Goal: Task Accomplishment & Management: Complete application form

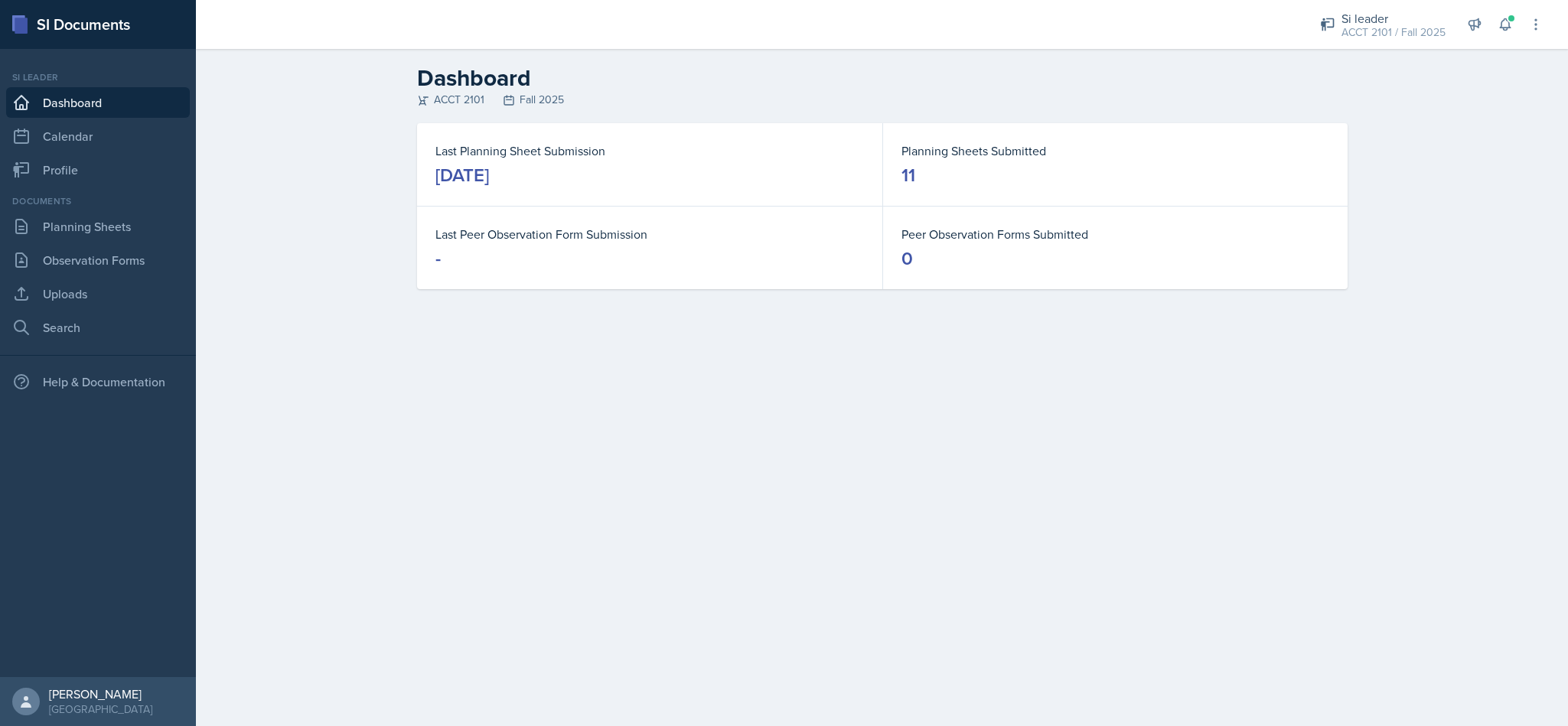
click at [1557, 127] on div "Dashboard ACCT 2101 Fall 2025 Last Planning Sheet Submission [DATE] Planning Sh…" at bounding box center [882, 187] width 1372 height 277
click at [1492, 25] on button at bounding box center [1505, 25] width 28 height 28
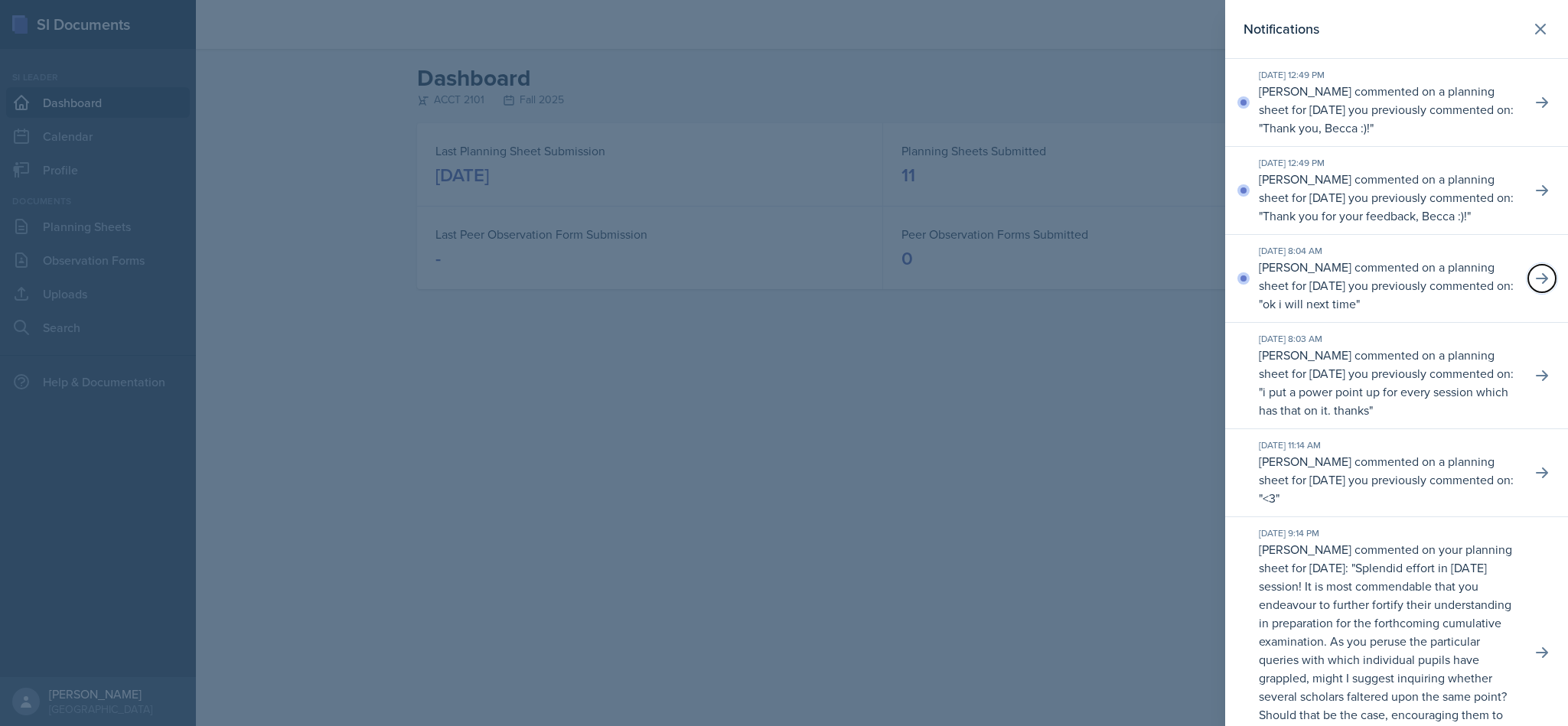
click at [1534, 292] on button at bounding box center [1542, 278] width 28 height 28
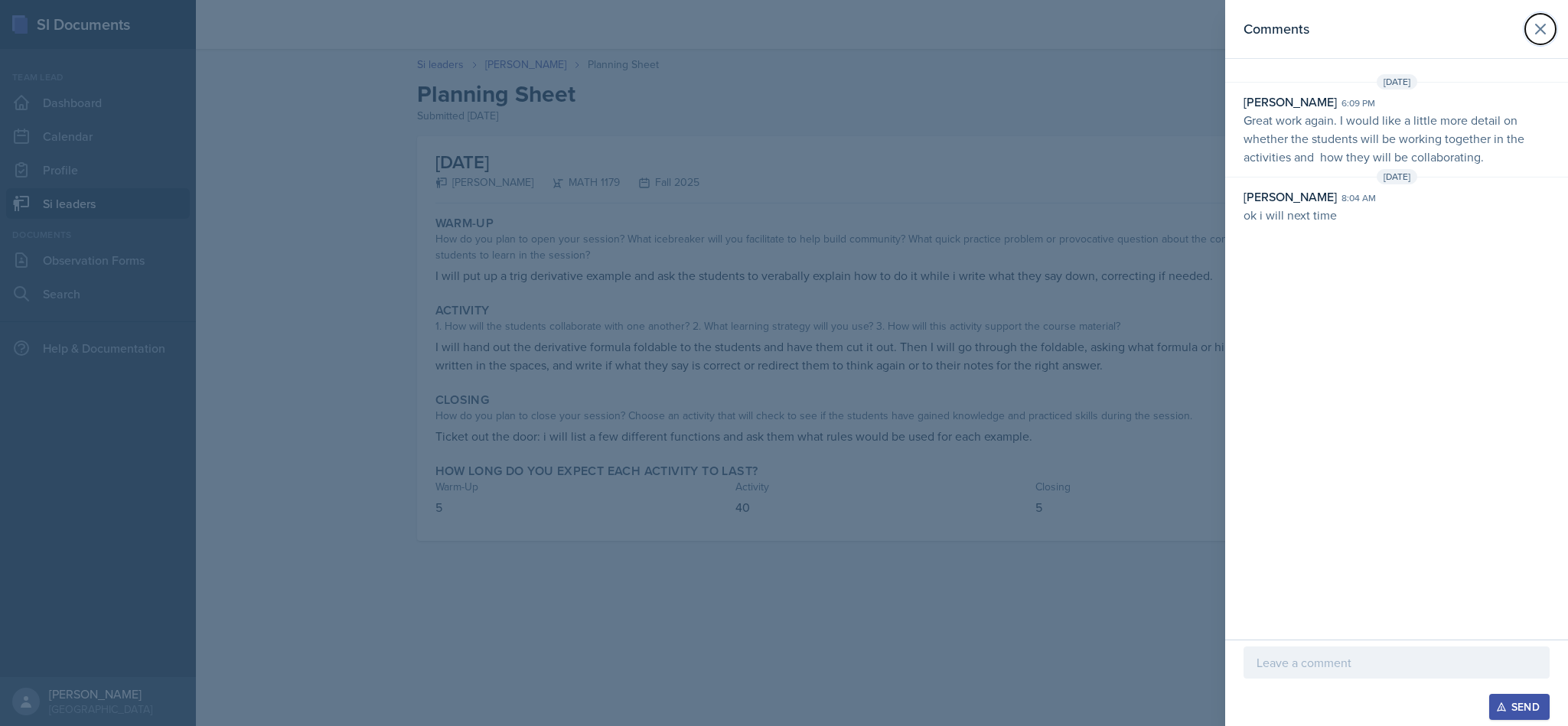
click at [1525, 25] on button at bounding box center [1539, 29] width 30 height 30
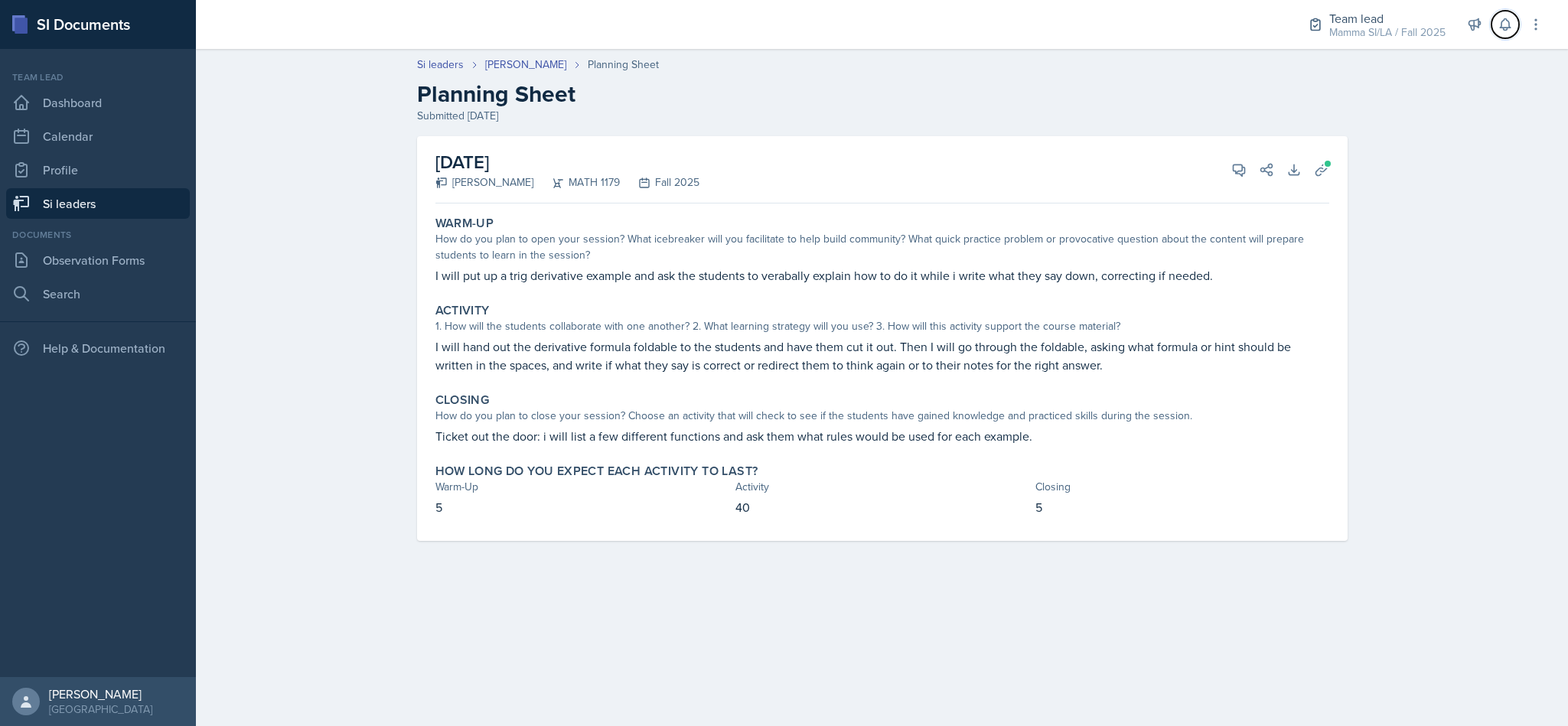
click at [1508, 21] on icon at bounding box center [1505, 25] width 10 height 11
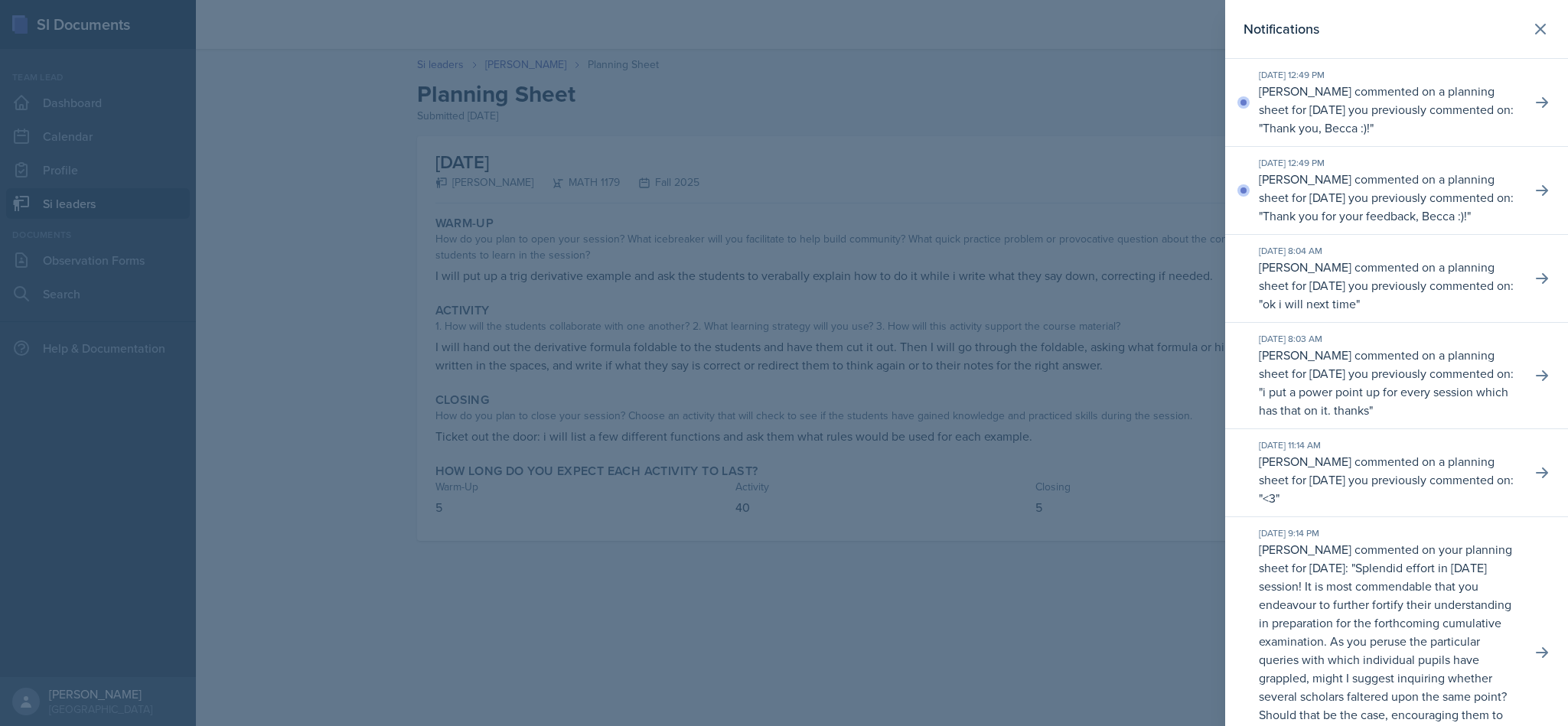
click at [1536, 381] on icon at bounding box center [1542, 375] width 12 height 11
click at [1538, 429] on div "[DATE] 8:03 AM [PERSON_NAME] commented on a planning sheet for [DATE] you previ…" at bounding box center [1396, 376] width 343 height 106
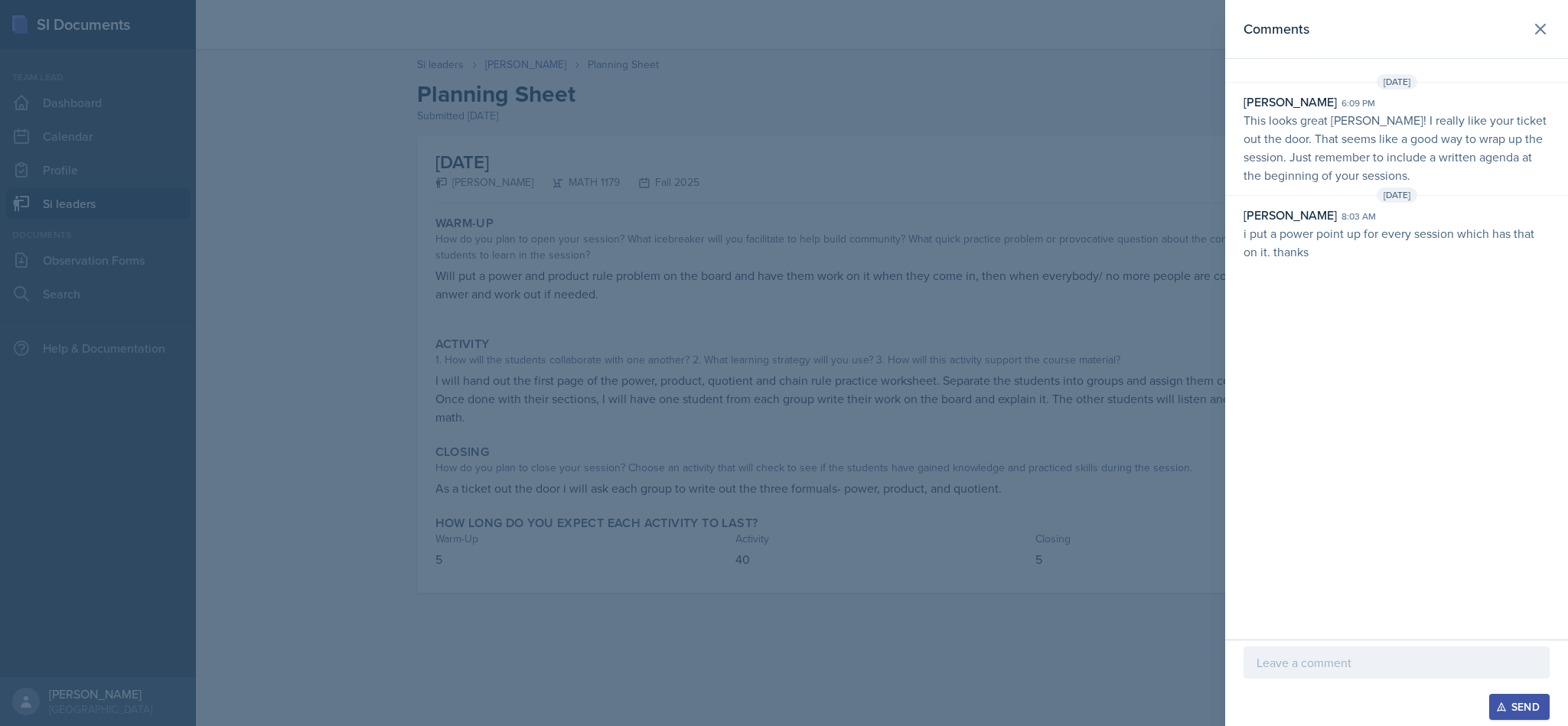
click at [1352, 657] on p at bounding box center [1396, 662] width 280 height 18
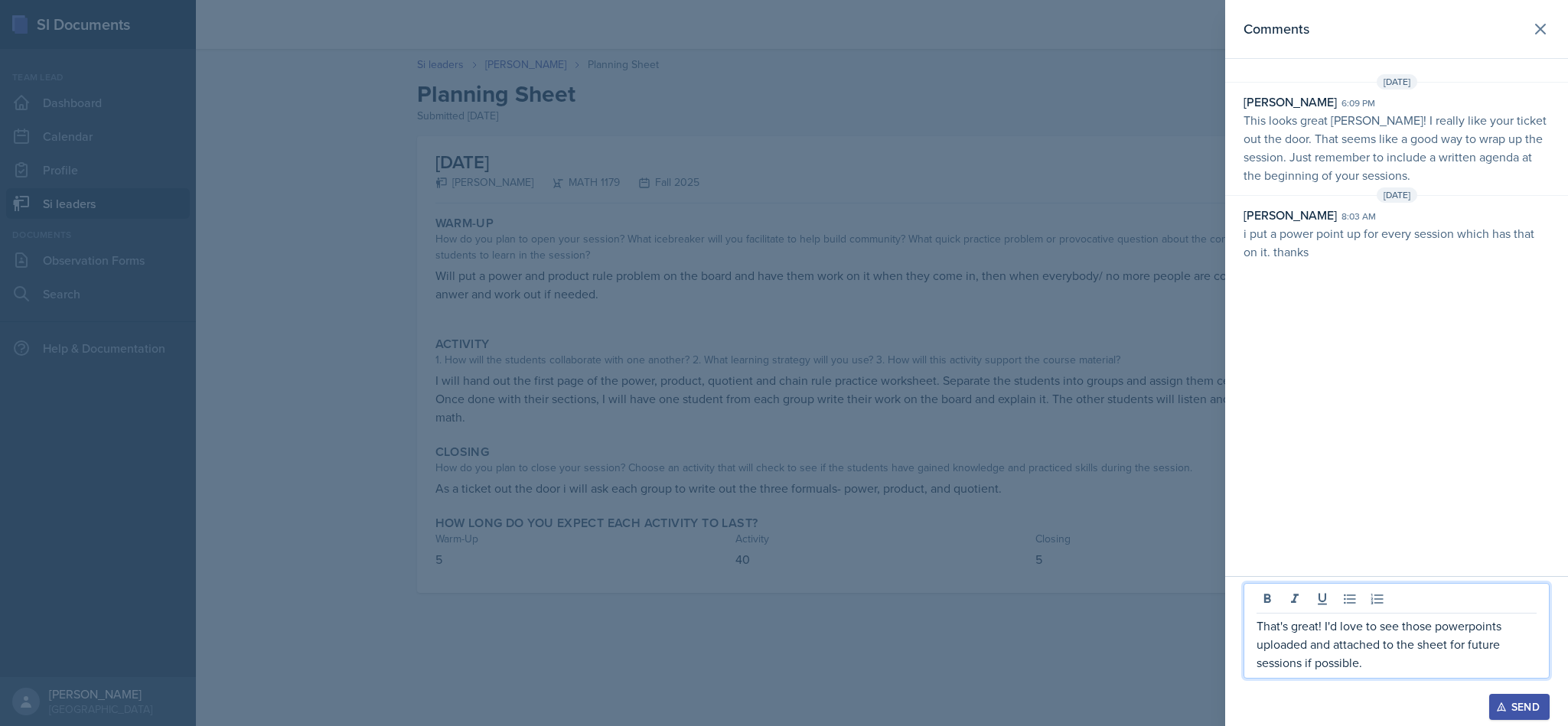
click at [1508, 712] on div "Send" at bounding box center [1520, 706] width 41 height 12
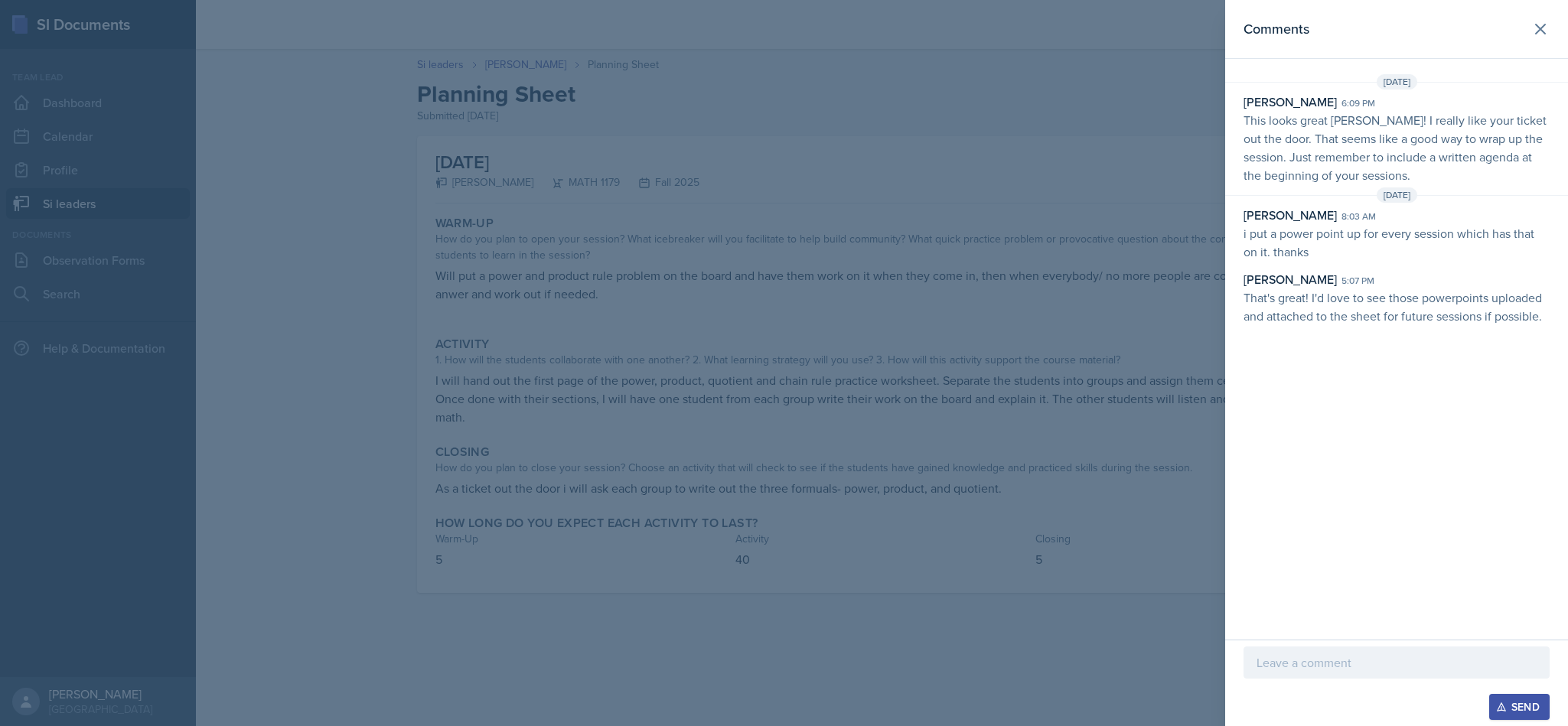
click at [1536, 39] on button at bounding box center [1539, 29] width 30 height 30
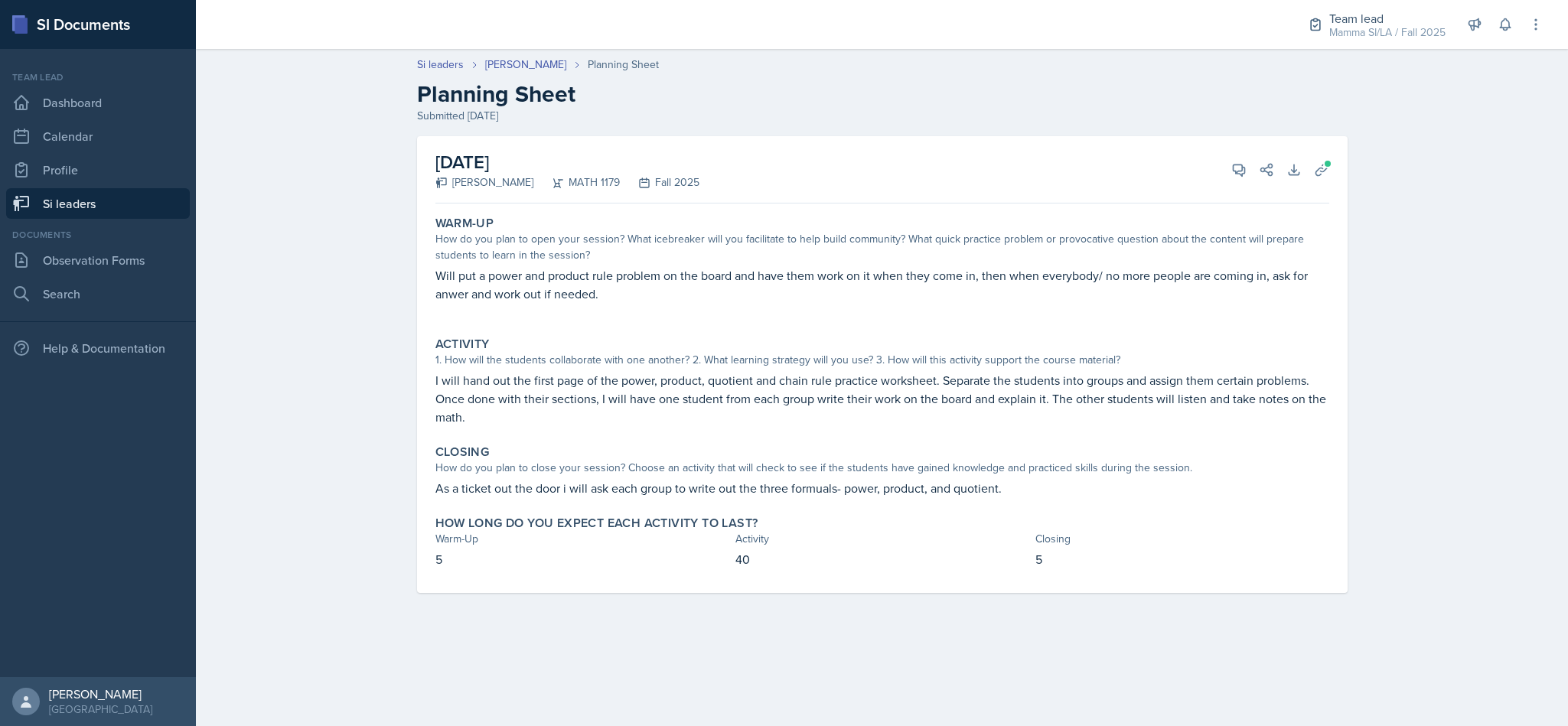
click at [61, 212] on link "Si leaders" at bounding box center [97, 203] width 183 height 30
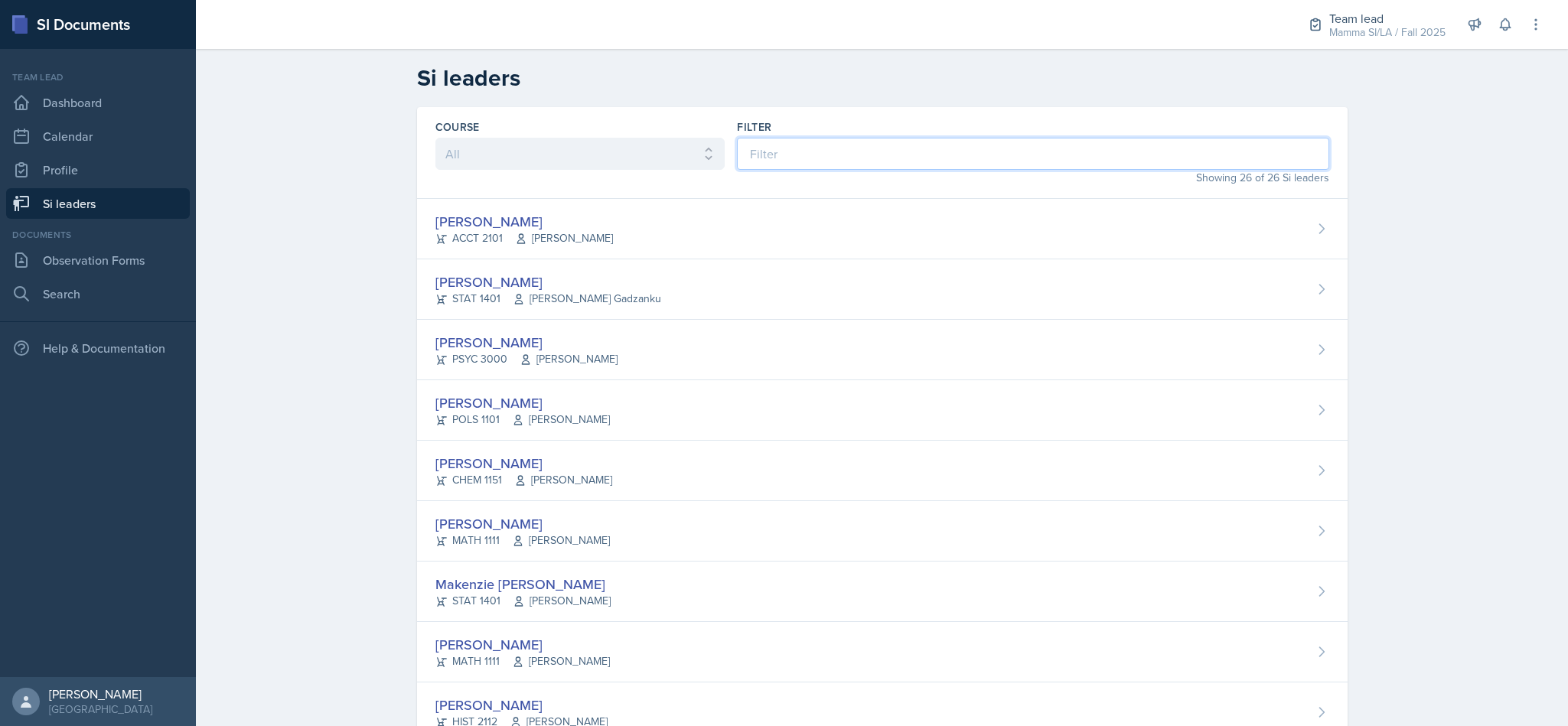
click at [799, 151] on input at bounding box center [1033, 153] width 591 height 32
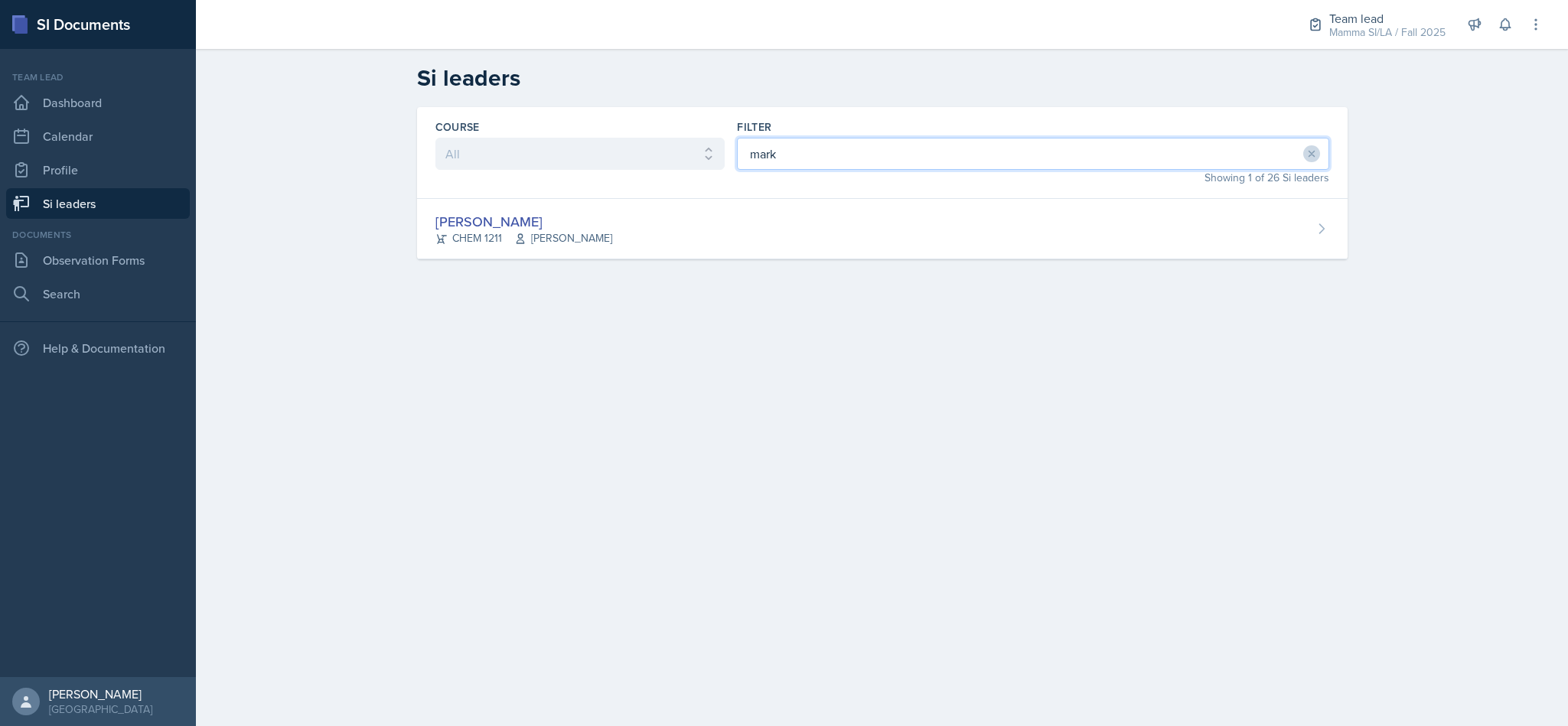
type input "mark"
click at [879, 241] on div "[PERSON_NAME] CHEM 1211 [PERSON_NAME]" at bounding box center [882, 229] width 930 height 61
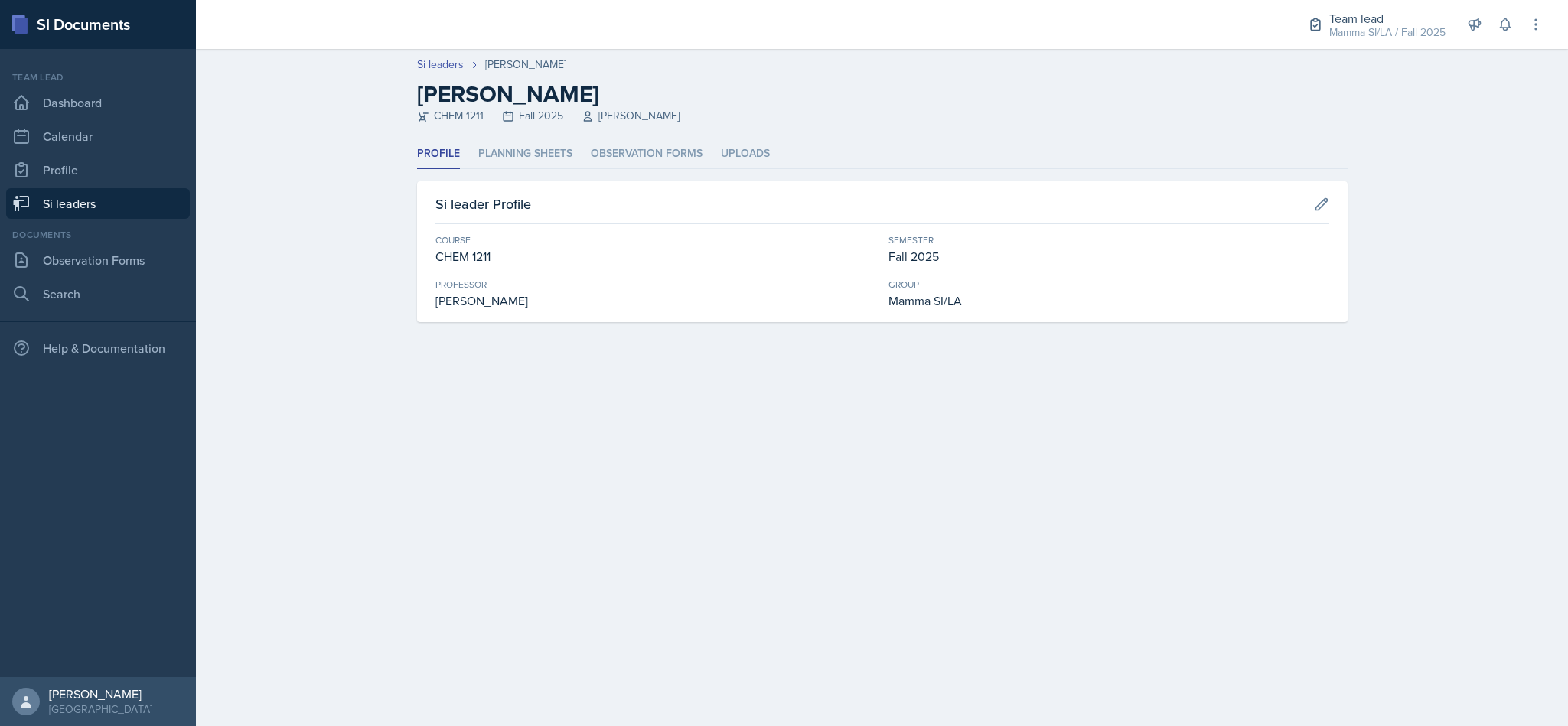
click at [542, 149] on li "Planning Sheets" at bounding box center [525, 154] width 94 height 29
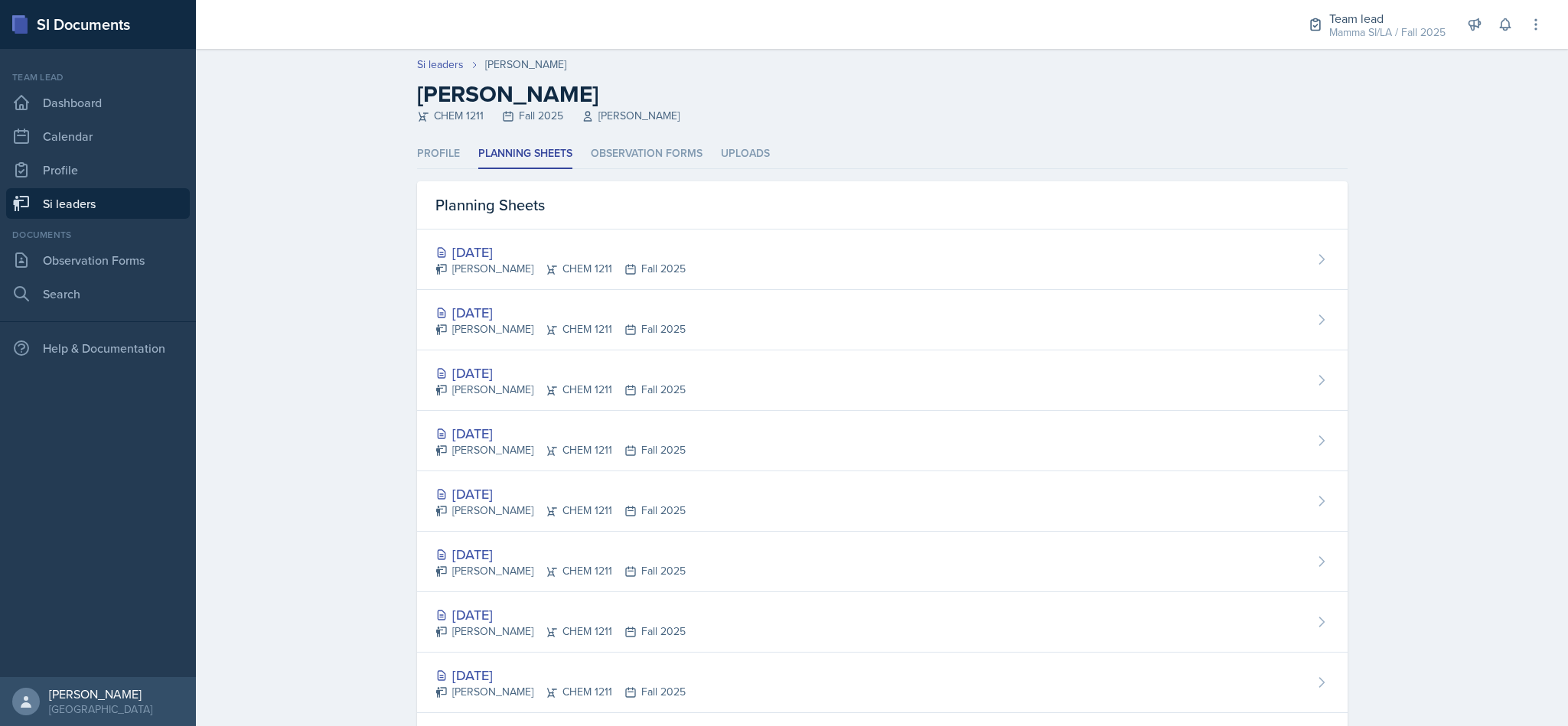
click at [602, 246] on div "[DATE]" at bounding box center [561, 251] width 251 height 20
click at [544, 319] on div "[DATE]" at bounding box center [561, 312] width 251 height 20
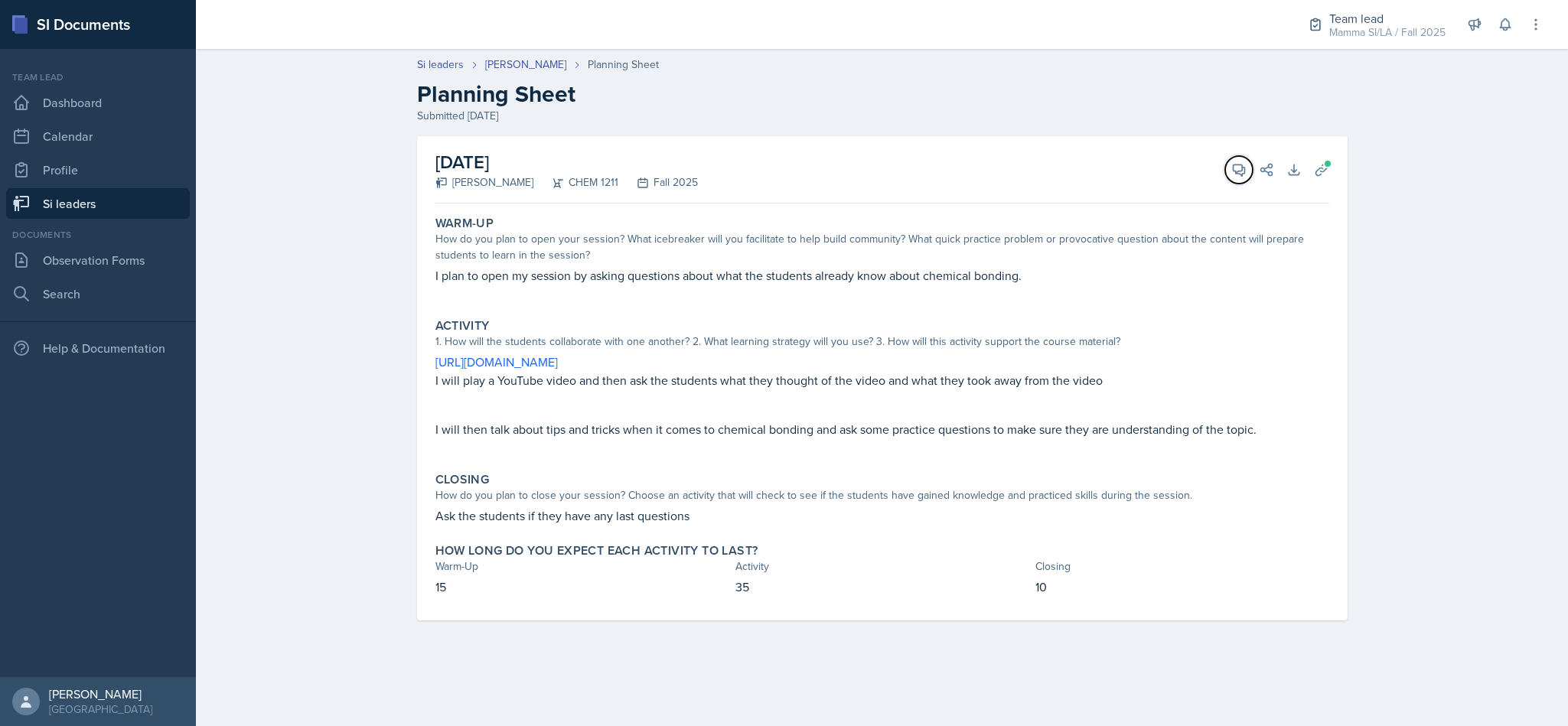
click at [1229, 175] on button "View Comments" at bounding box center [1239, 170] width 28 height 28
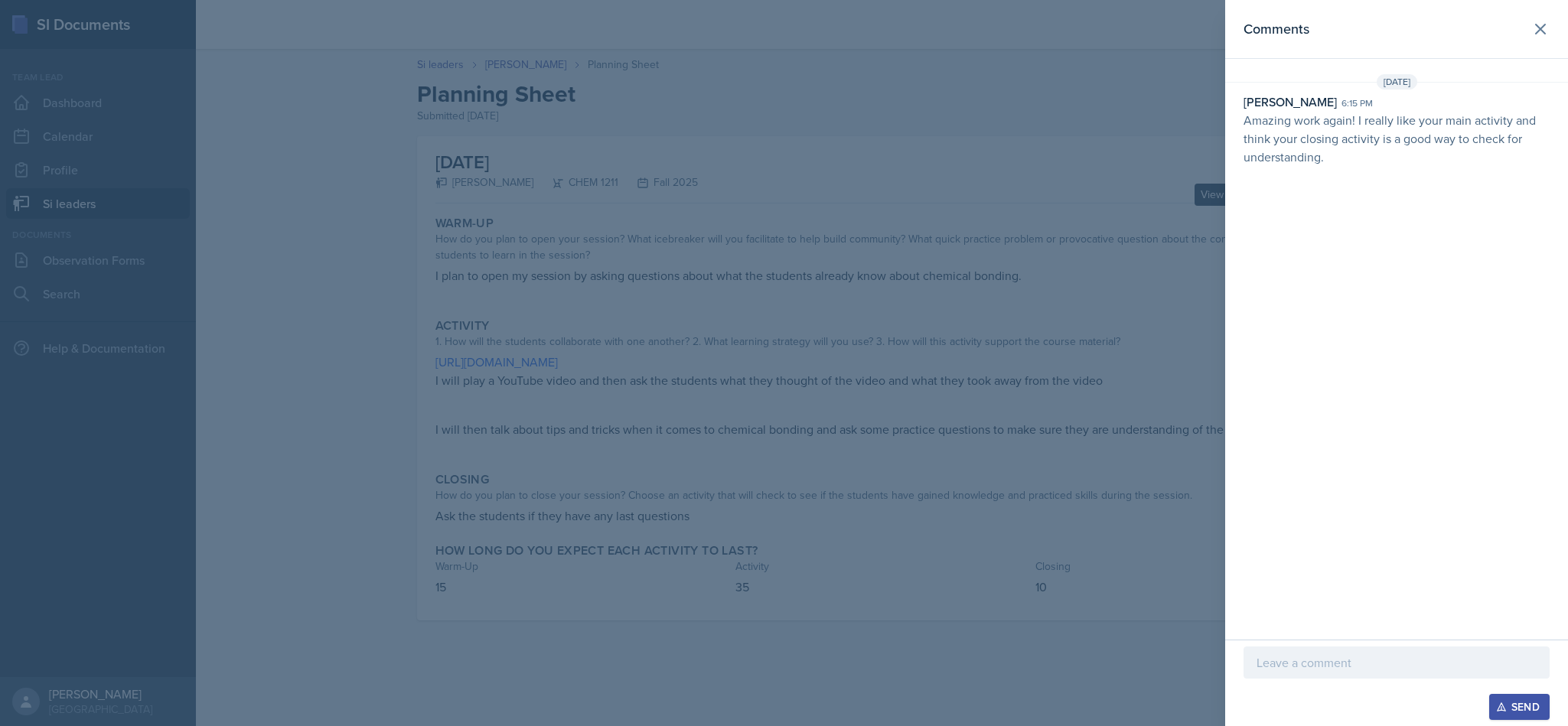
click at [1530, 42] on header "Comments" at bounding box center [1396, 29] width 343 height 59
click at [1525, 28] on button at bounding box center [1539, 29] width 30 height 30
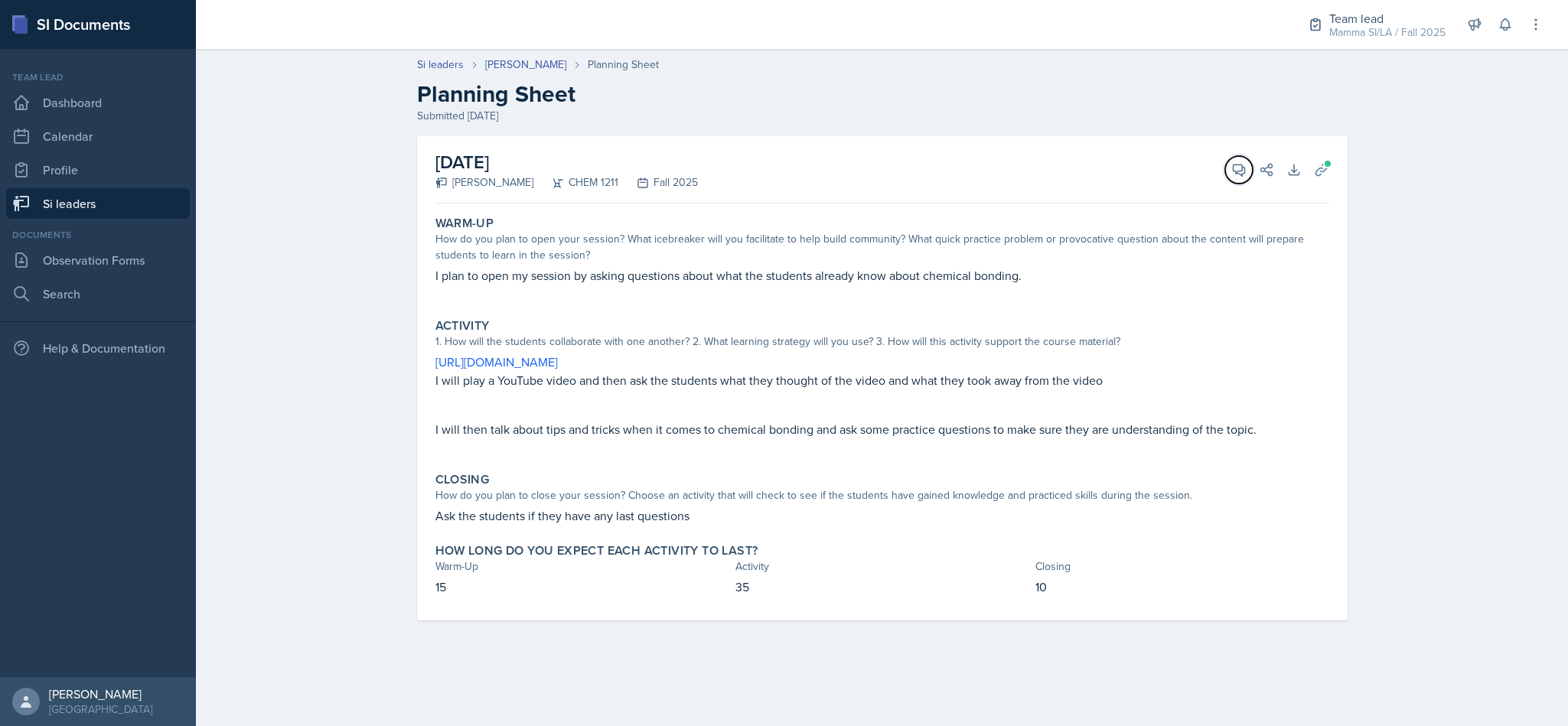
click at [1236, 174] on icon at bounding box center [1239, 169] width 16 height 16
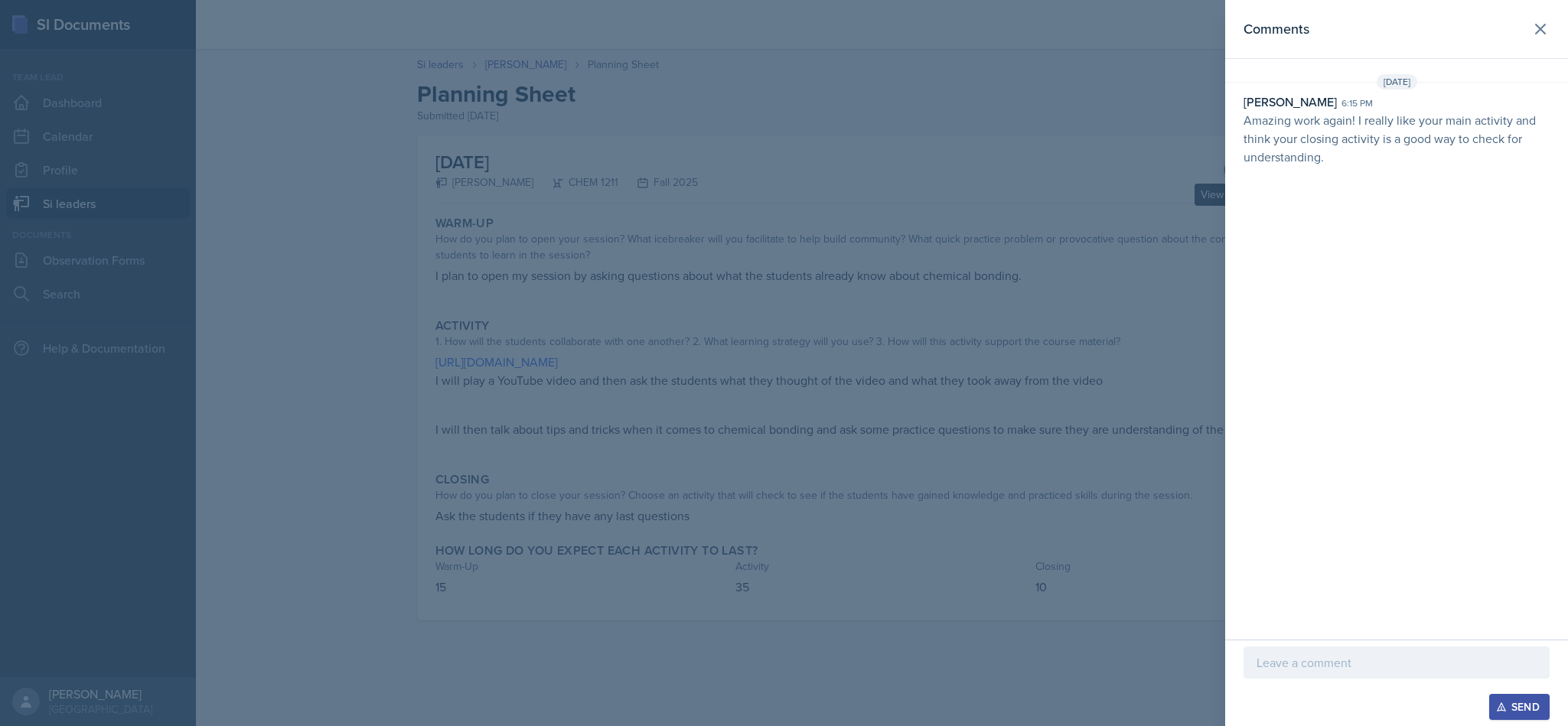
click at [1540, 29] on icon at bounding box center [1540, 29] width 9 height 9
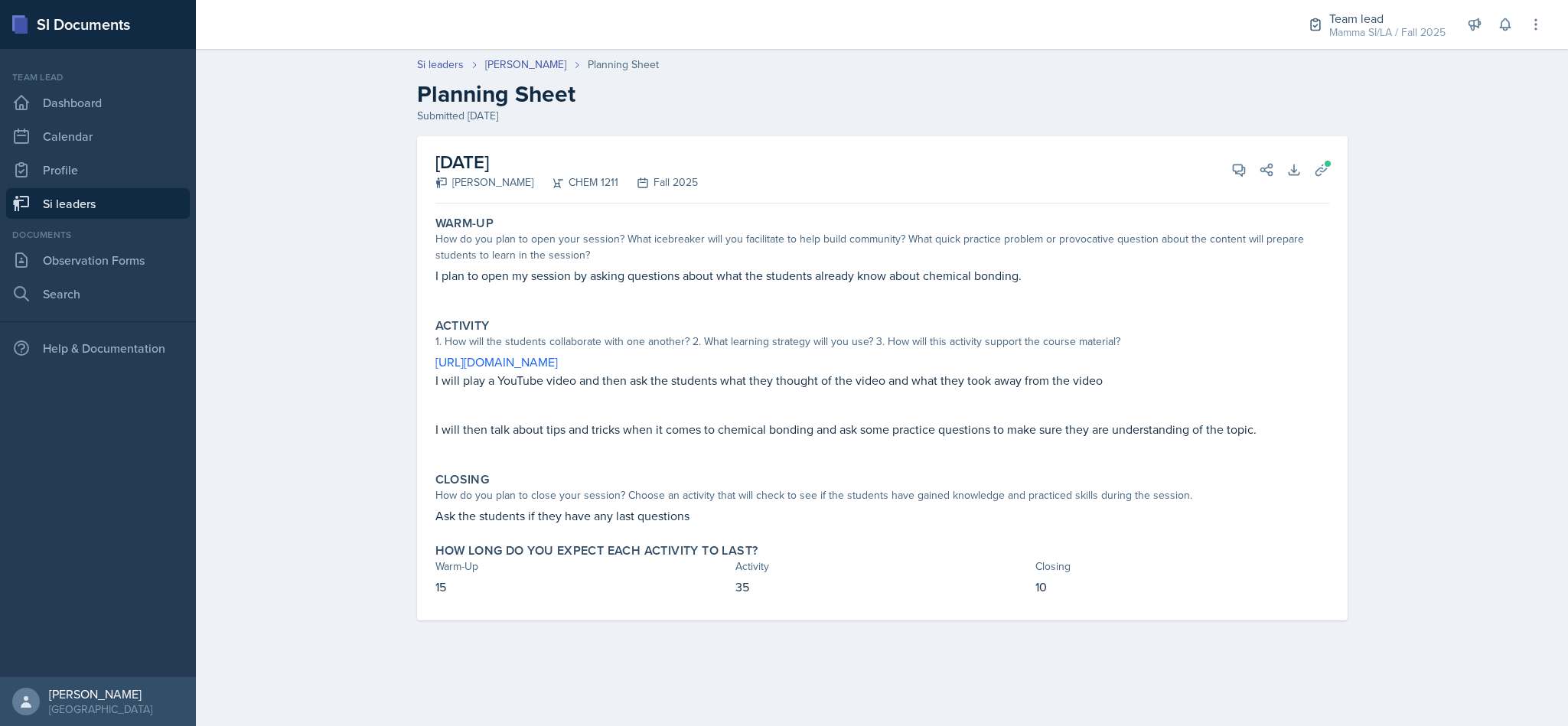
click at [126, 264] on link "Observation Forms" at bounding box center [97, 259] width 183 height 30
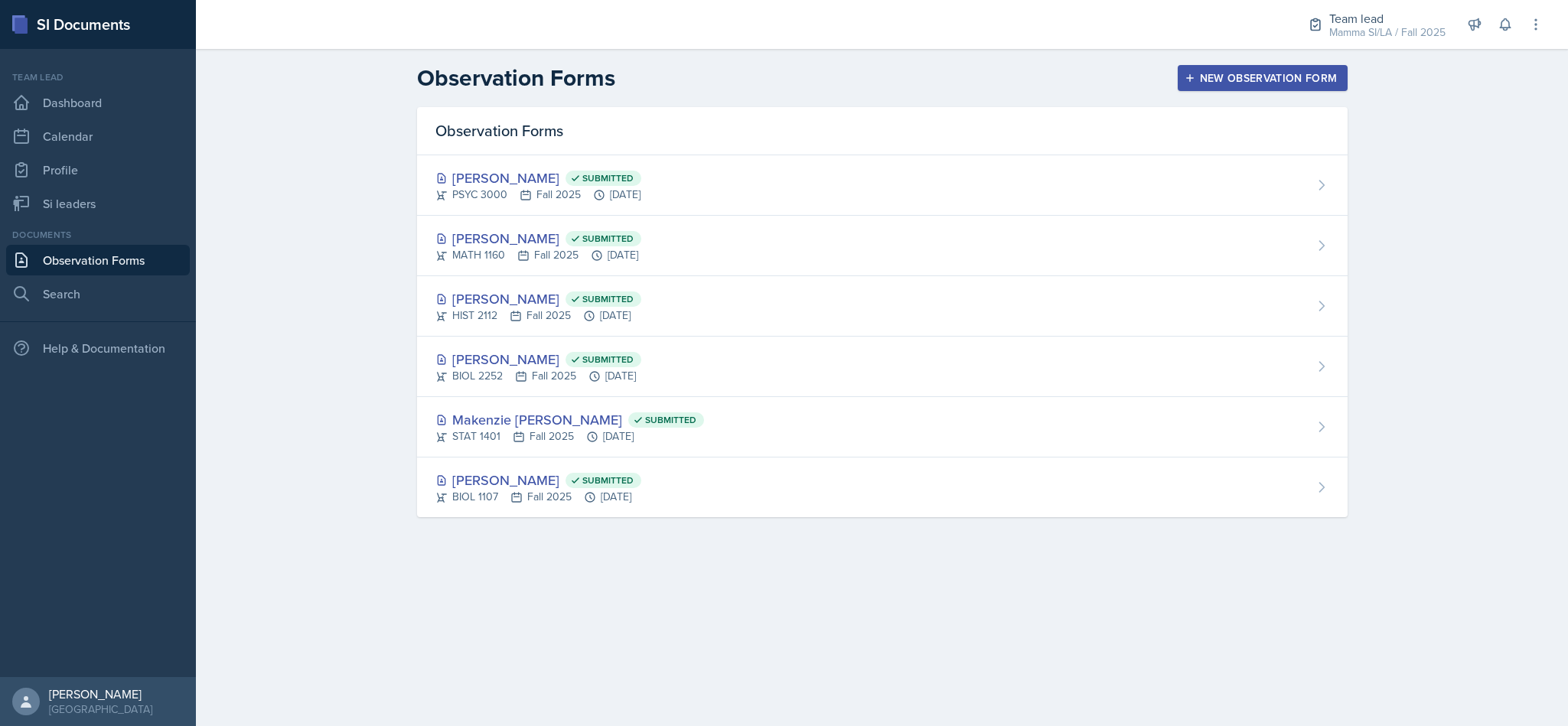
click at [1243, 74] on div "New Observation Form" at bounding box center [1262, 78] width 150 height 12
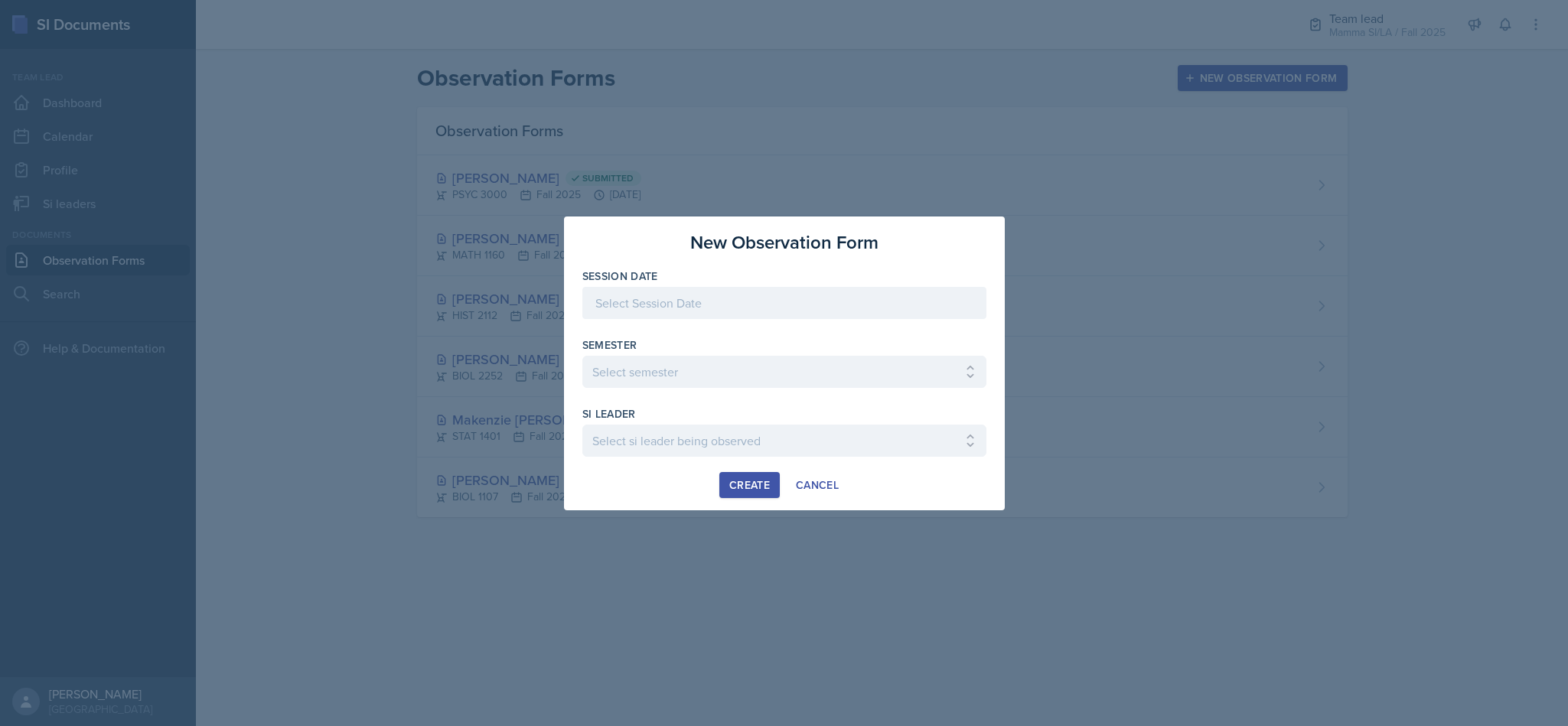
click at [911, 304] on div at bounding box center [784, 302] width 404 height 32
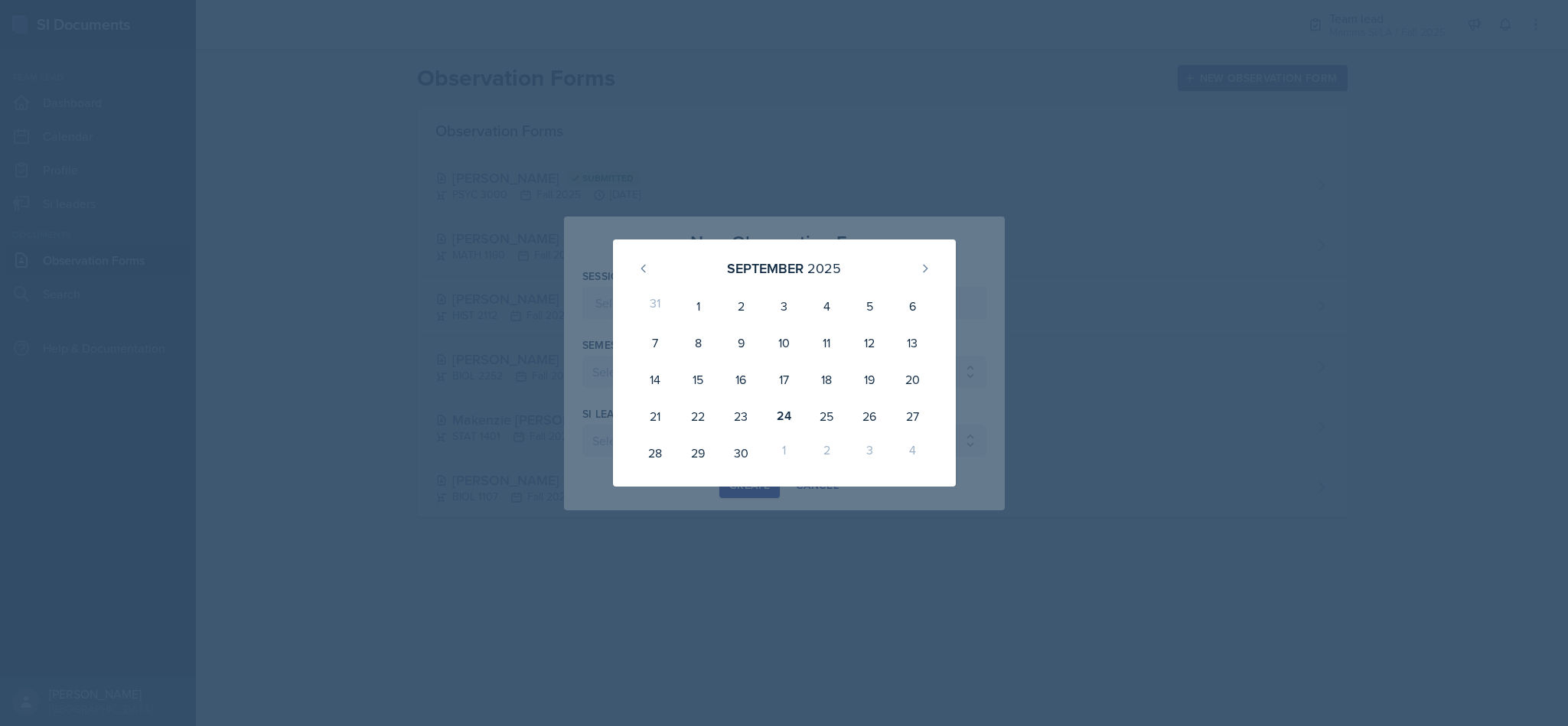
click at [778, 421] on div "24" at bounding box center [784, 416] width 43 height 37
type input "[DATE]"
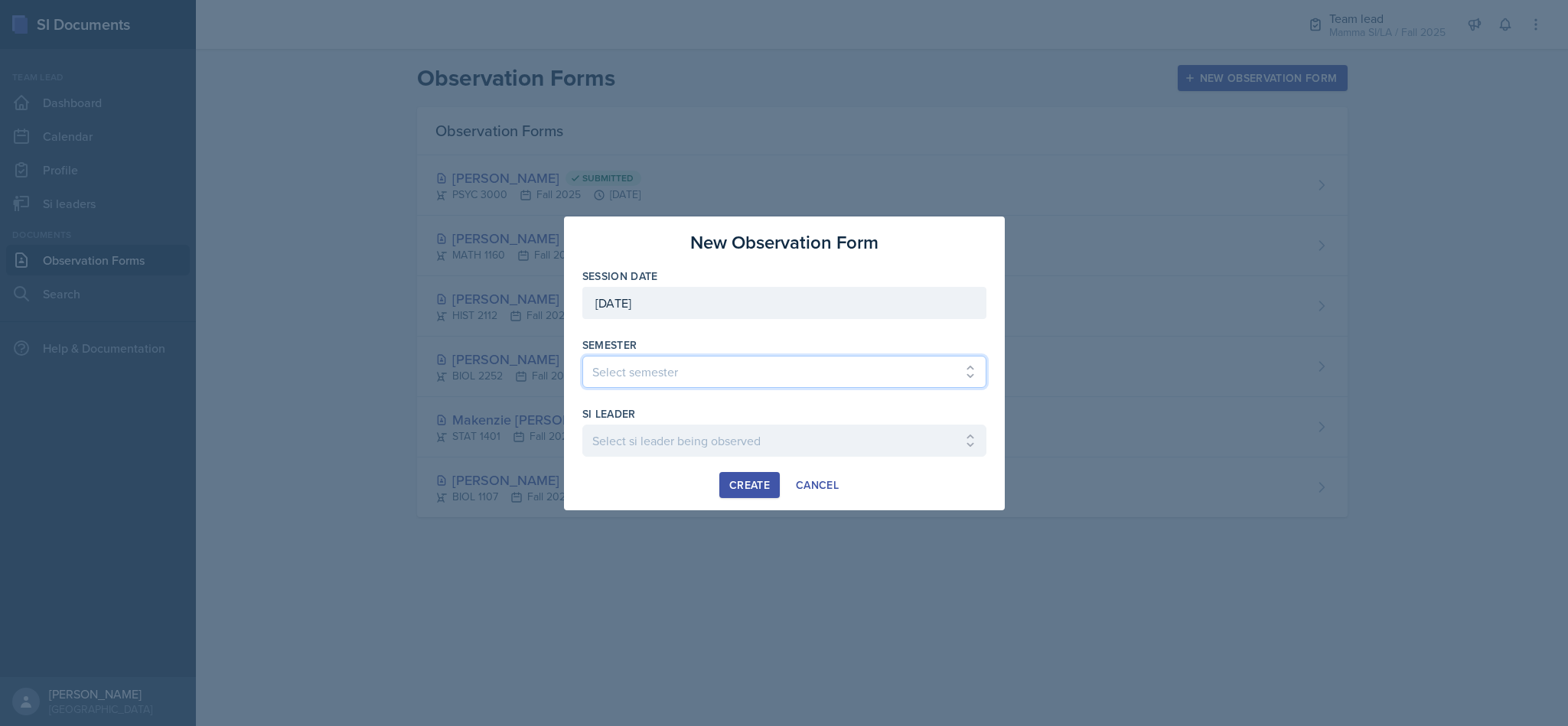
click at [852, 379] on select "Select semester All Spring 2021 Summer 2021 Spring 2022 Fall 2020 Fall 2021 Fal…" at bounding box center [784, 372] width 404 height 32
click at [582, 356] on select "Select semester All Spring 2021 Summer 2021 Spring 2022 Fall 2020 Fall 2021 Fal…" at bounding box center [784, 372] width 404 height 32
click at [812, 399] on div "Session Date [DATE] [DATE] 31 1 2 3 4 5 6 7 8 9 10 11 12 13 14 15 16 17 18 19 2…" at bounding box center [784, 370] width 404 height 204
click at [822, 384] on select "Select semester All Spring 2021 Summer 2021 Spring 2022 Fall 2020 Fall 2021 Fal…" at bounding box center [784, 372] width 404 height 32
select select "2bed604d-1099-4043-b1bc-2365e8740244"
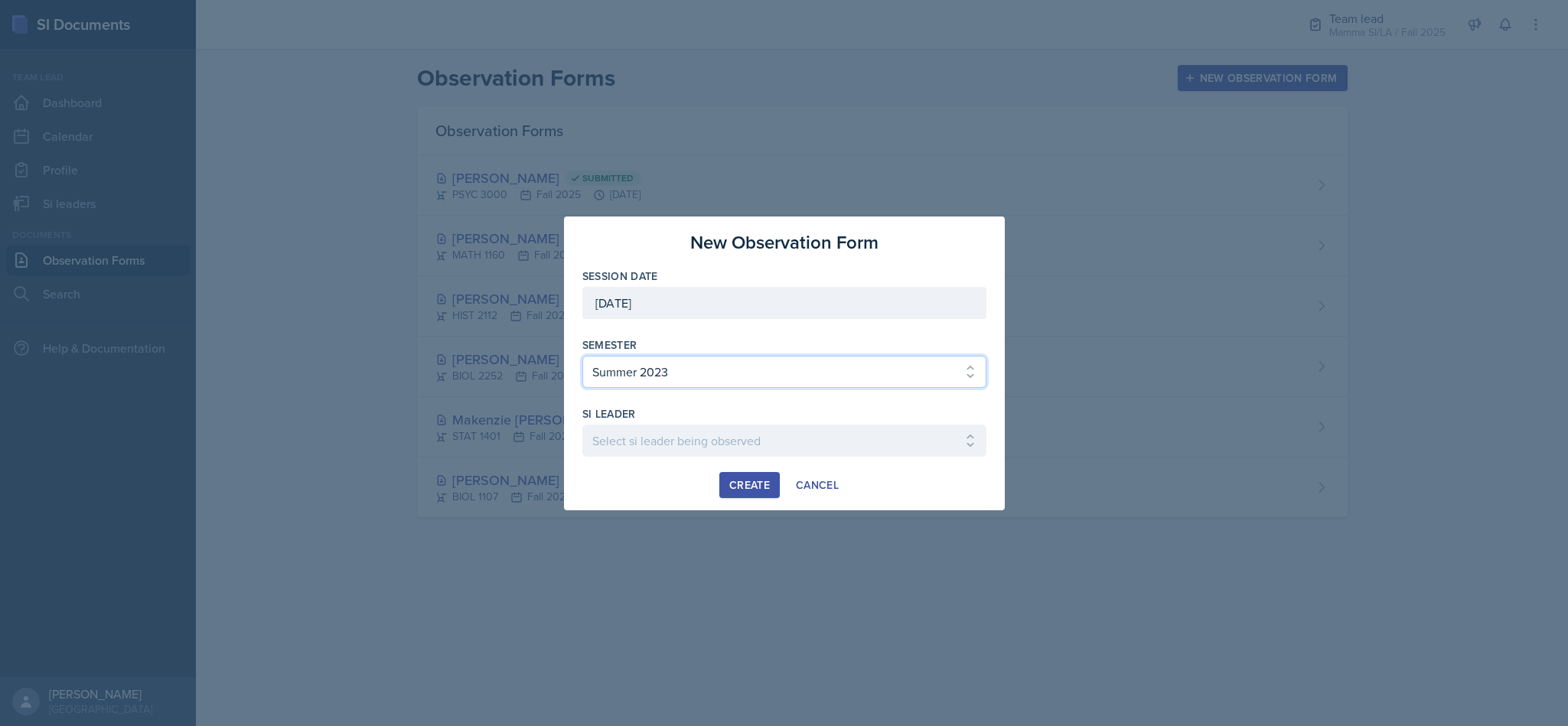
click at [582, 356] on select "Select semester All Spring 2021 Summer 2021 Spring 2022 Fall 2020 Fall 2021 Fal…" at bounding box center [784, 372] width 404 height 32
click at [827, 454] on select "Select si leader being observed [PERSON_NAME] / CHEM 1211 / Demon SI of [GEOGRA…" at bounding box center [784, 440] width 404 height 32
select select "39317071-1939-4222-a28f-03f752743735"
click at [582, 425] on select "Select si leader being observed [PERSON_NAME] / CHEM 1211 / Demon SI of [GEOGRA…" at bounding box center [784, 440] width 404 height 32
click at [743, 491] on div "Create" at bounding box center [750, 485] width 41 height 12
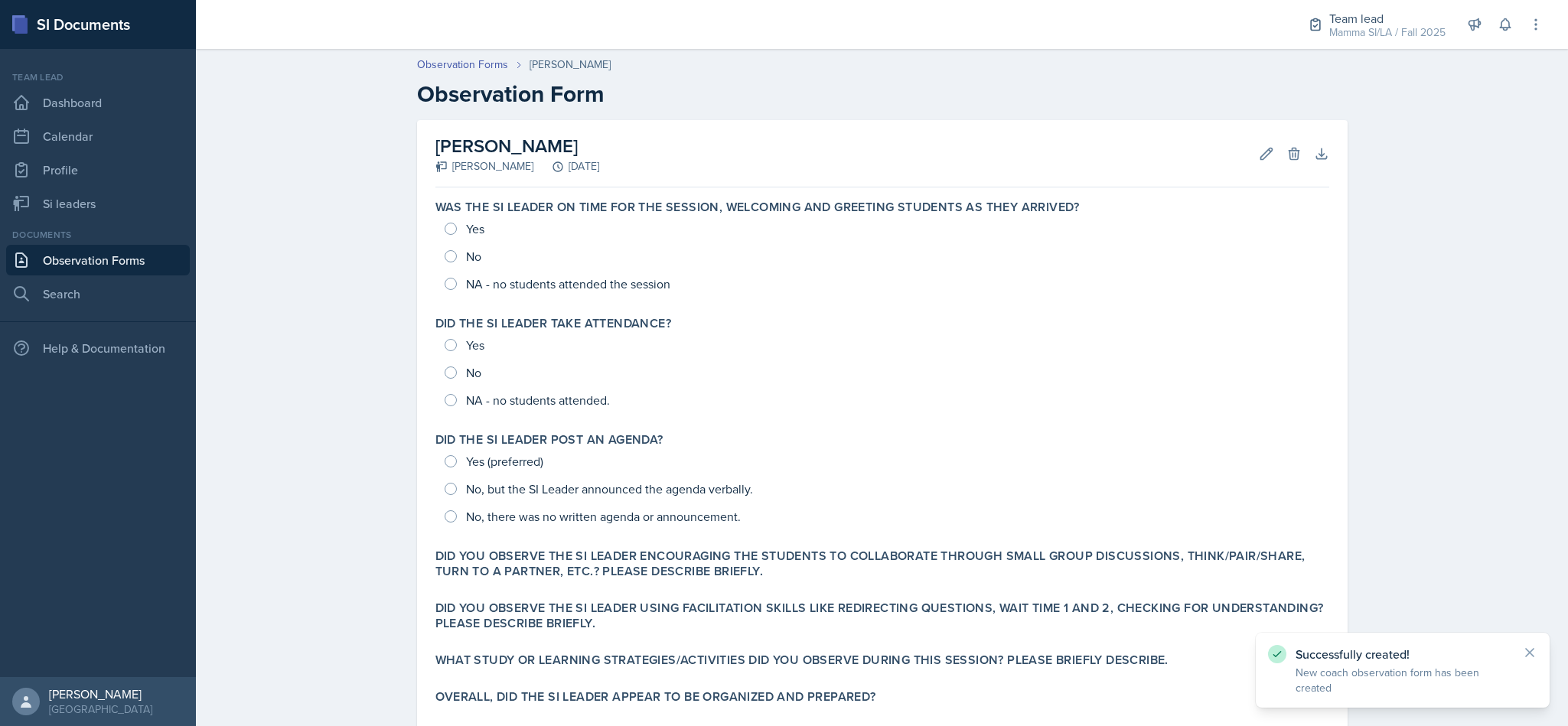
click at [436, 239] on div "Yes No NA - no students attended the session" at bounding box center [882, 256] width 893 height 83
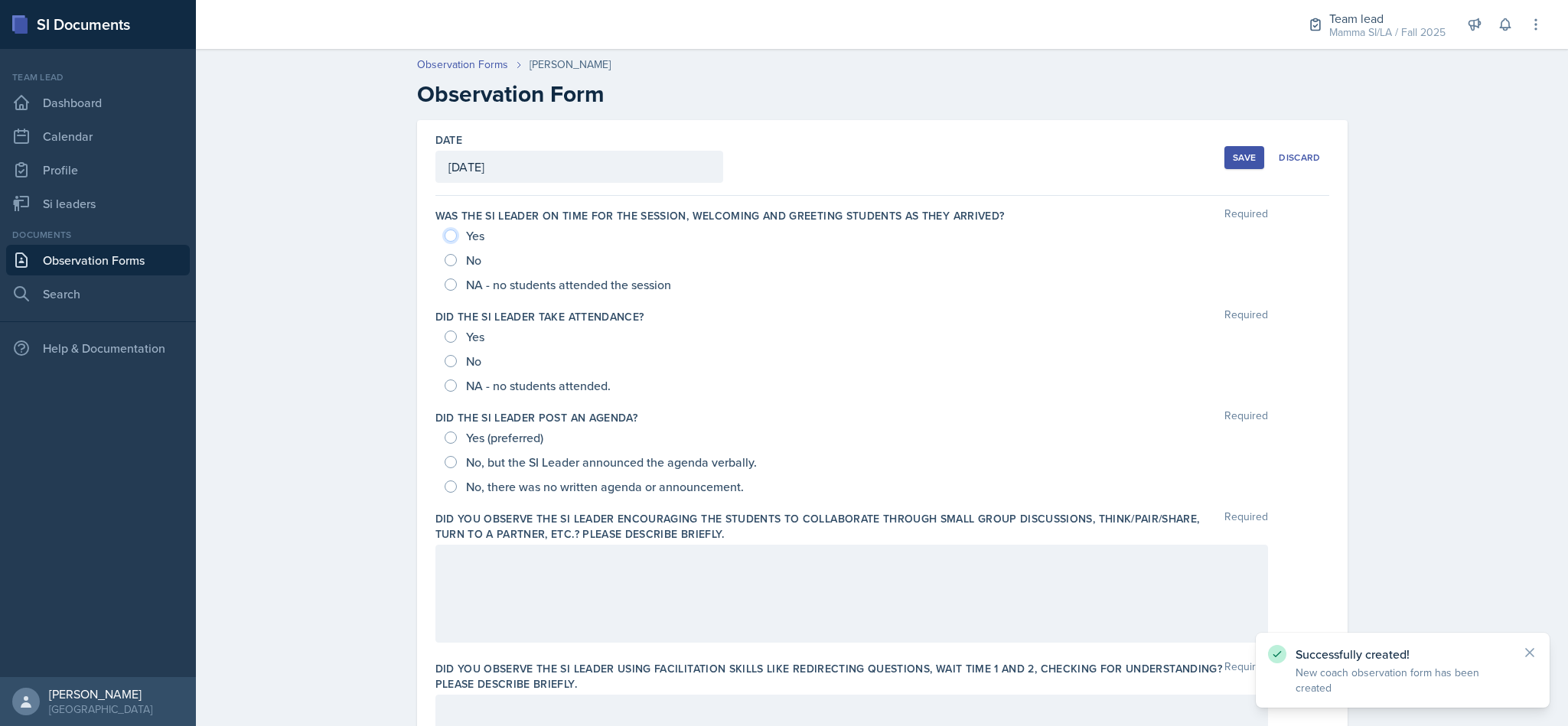
click at [445, 237] on input "Yes" at bounding box center [450, 235] width 12 height 12
radio input "true"
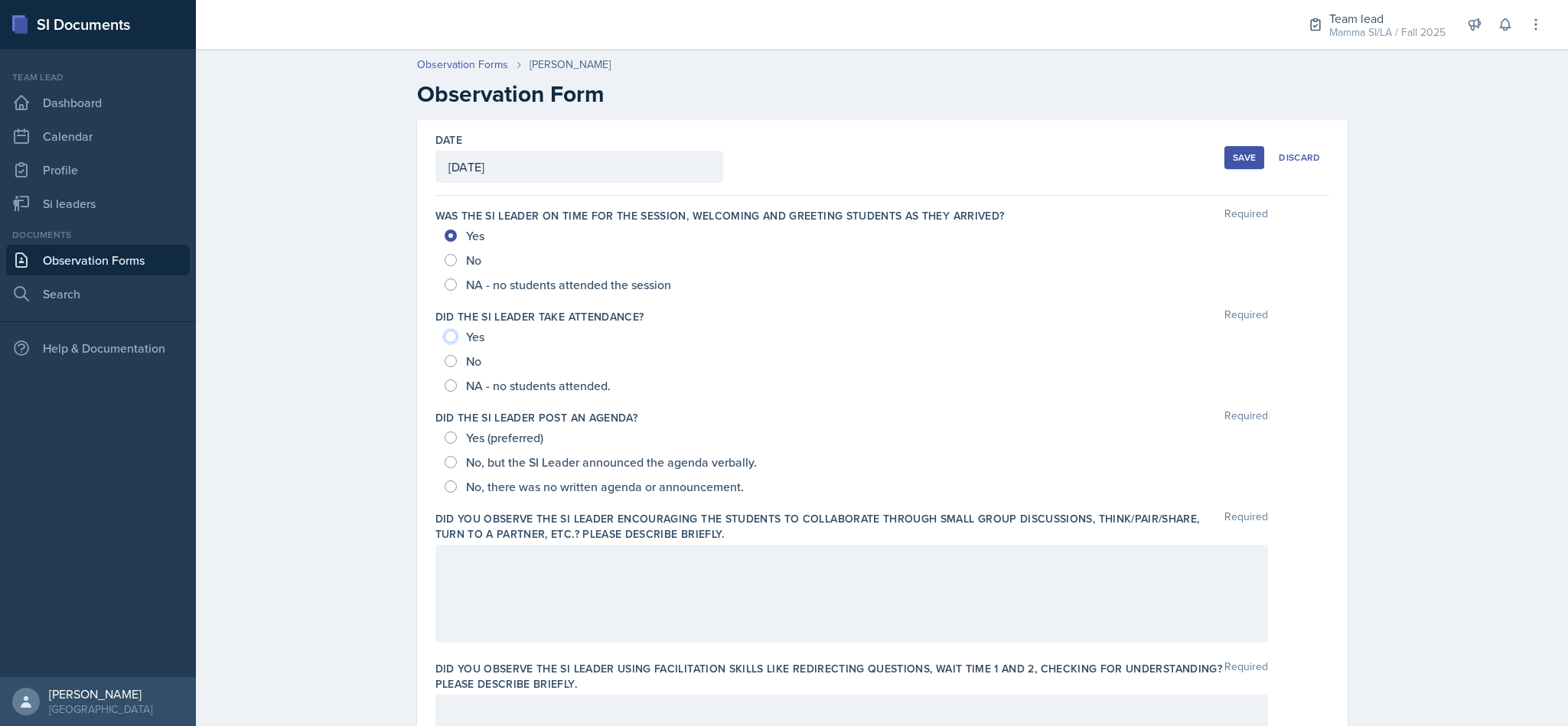
click at [445, 335] on input "Yes" at bounding box center [450, 336] width 12 height 12
radio input "true"
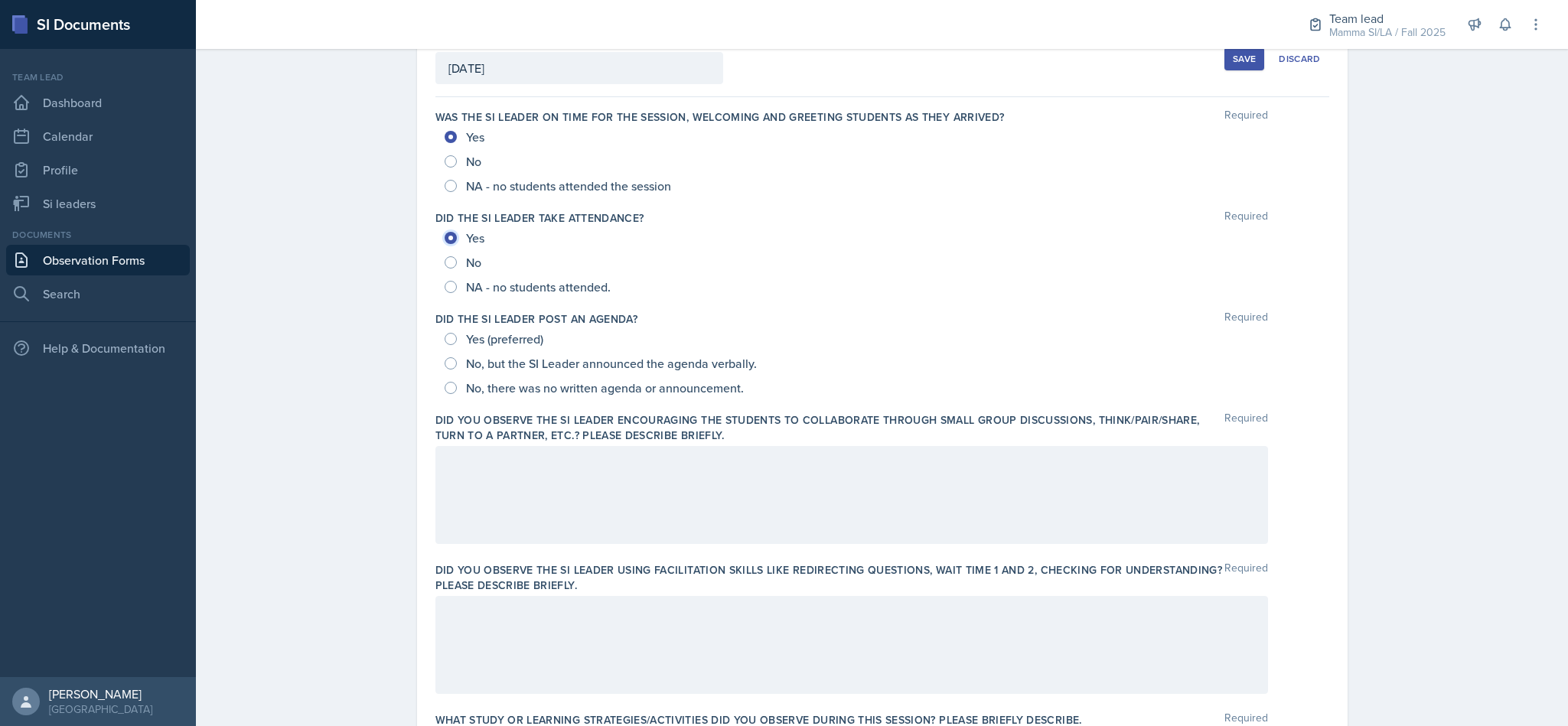
scroll to position [138, 0]
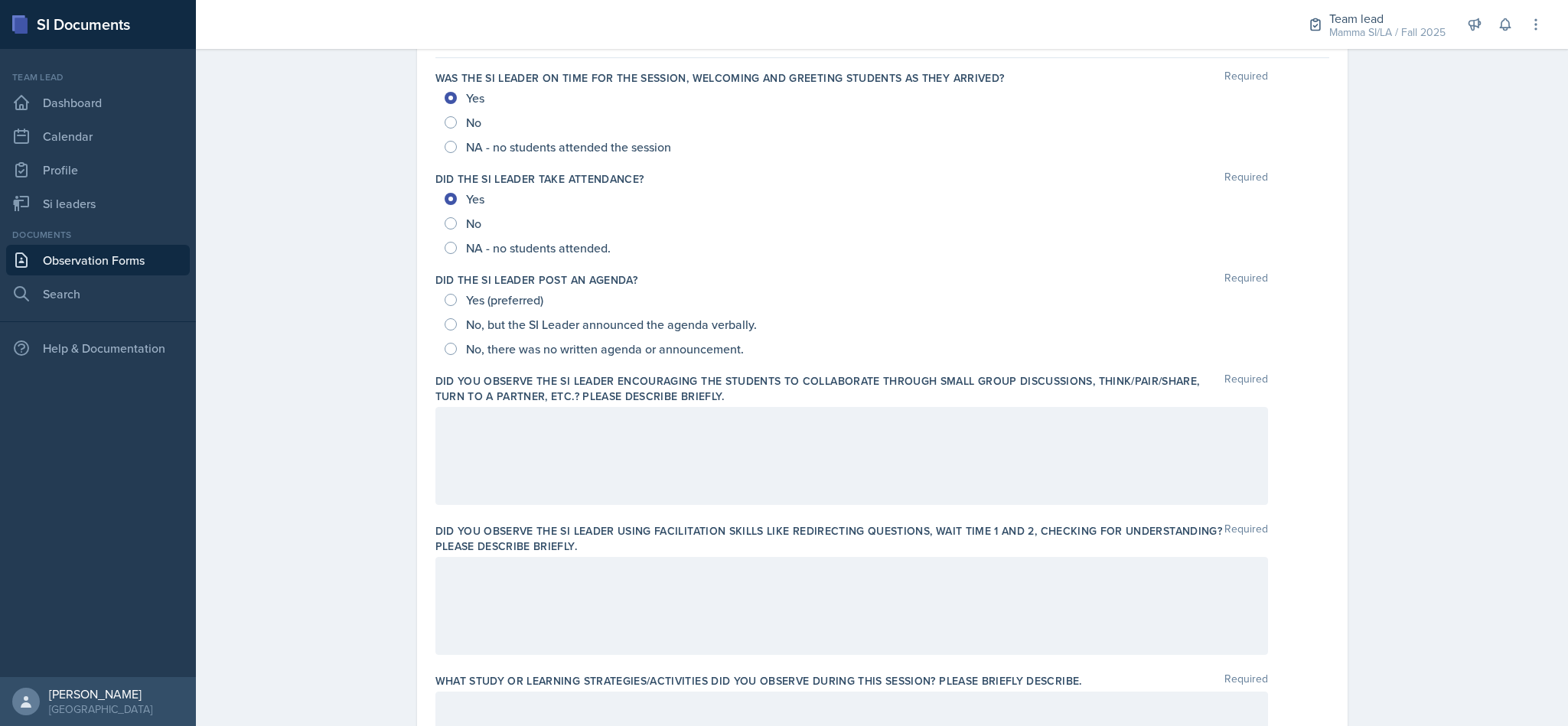
click at [500, 300] on span "Yes (preferred)" at bounding box center [504, 300] width 77 height 16
click at [457, 300] on input "Yes (preferred)" at bounding box center [450, 300] width 12 height 12
radio input "true"
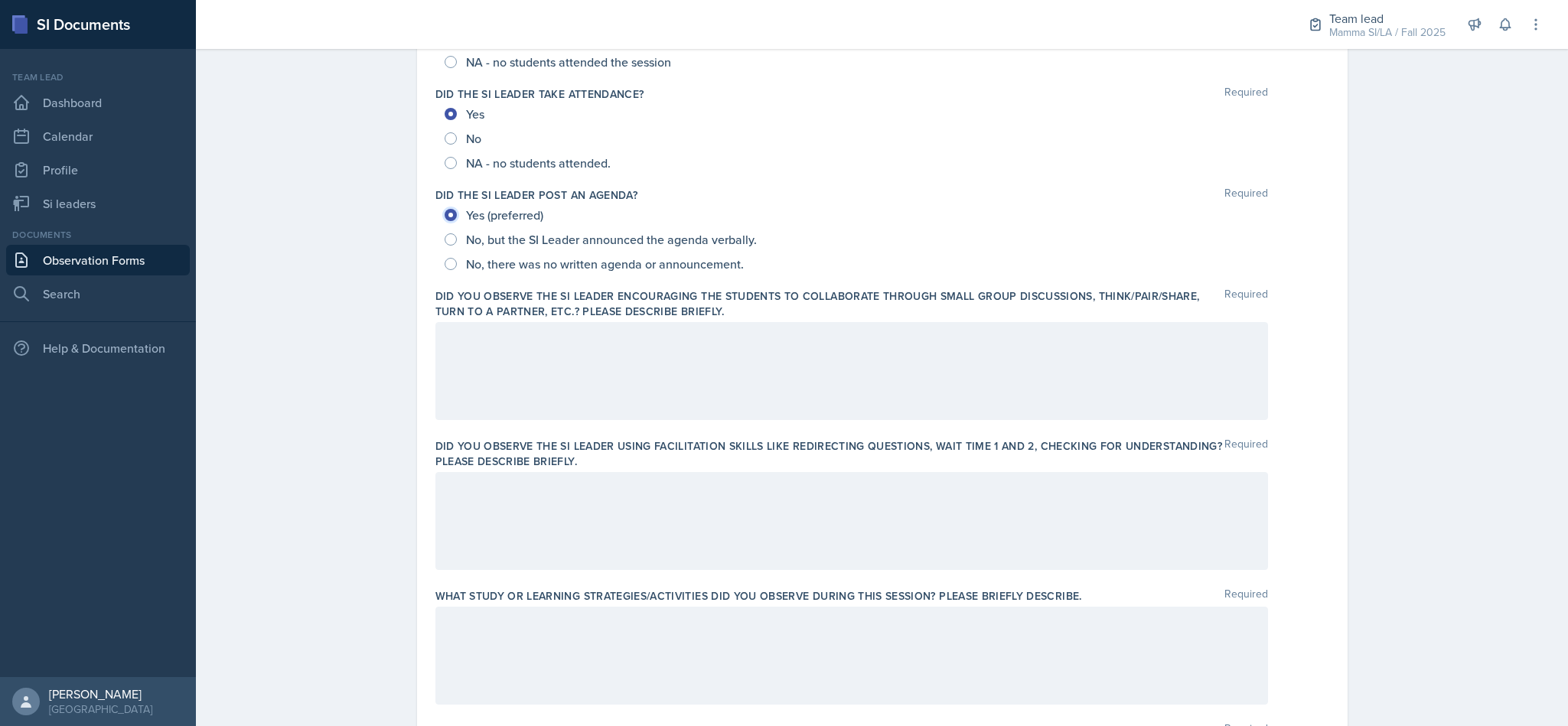
scroll to position [255, 0]
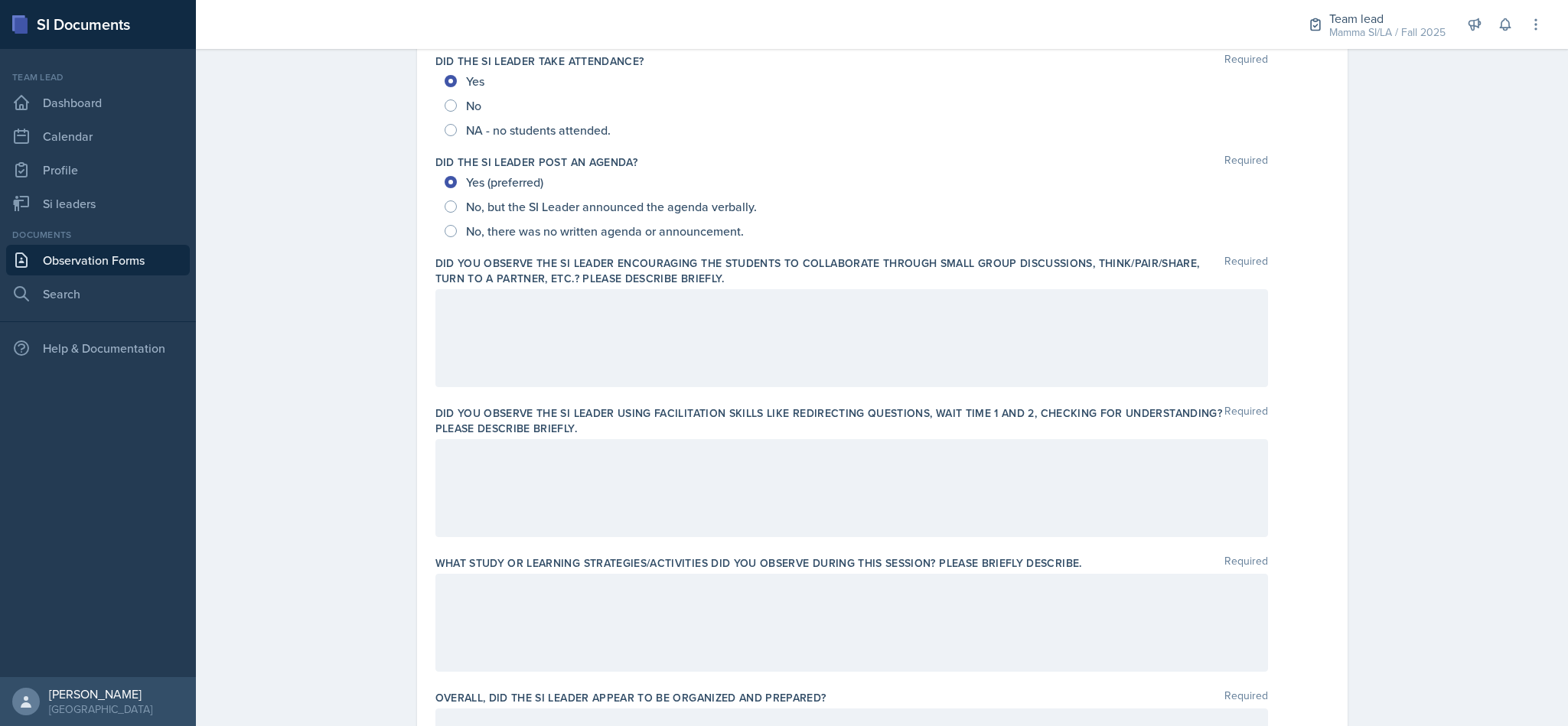
click at [887, 310] on div at bounding box center [852, 338] width 833 height 98
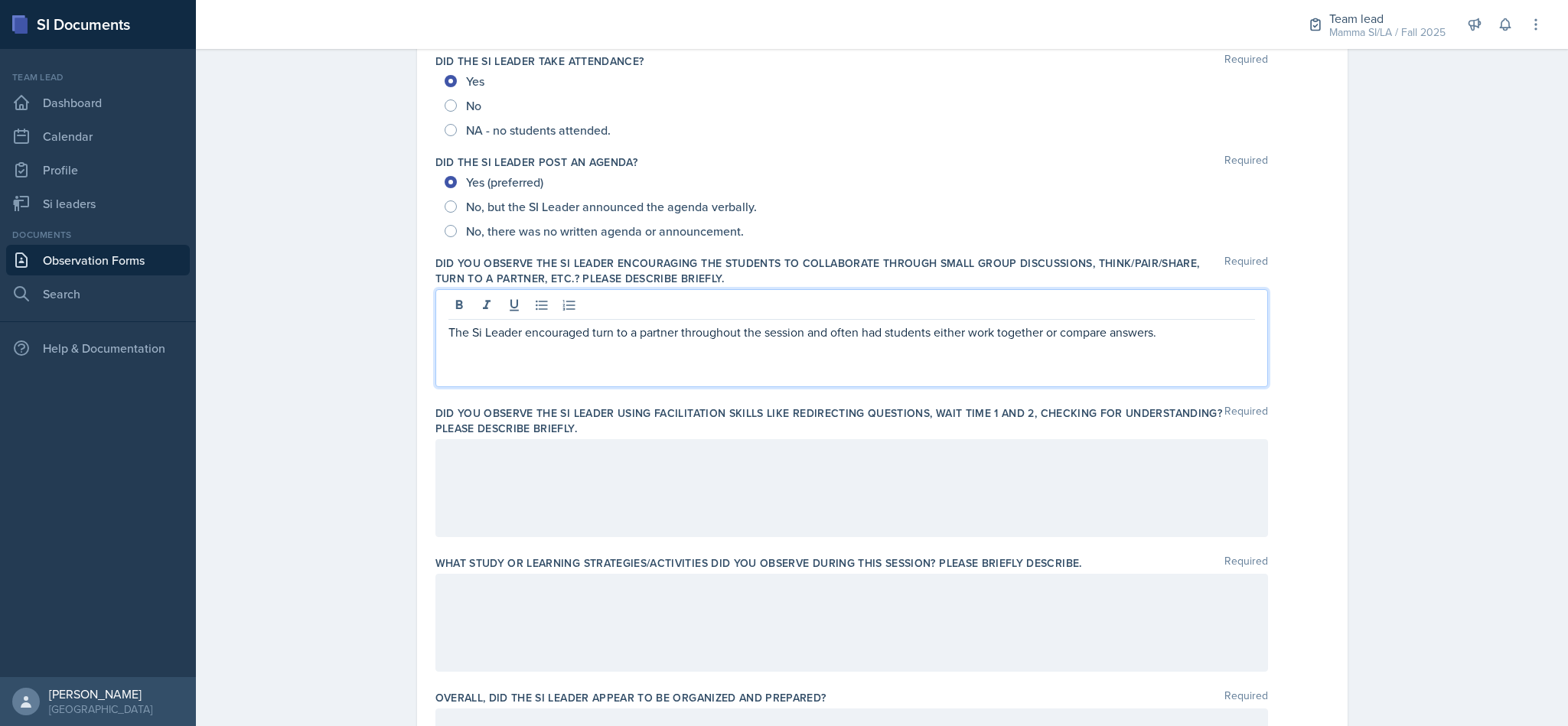
copy p "The Si Leader encouraged turn to a partner throughout the session and often had…"
click at [1194, 340] on p "The Si Leader encouraged turn to a partner throughout the session and often had…" at bounding box center [852, 331] width 807 height 18
click at [1204, 329] on p "The Si Leader encouraged turn to a partner throughout the session and often had…" at bounding box center [852, 331] width 807 height 18
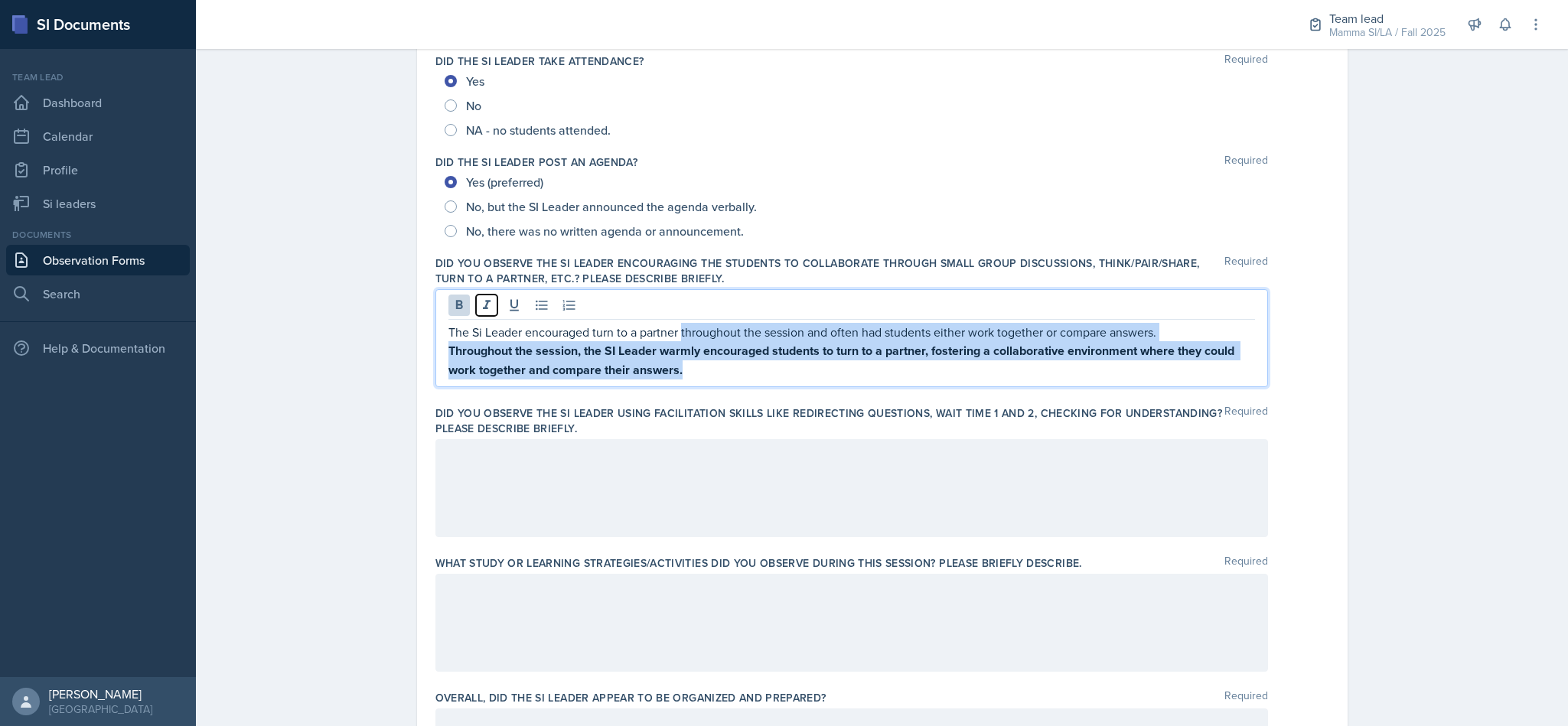
click at [479, 303] on icon at bounding box center [486, 305] width 16 height 16
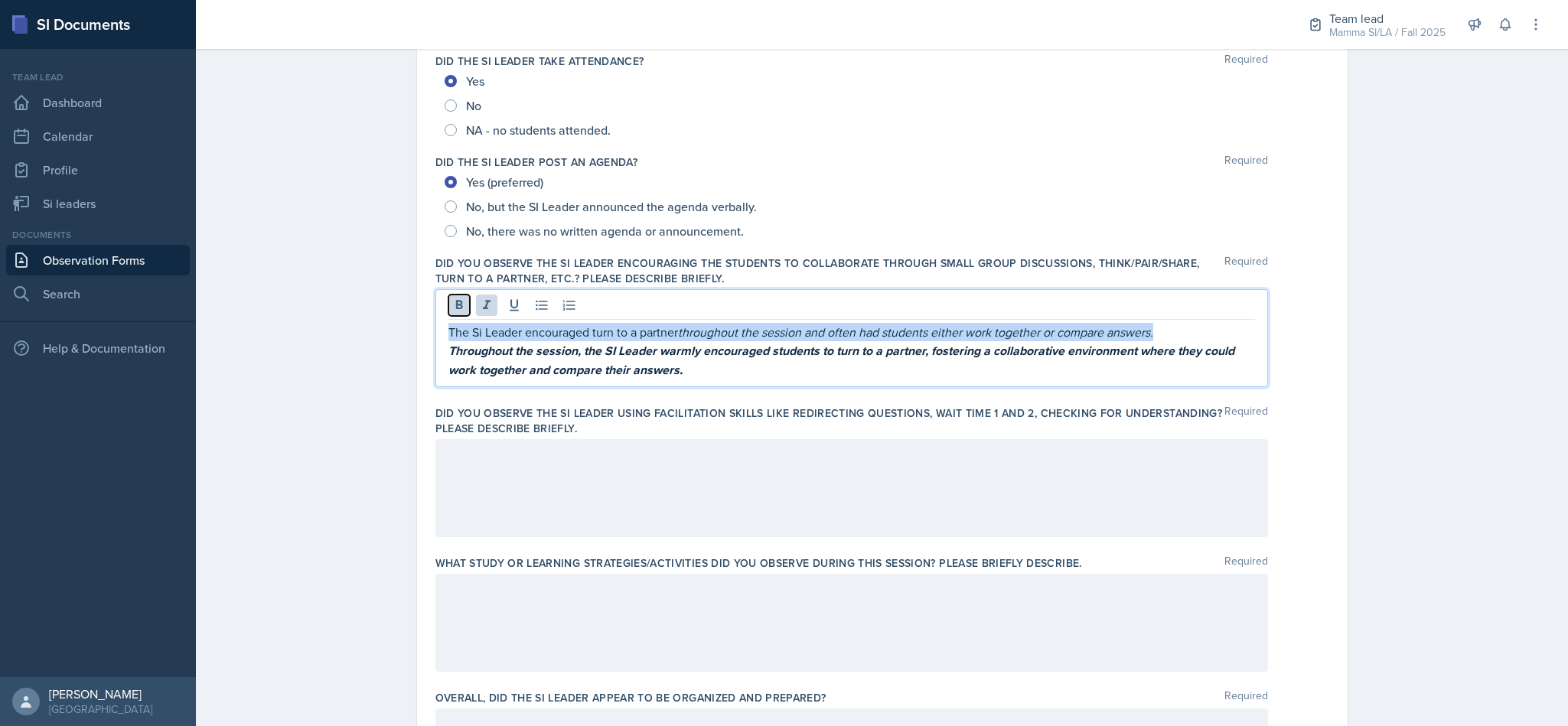
click at [451, 308] on icon at bounding box center [459, 305] width 16 height 16
click at [483, 305] on icon at bounding box center [486, 304] width 7 height 9
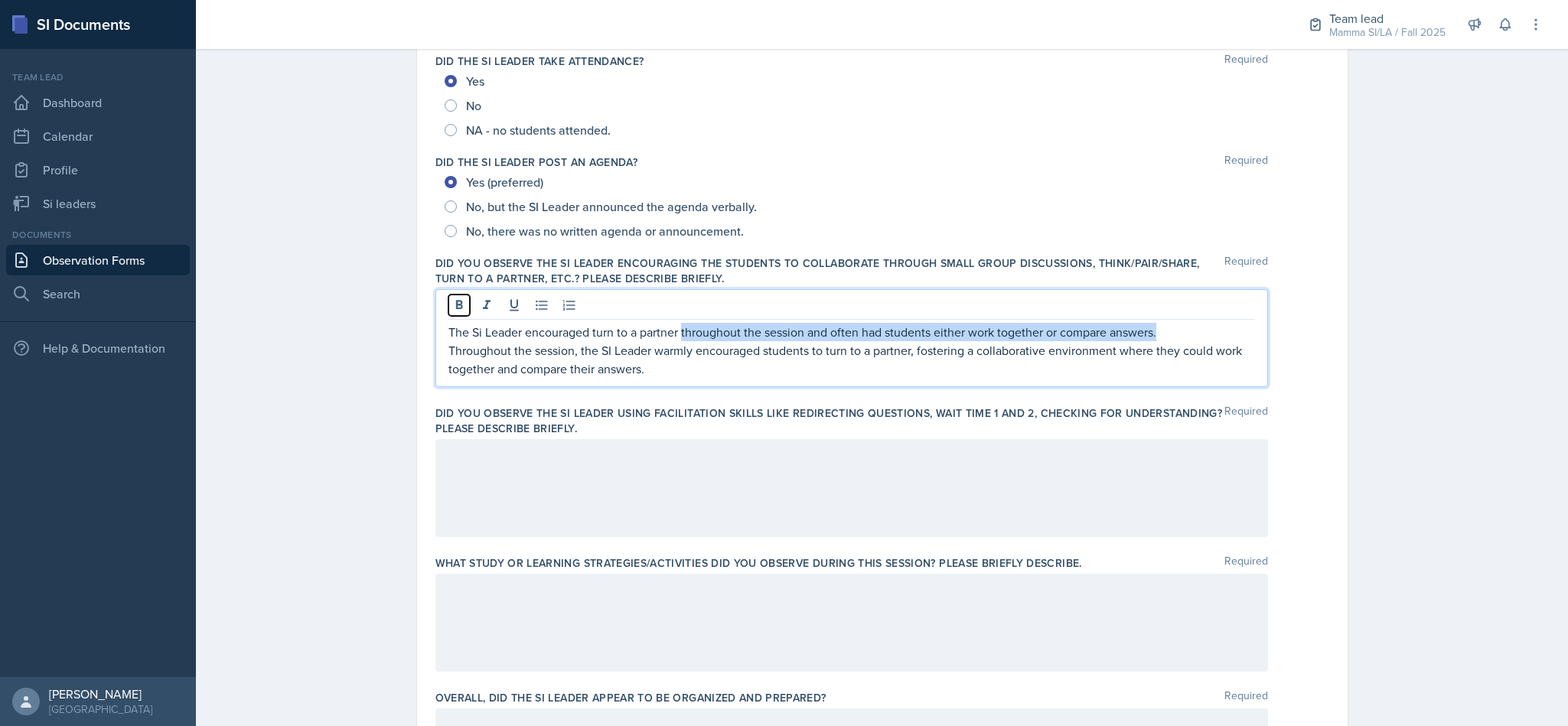
click at [451, 308] on icon at bounding box center [459, 305] width 16 height 16
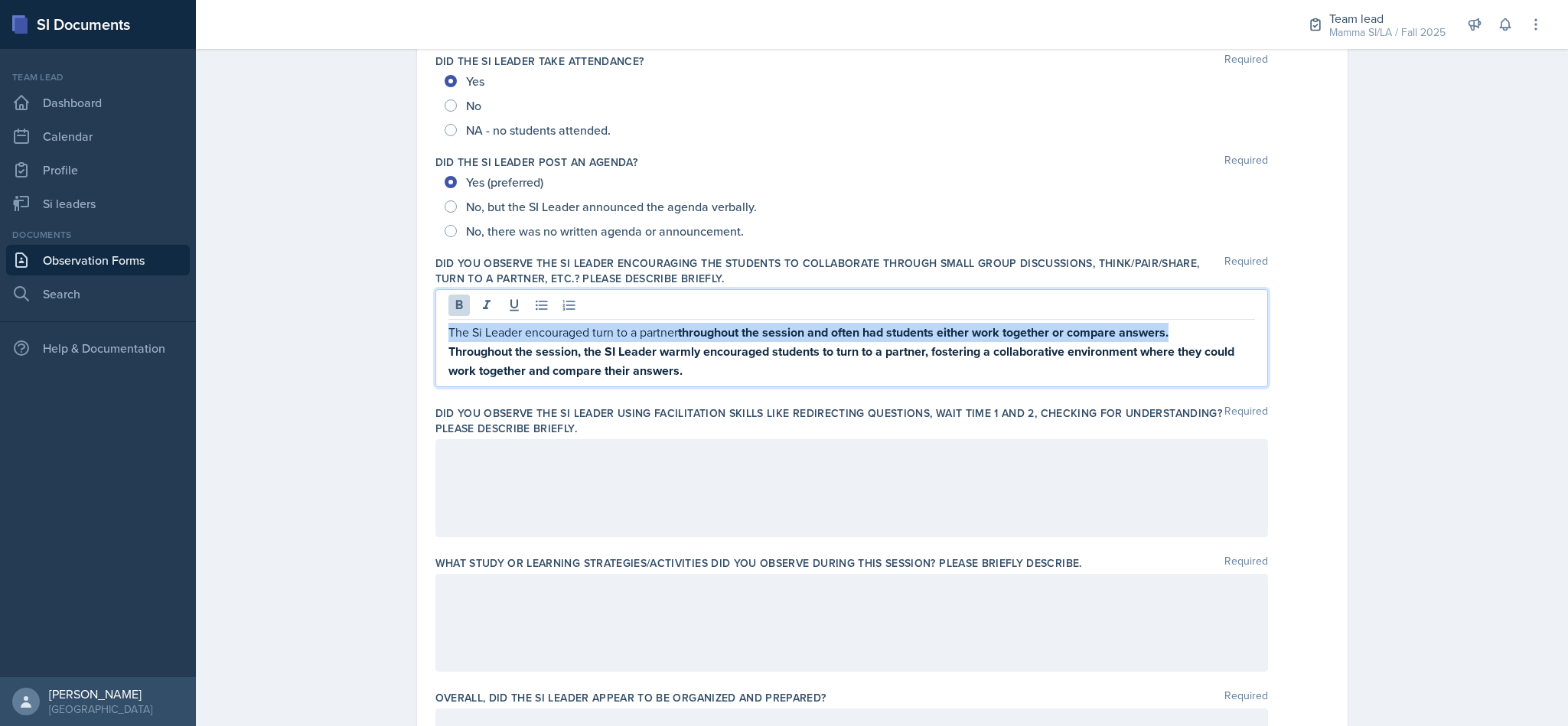
click at [804, 365] on p "Throughout the session, the SI Leader warmly encouraged students to turn to a p…" at bounding box center [852, 361] width 807 height 38
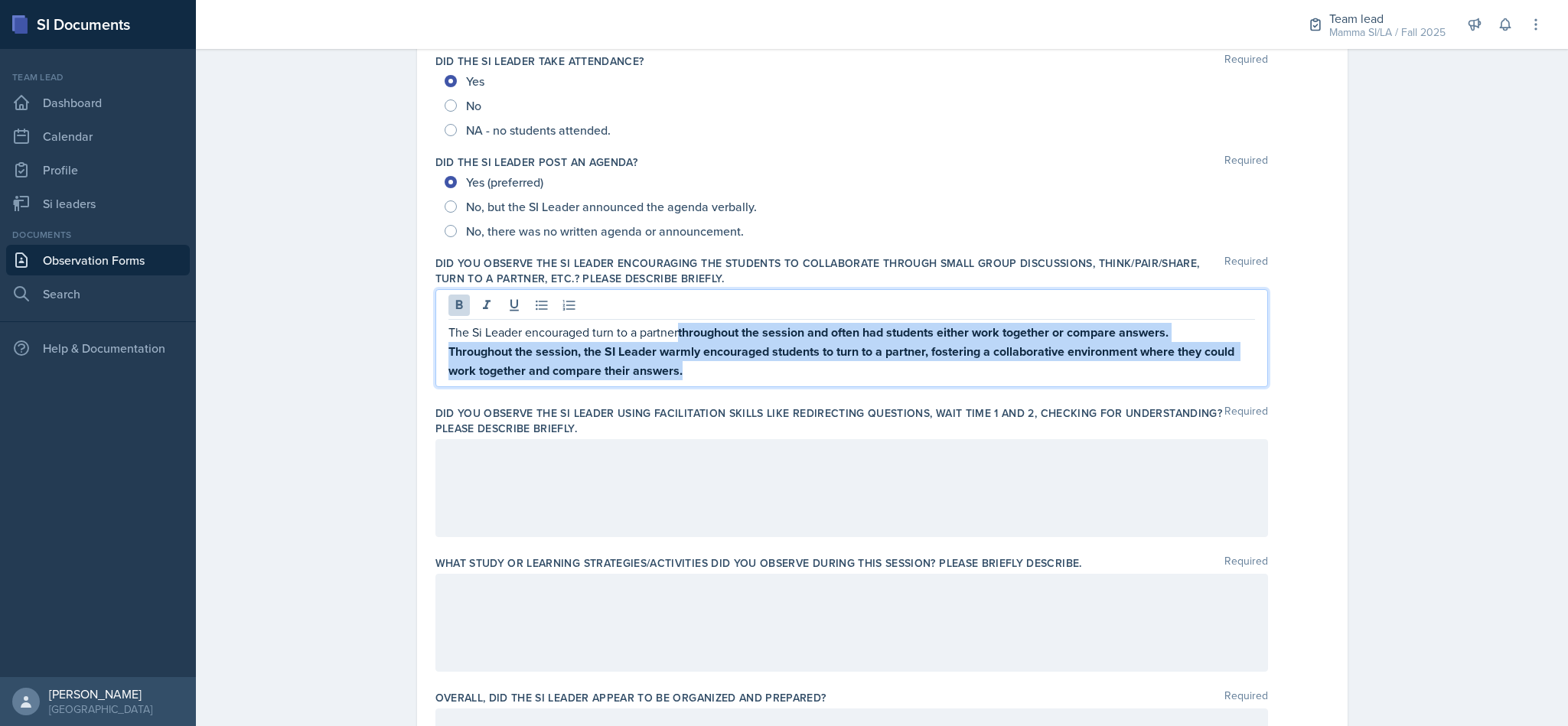
click at [800, 374] on p "Throughout the session, the SI Leader warmly encouraged students to turn to a p…" at bounding box center [852, 361] width 807 height 38
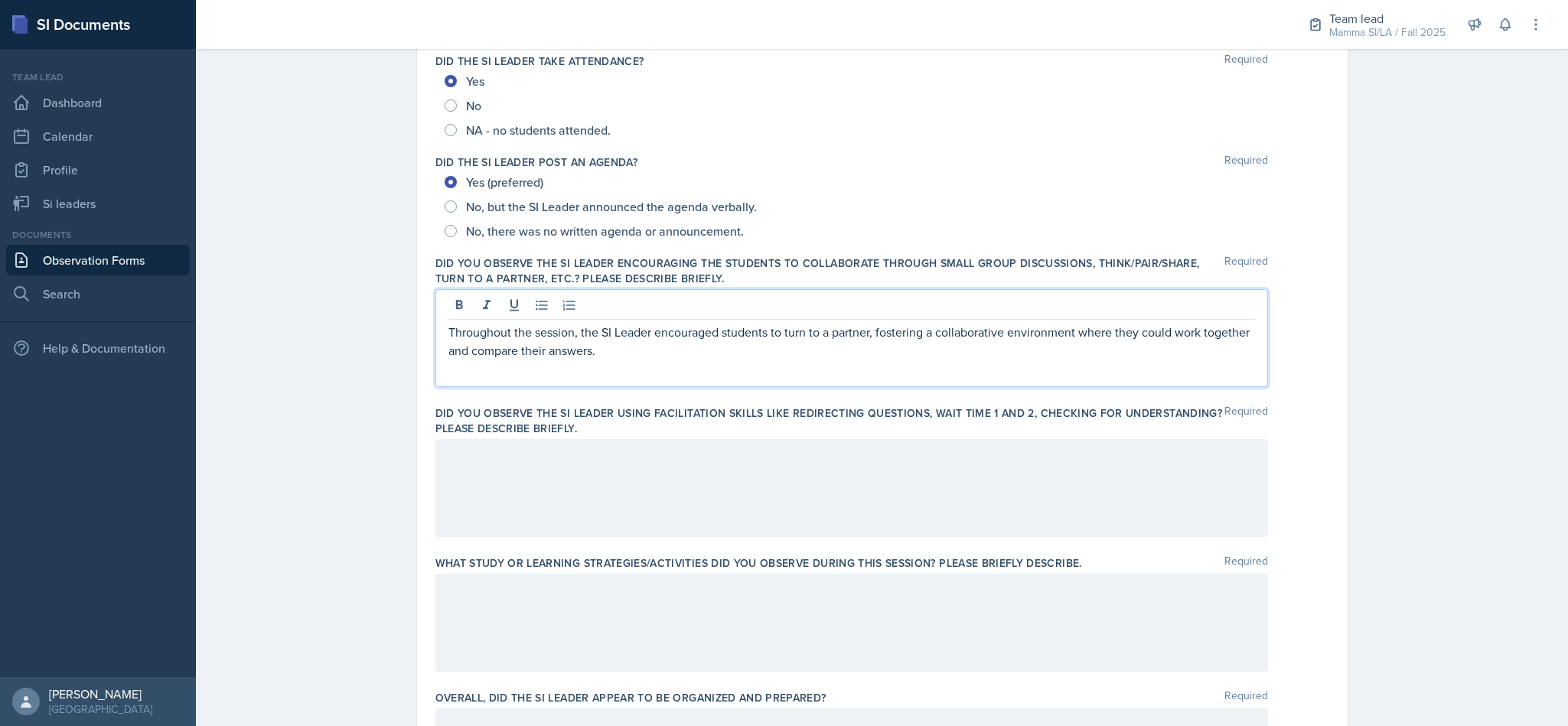
click at [926, 449] on div at bounding box center [852, 488] width 833 height 98
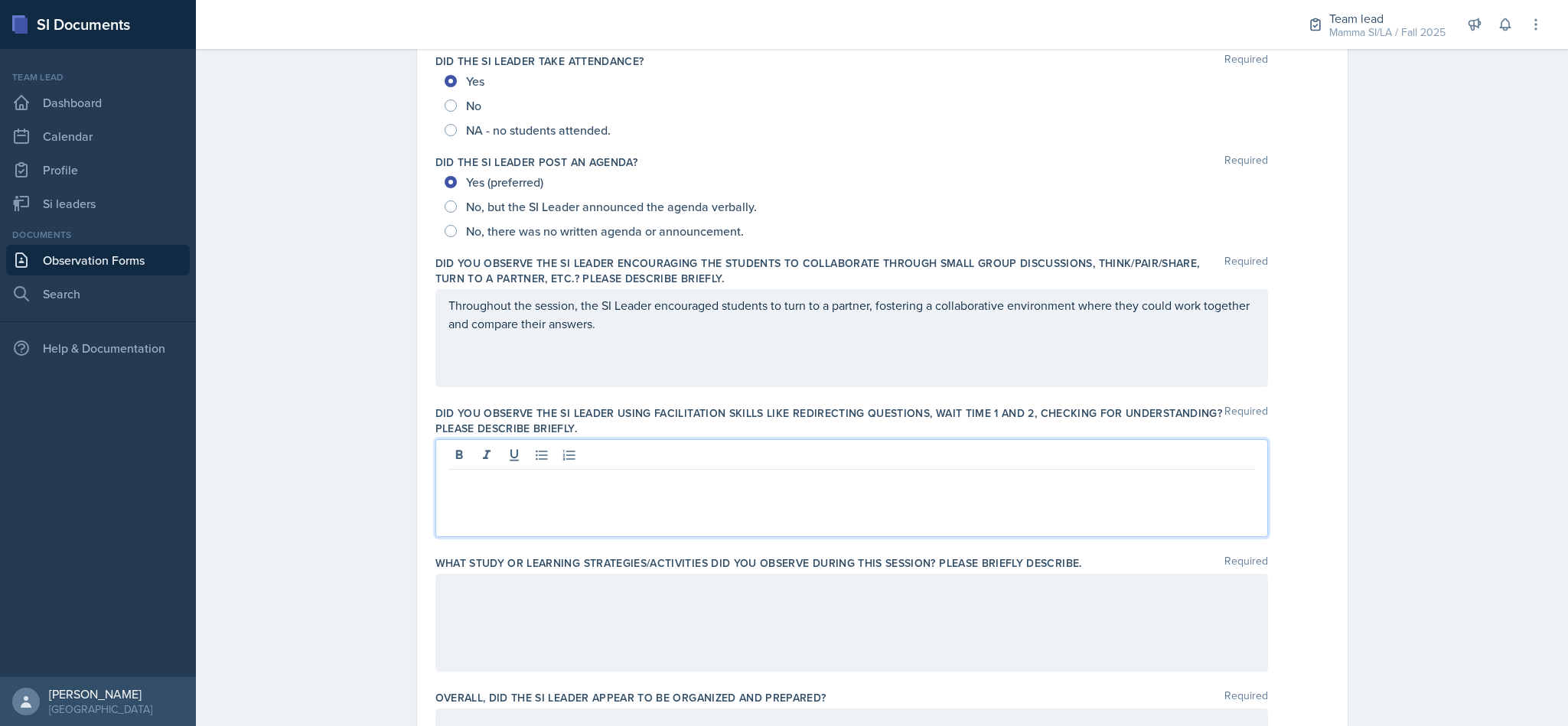
click at [878, 309] on div "Throughout the session, the SI Leader encouraged students to turn to a partner,…" at bounding box center [852, 338] width 833 height 98
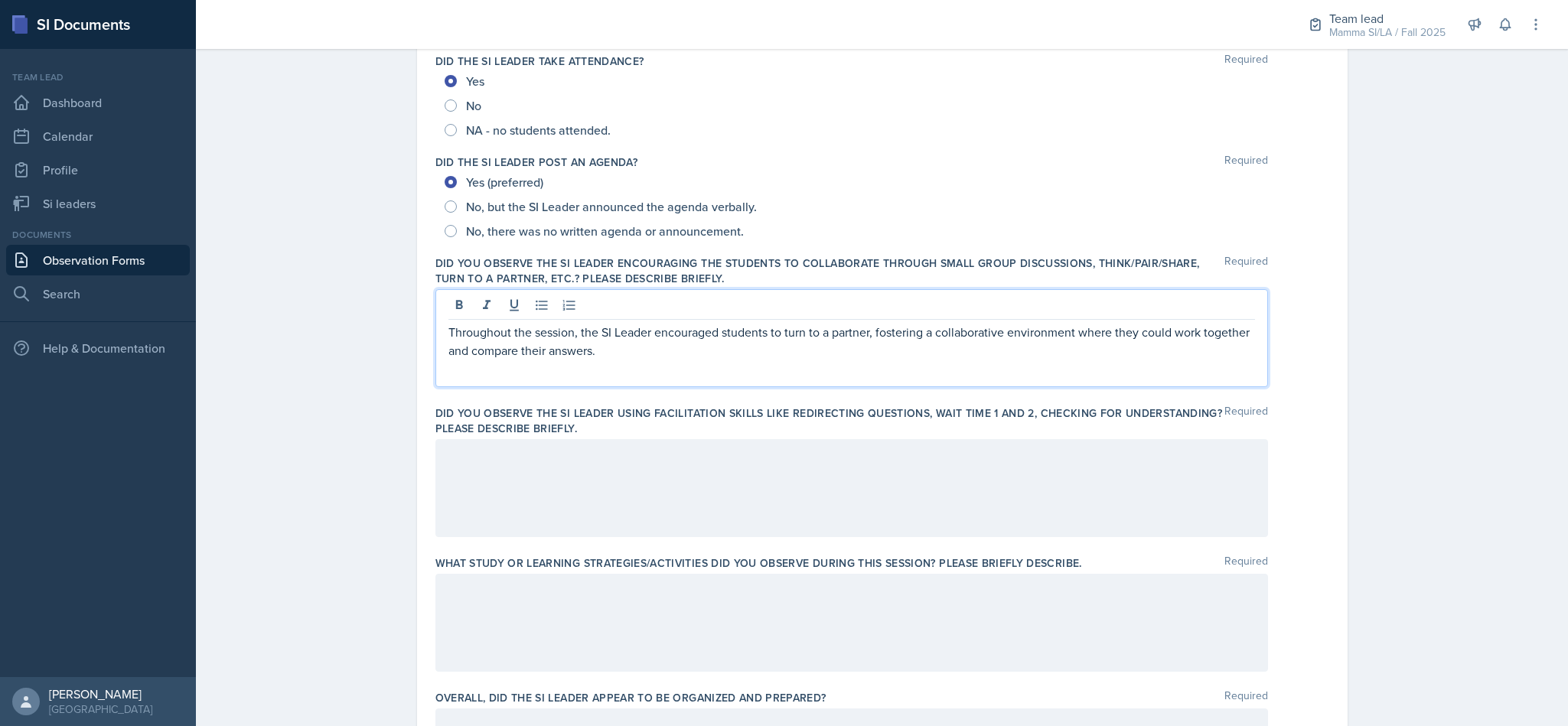
click at [812, 354] on p "Throughout the session, the SI Leader encouraged students to turn to a partner,…" at bounding box center [852, 340] width 807 height 37
click at [1059, 462] on div at bounding box center [852, 488] width 833 height 98
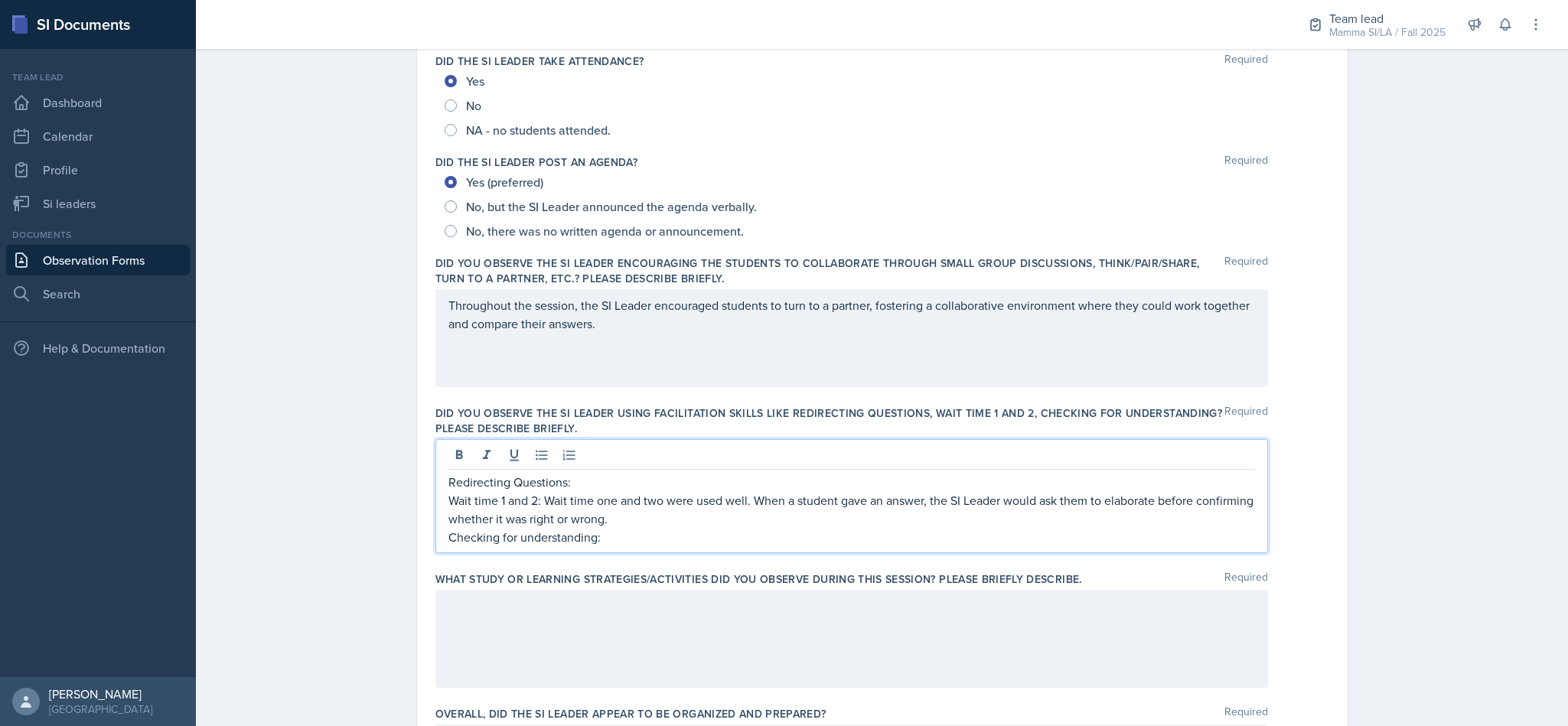
click at [835, 532] on p "Checking for understanding:" at bounding box center [852, 537] width 807 height 18
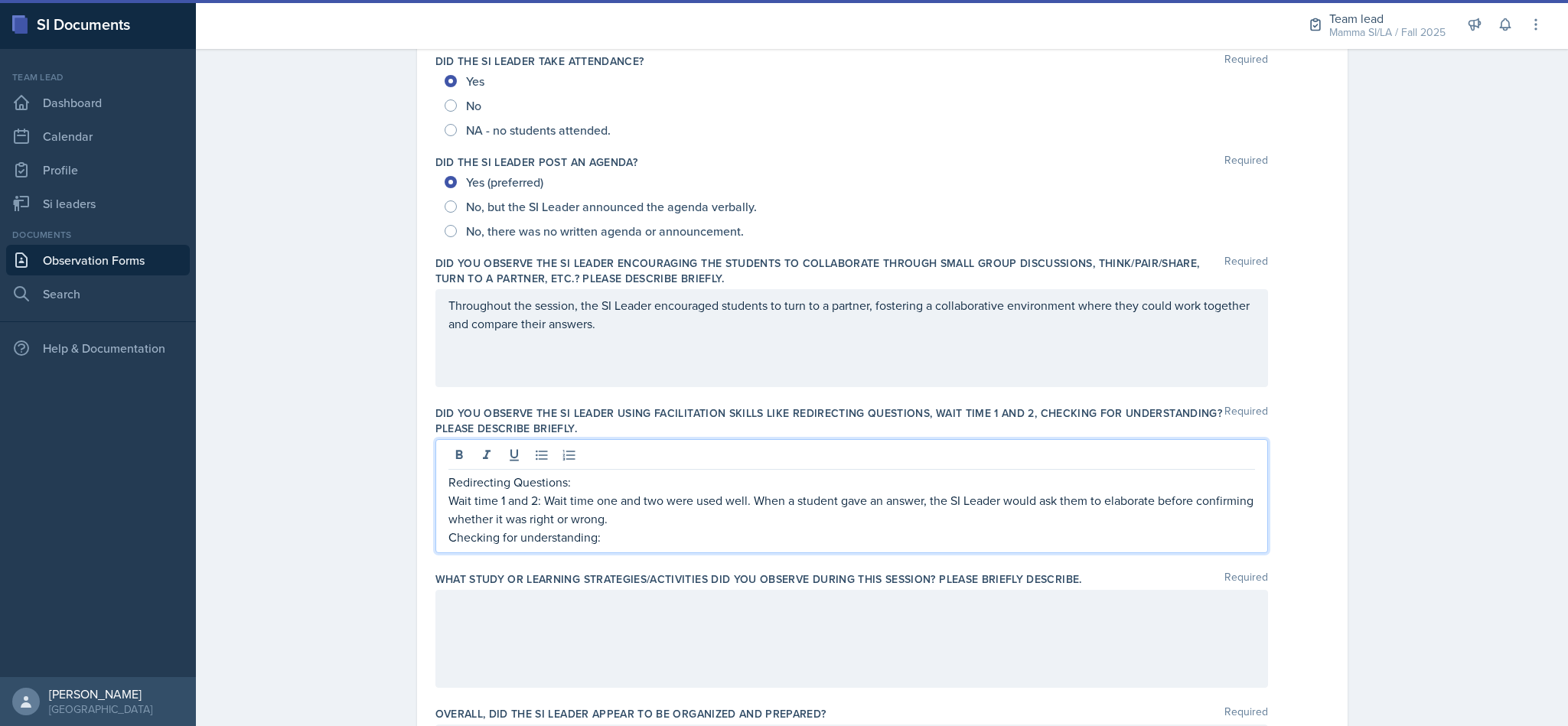
click at [845, 505] on p "Wait time 1 and 2: Wait time one and two were used well. When a student gave an…" at bounding box center [852, 509] width 807 height 37
click at [761, 515] on p "Wait time 1 and 2: Wait time one and two were used well. When a student gave an…" at bounding box center [852, 509] width 807 height 37
click at [758, 506] on p "Wait time 1 and 2: Wait time one and two were used well. When a student gave an…" at bounding box center [852, 509] width 807 height 37
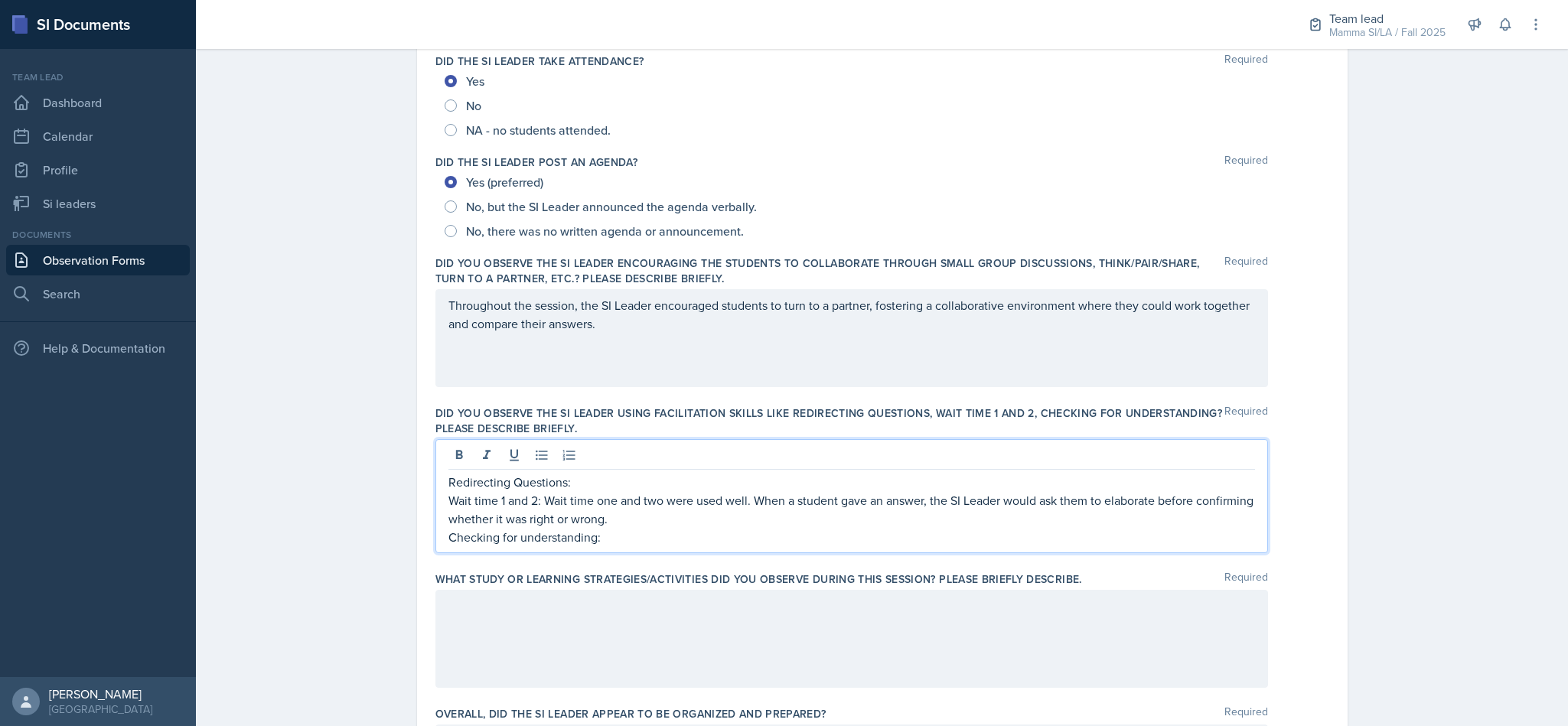
click at [716, 521] on p "Wait time 1 and 2: Wait time one and two were used well. When a student gave an…" at bounding box center [852, 509] width 807 height 37
click at [698, 506] on p "Wait time 1 and 2: Wait time one and two were used well. When a student gave an…" at bounding box center [852, 509] width 807 height 37
click at [678, 508] on p "Wait time 1 and 2: Wait time one and two were used well. When a student gave an…" at bounding box center [852, 509] width 807 height 37
click at [746, 528] on p "Wait time 1 and 2: Wait time one and two were used well. When a student gave an…" at bounding box center [852, 509] width 807 height 37
click at [689, 528] on p "Wait time 1 and 2: Wait time one and two were used well. When a student gave an…" at bounding box center [852, 509] width 807 height 37
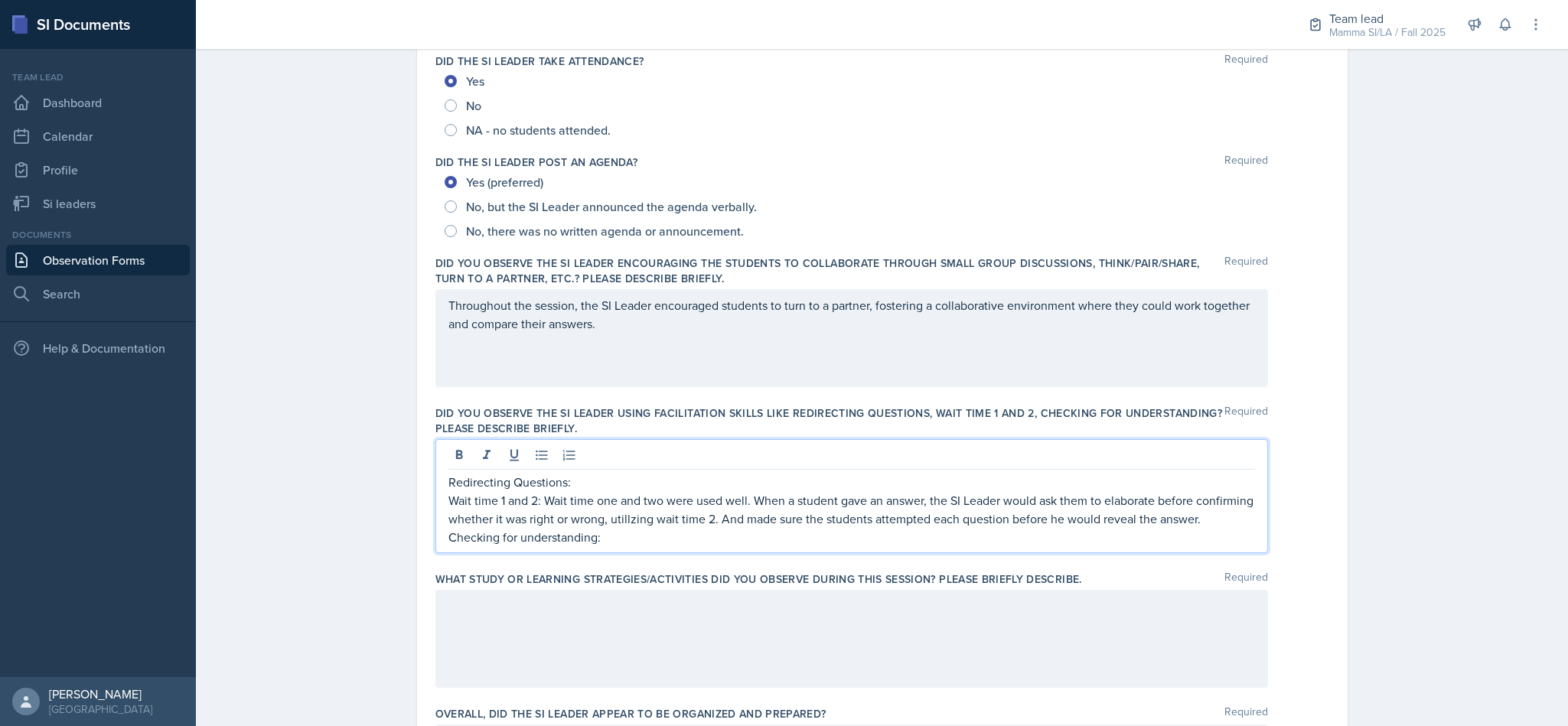
click at [1012, 528] on p "Wait time 1 and 2: Wait time one and two were used well. When a student gave an…" at bounding box center [852, 509] width 807 height 37
click at [967, 546] on p "Checking for understanding:" at bounding box center [852, 537] width 807 height 18
click at [978, 634] on div at bounding box center [852, 638] width 833 height 98
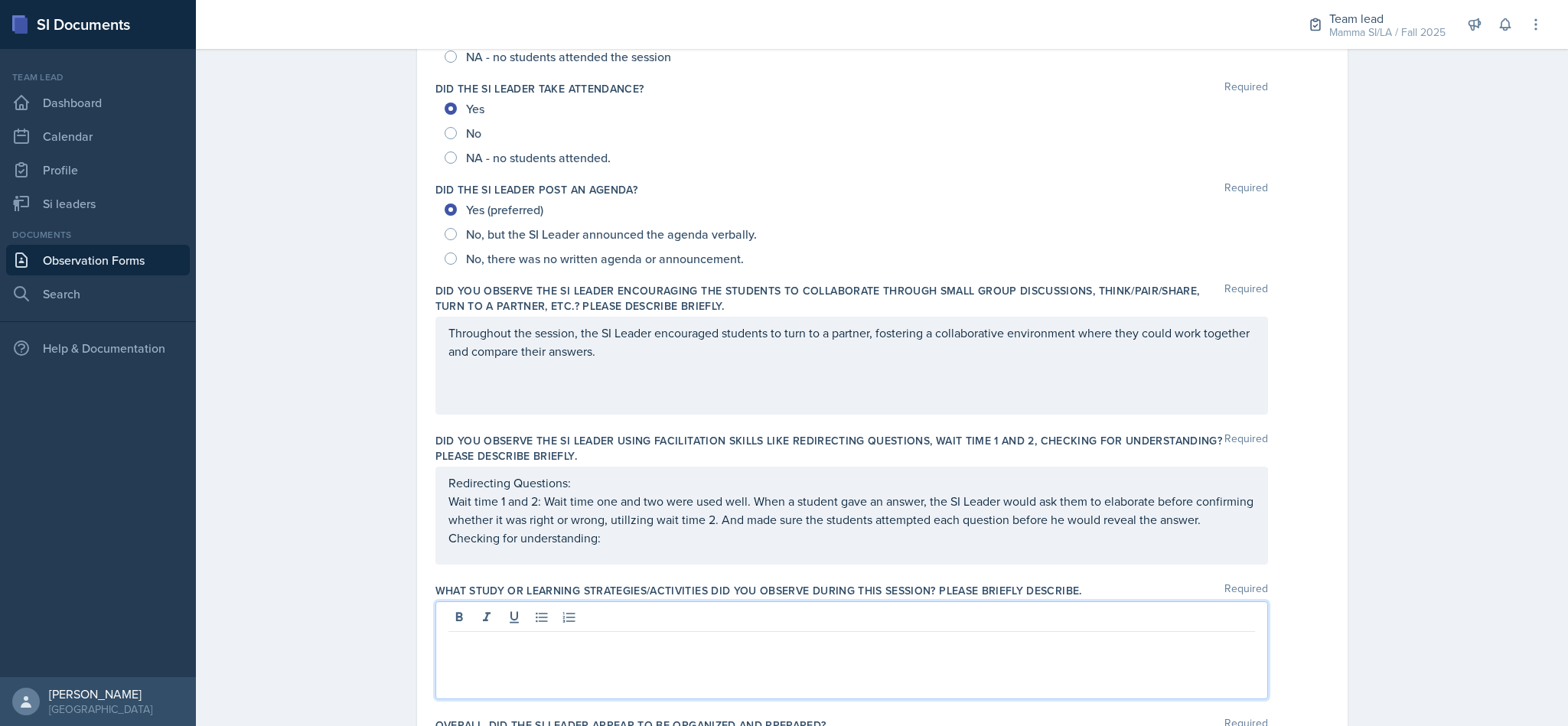
click at [896, 653] on p at bounding box center [852, 644] width 807 height 18
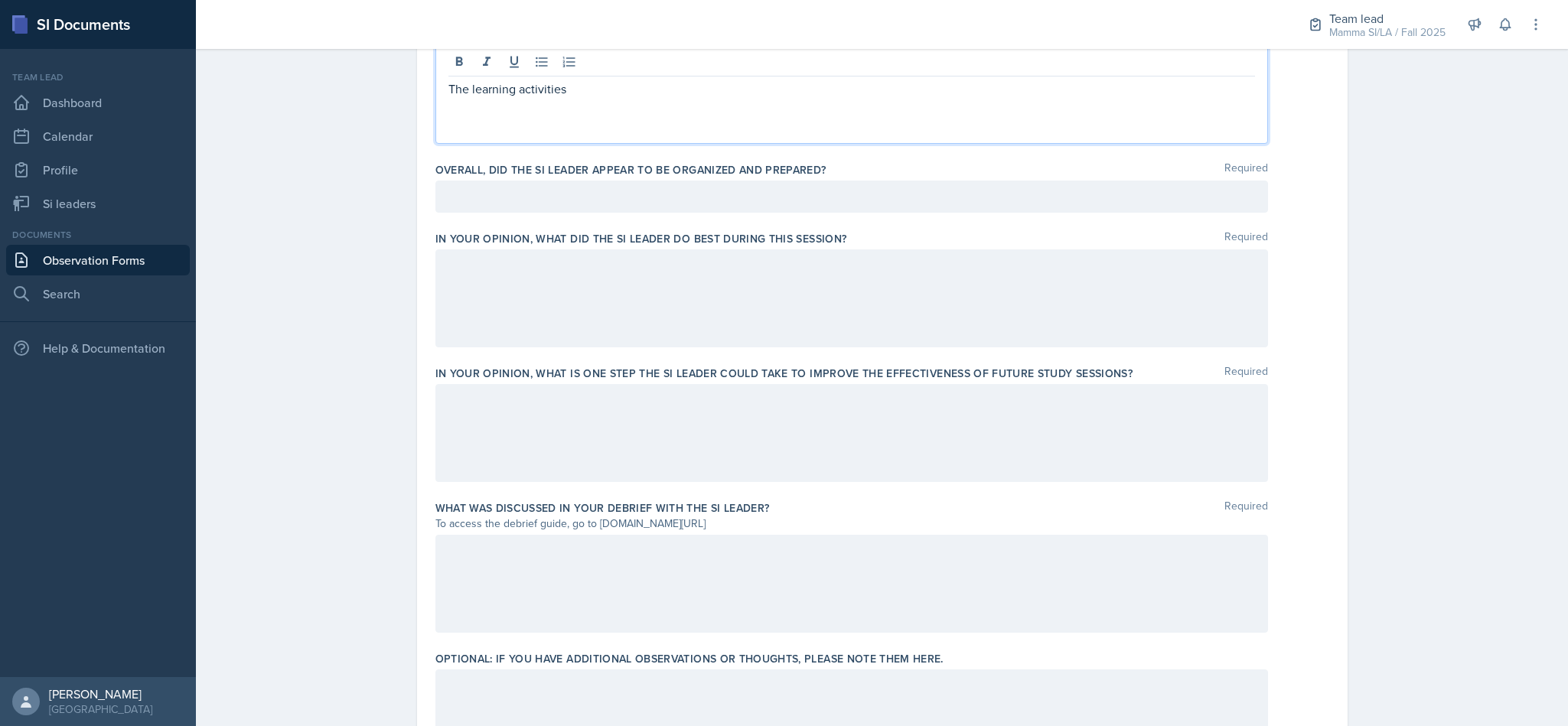
scroll to position [785, 0]
click at [926, 305] on div at bounding box center [852, 297] width 833 height 98
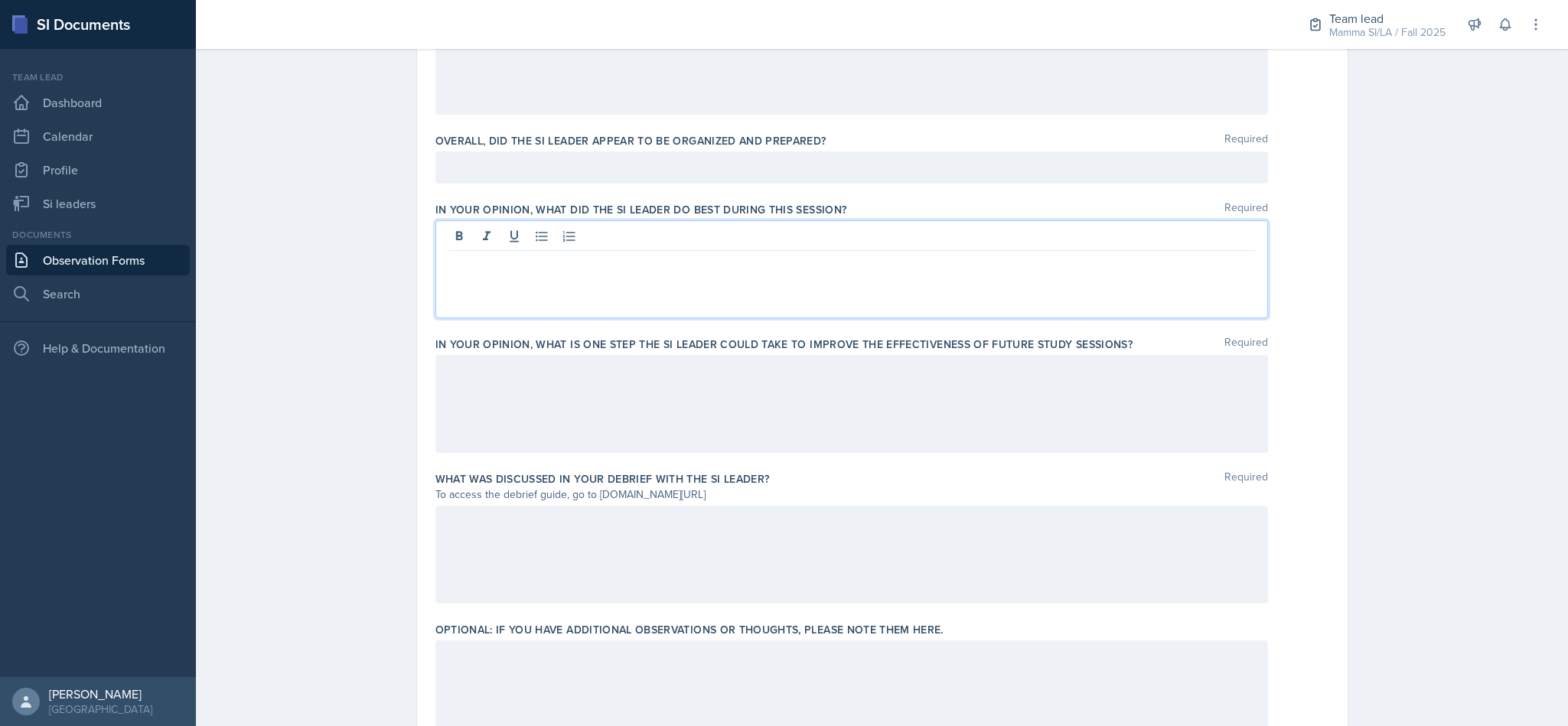
click at [872, 169] on p at bounding box center [852, 167] width 807 height 18
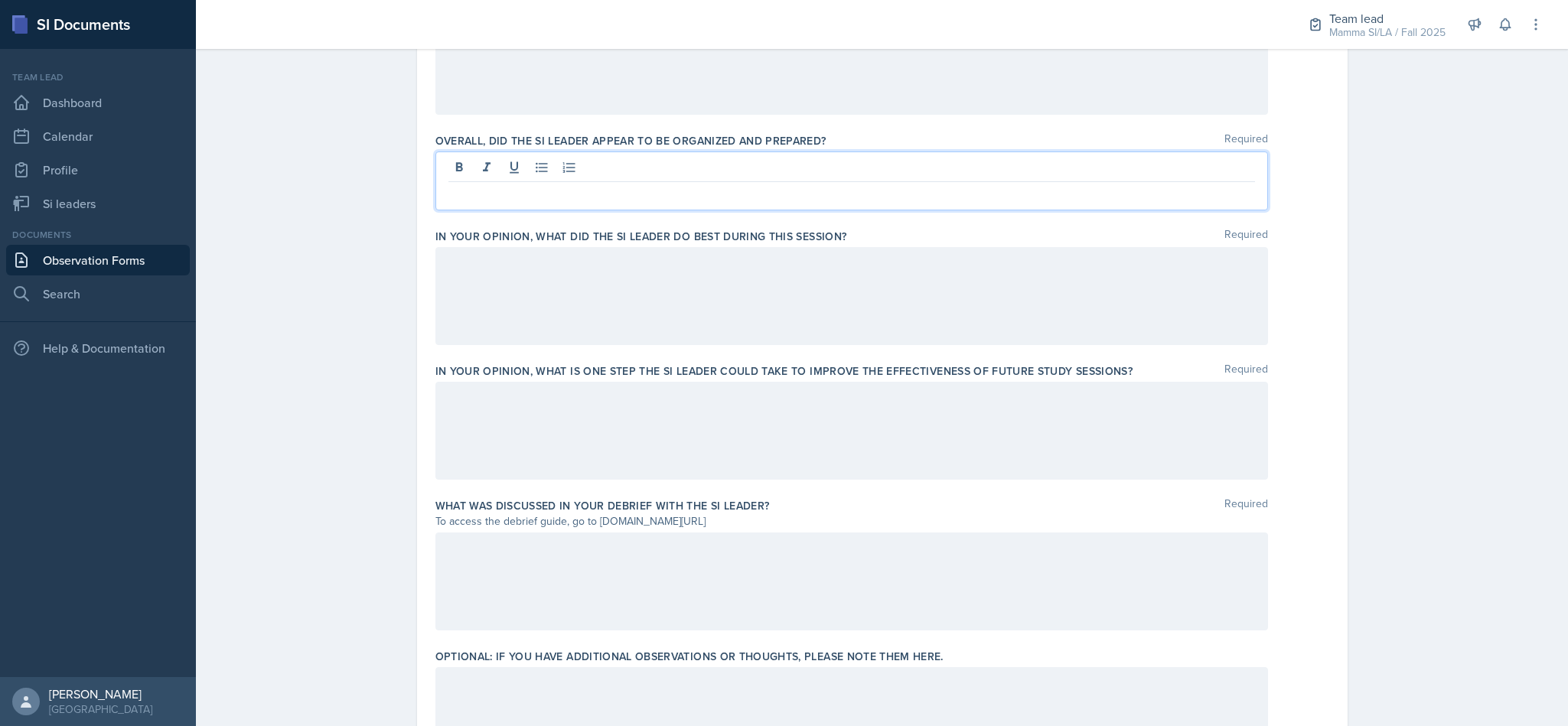
scroll to position [840, 0]
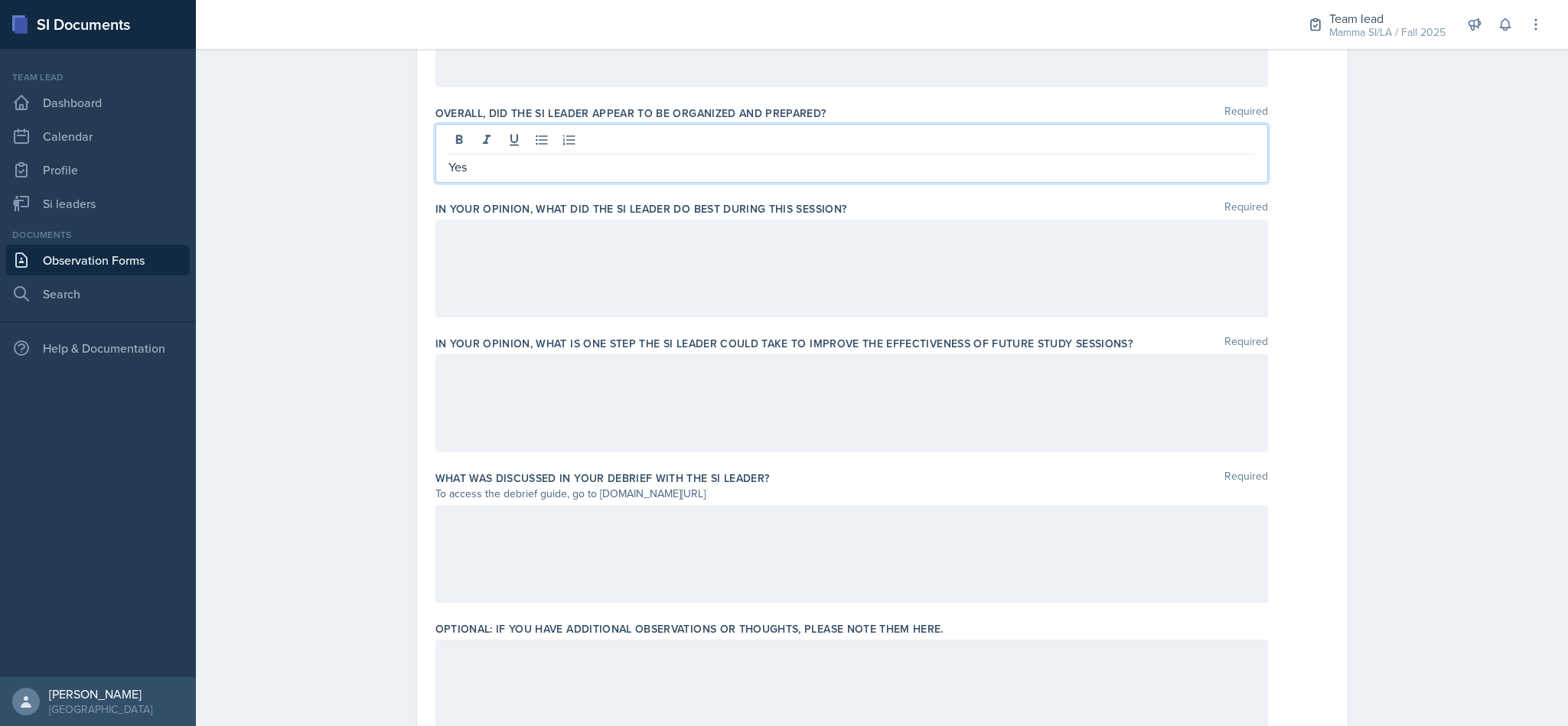
click at [1060, 286] on div at bounding box center [852, 268] width 833 height 98
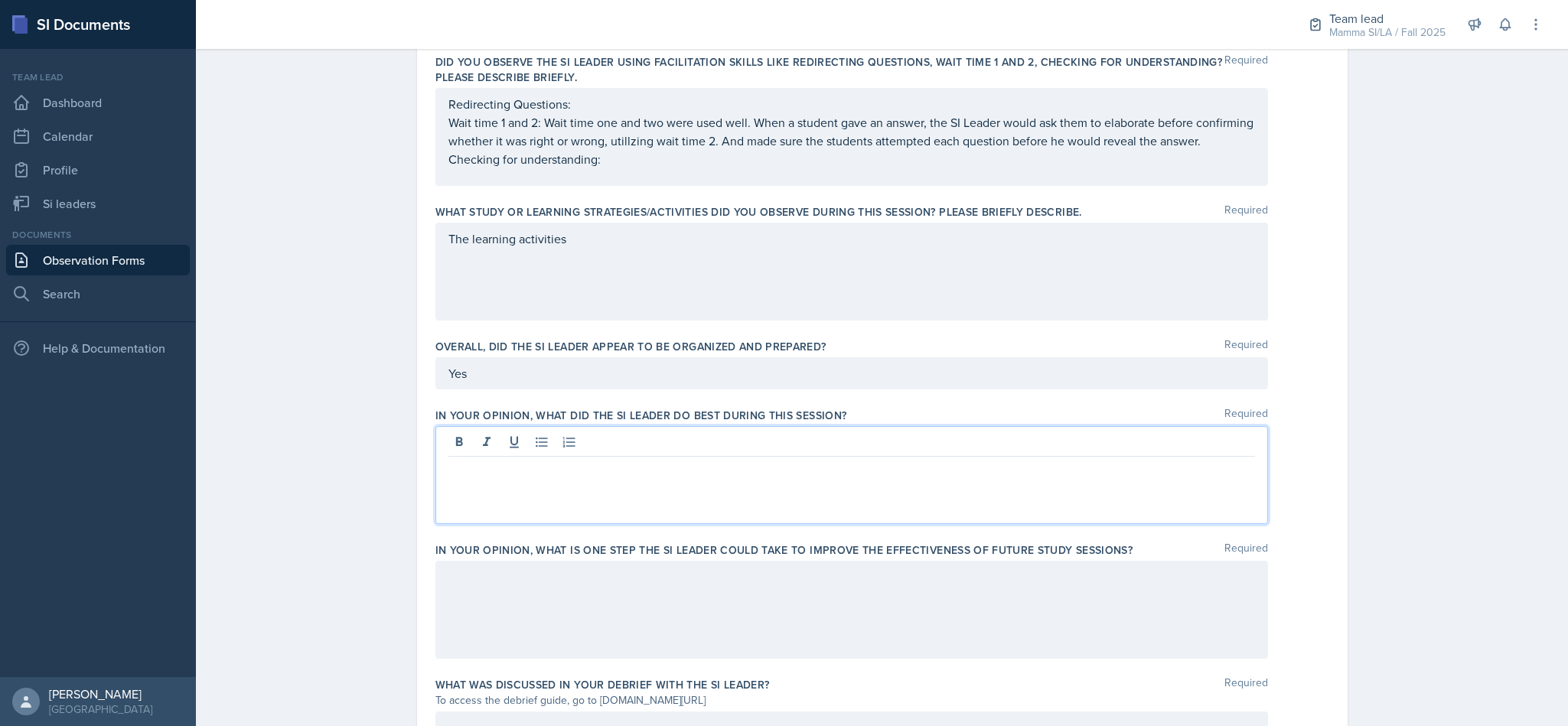
click at [1112, 248] on p "The learning activities" at bounding box center [852, 238] width 807 height 18
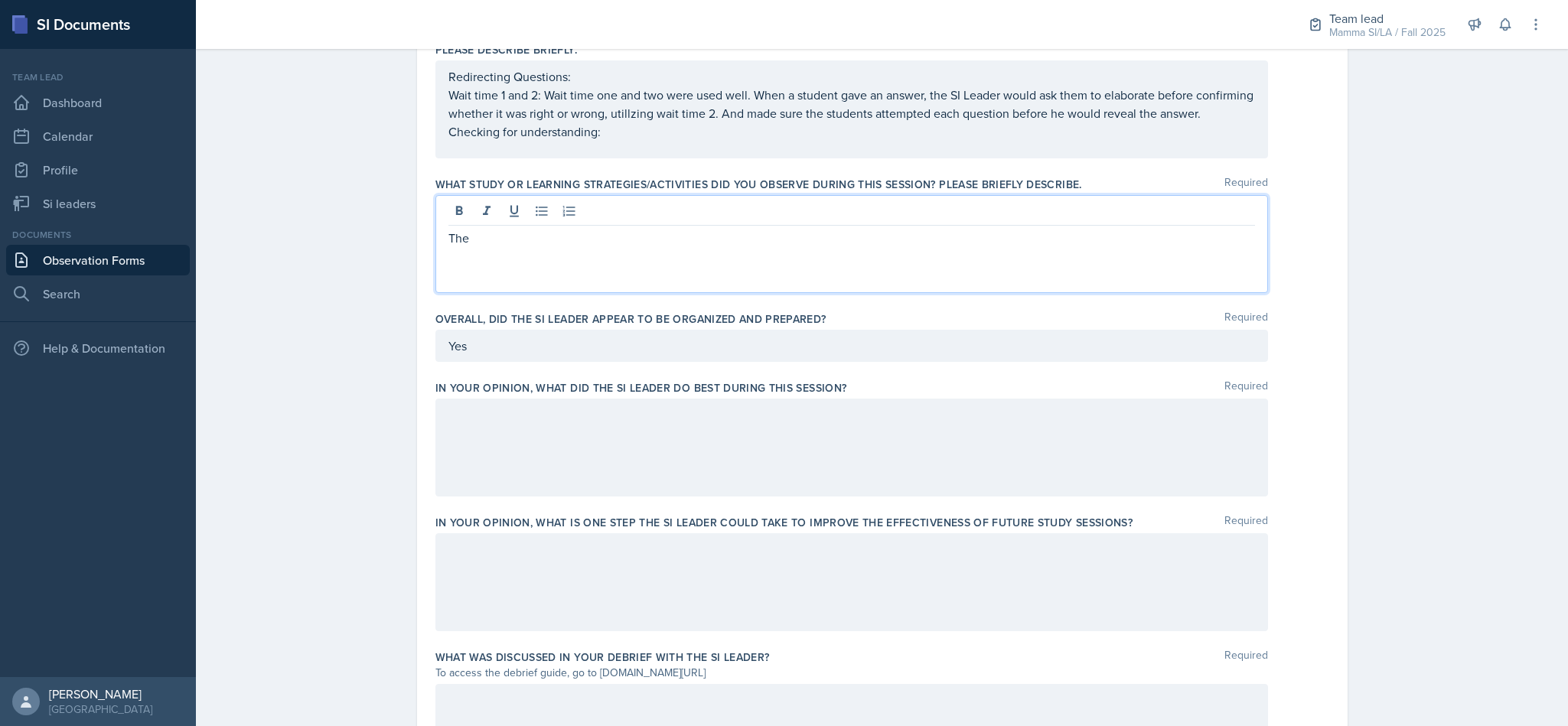
click at [686, 141] on p "Checking for understanding:" at bounding box center [852, 132] width 807 height 18
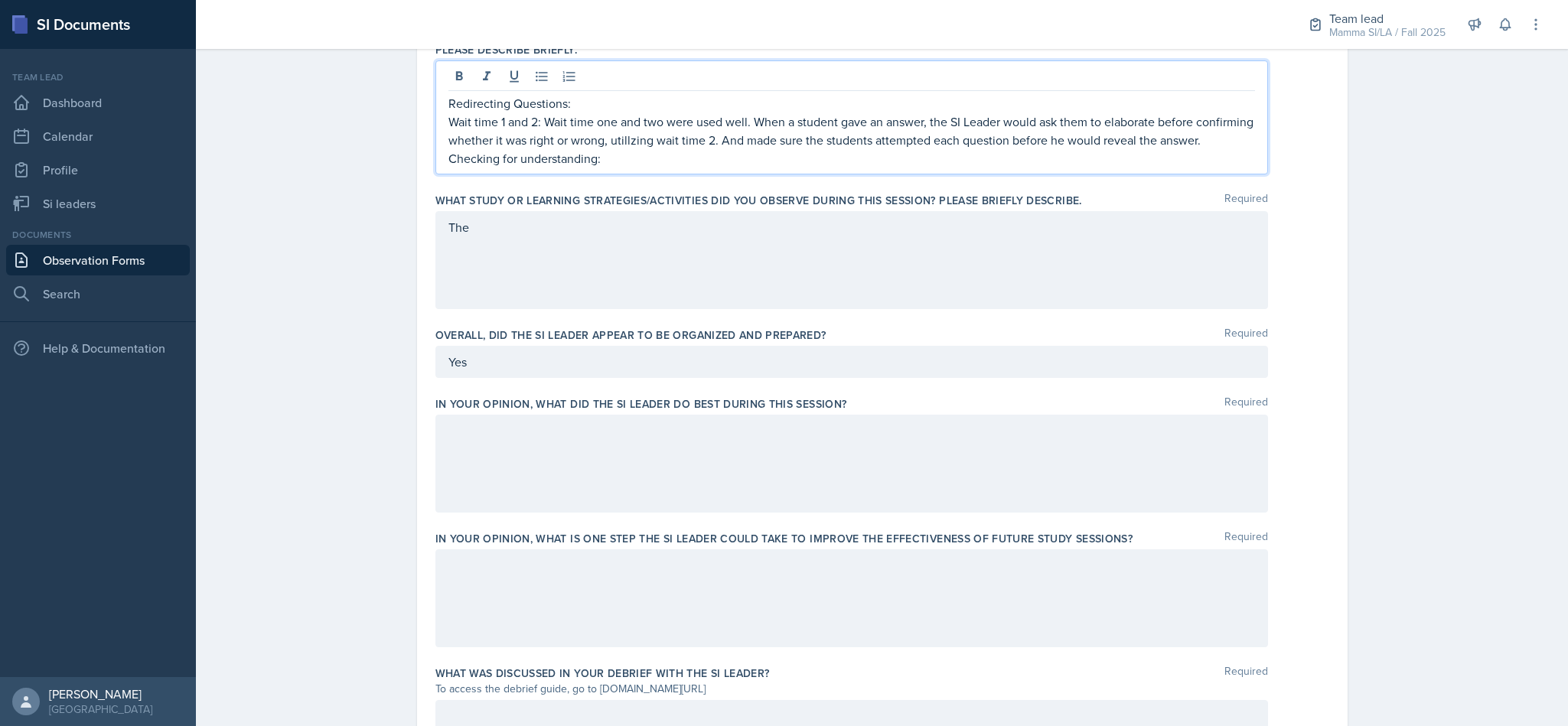
scroll to position [661, 0]
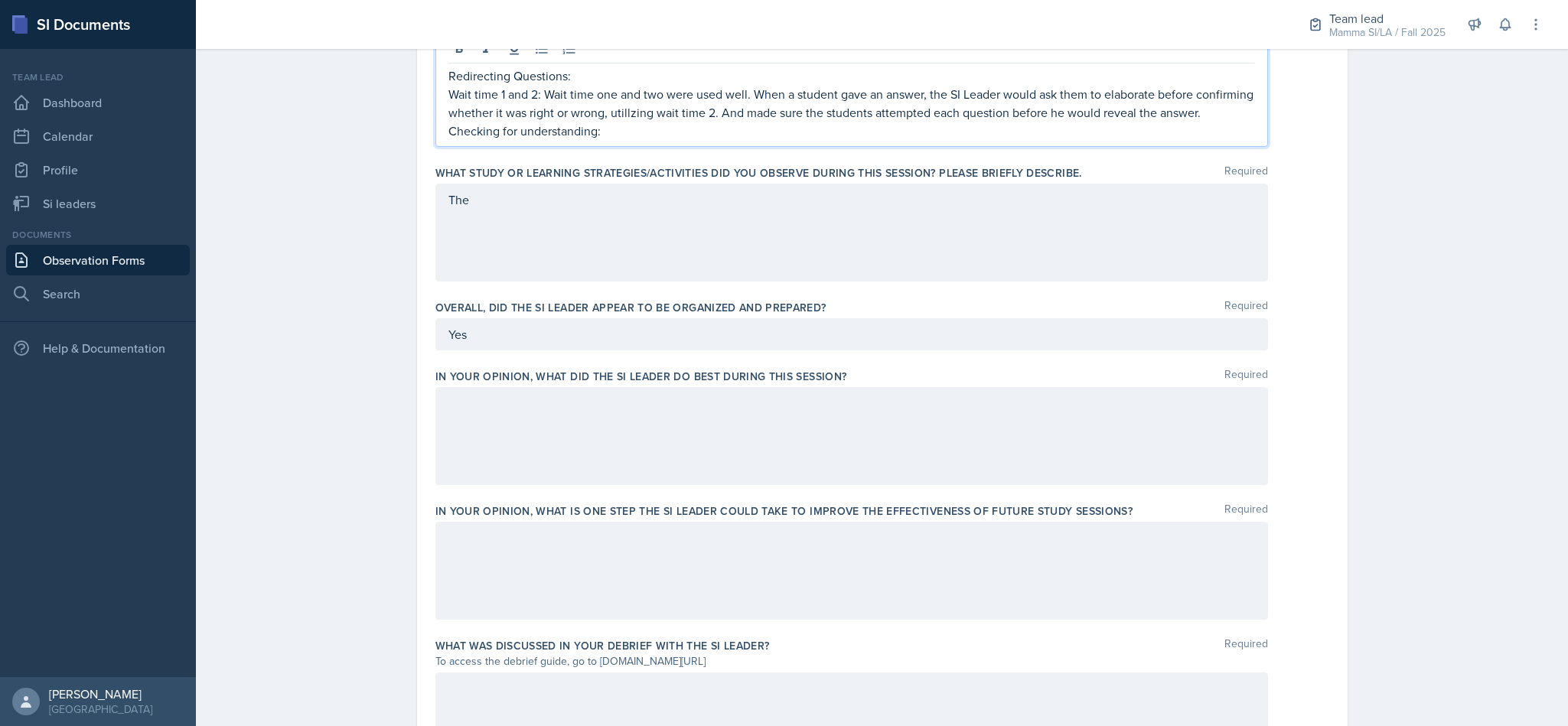
click at [983, 273] on div "The" at bounding box center [852, 232] width 833 height 98
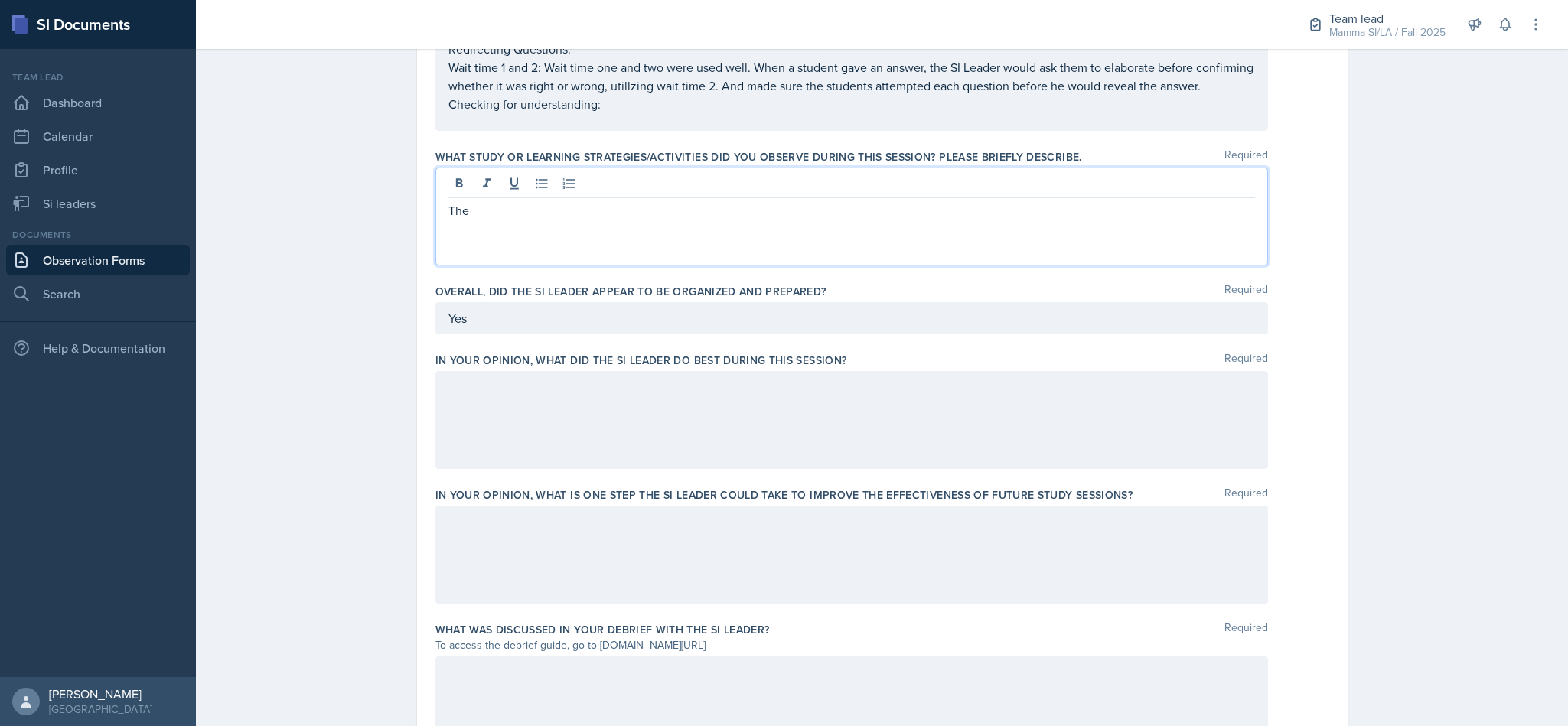
scroll to position [663, 0]
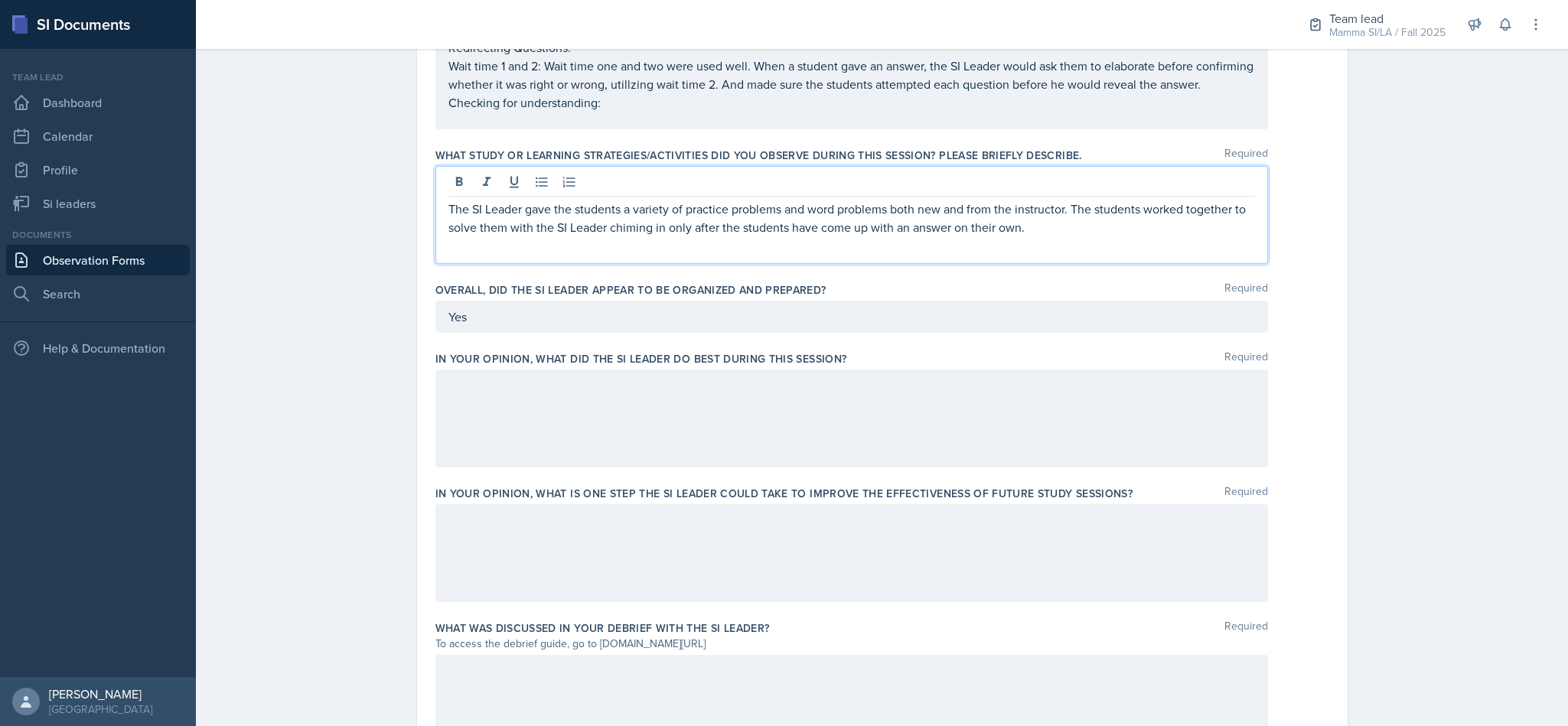
click at [873, 397] on div at bounding box center [852, 418] width 833 height 98
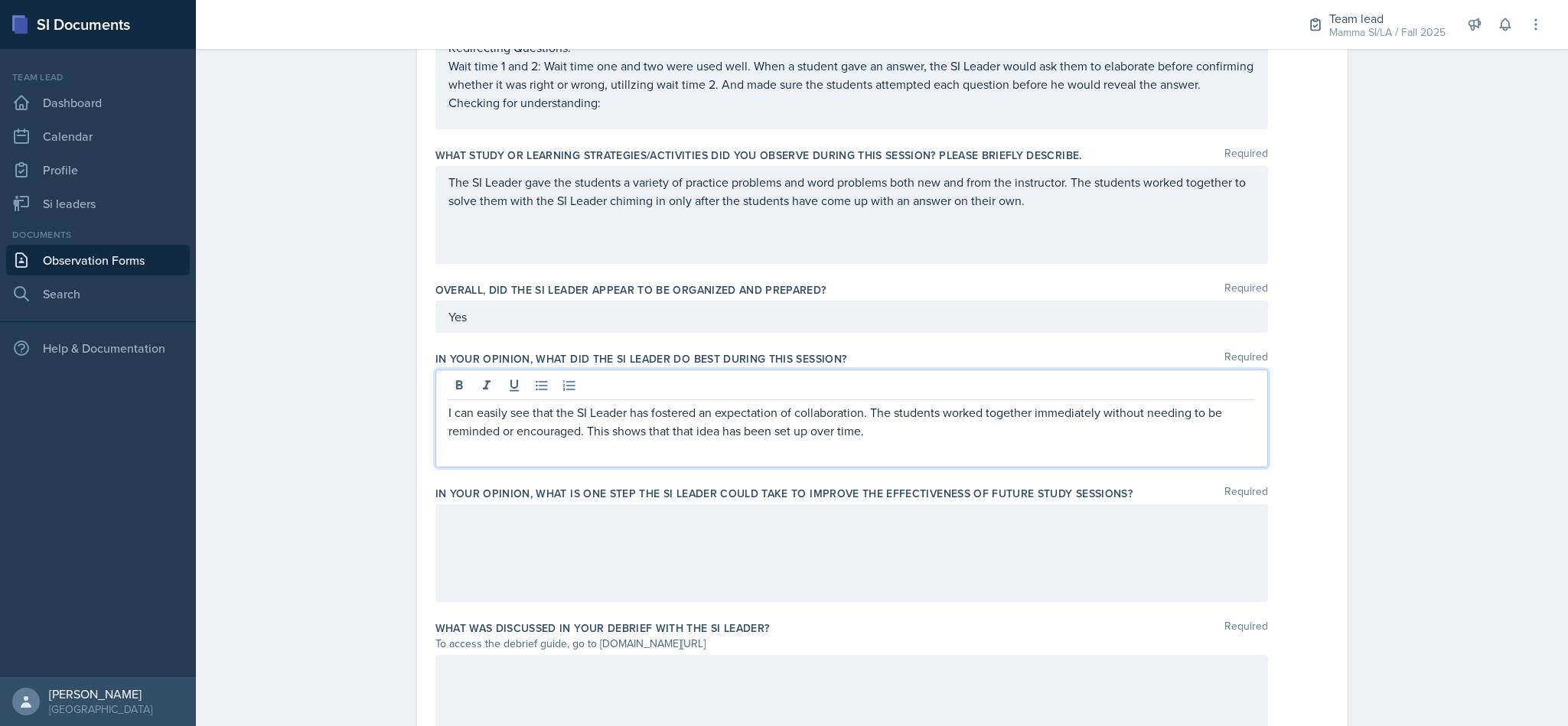
click at [1052, 463] on div "I can easily see that the SI Leader has fostered an expectation of collaboratio…" at bounding box center [852, 418] width 833 height 98
click at [933, 525] on div at bounding box center [852, 553] width 833 height 98
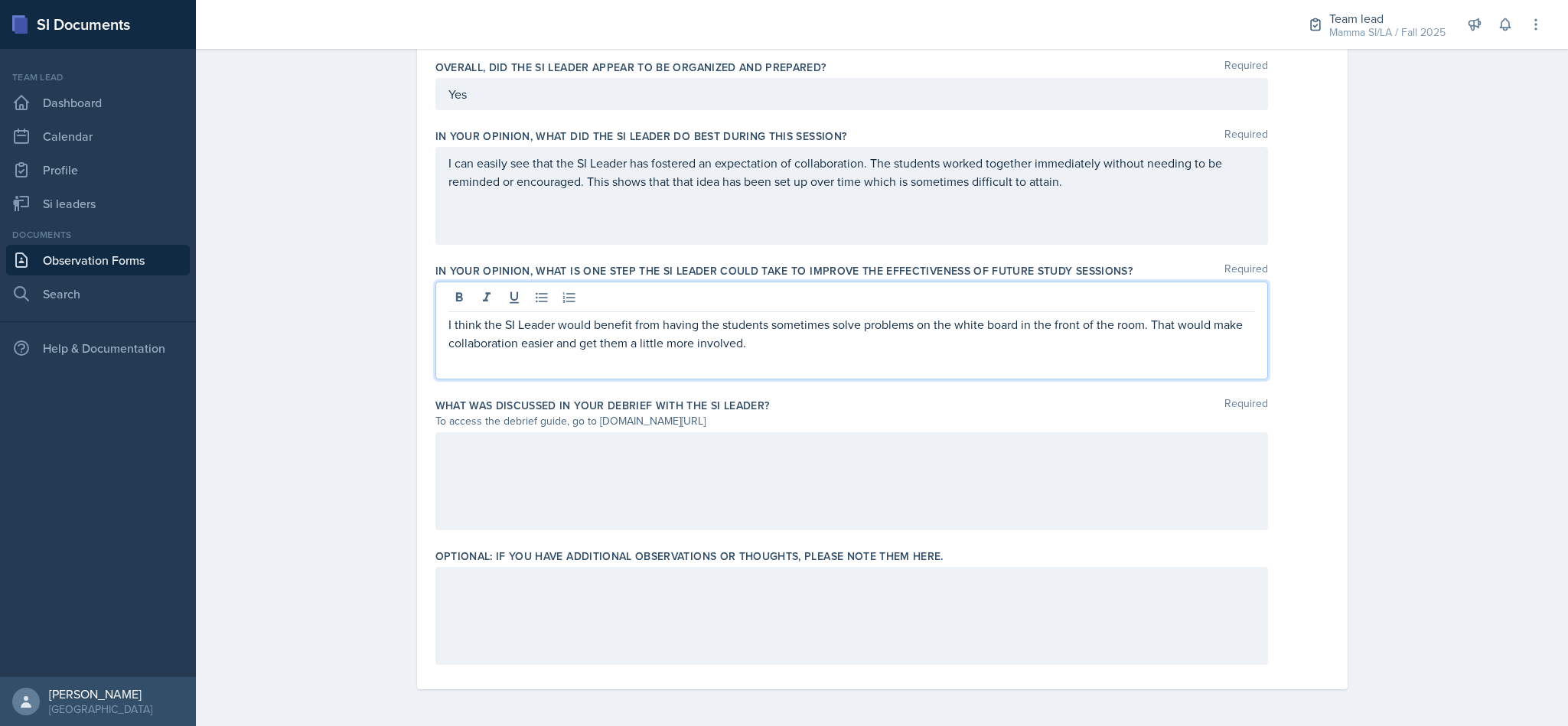
click at [955, 462] on div at bounding box center [852, 481] width 833 height 98
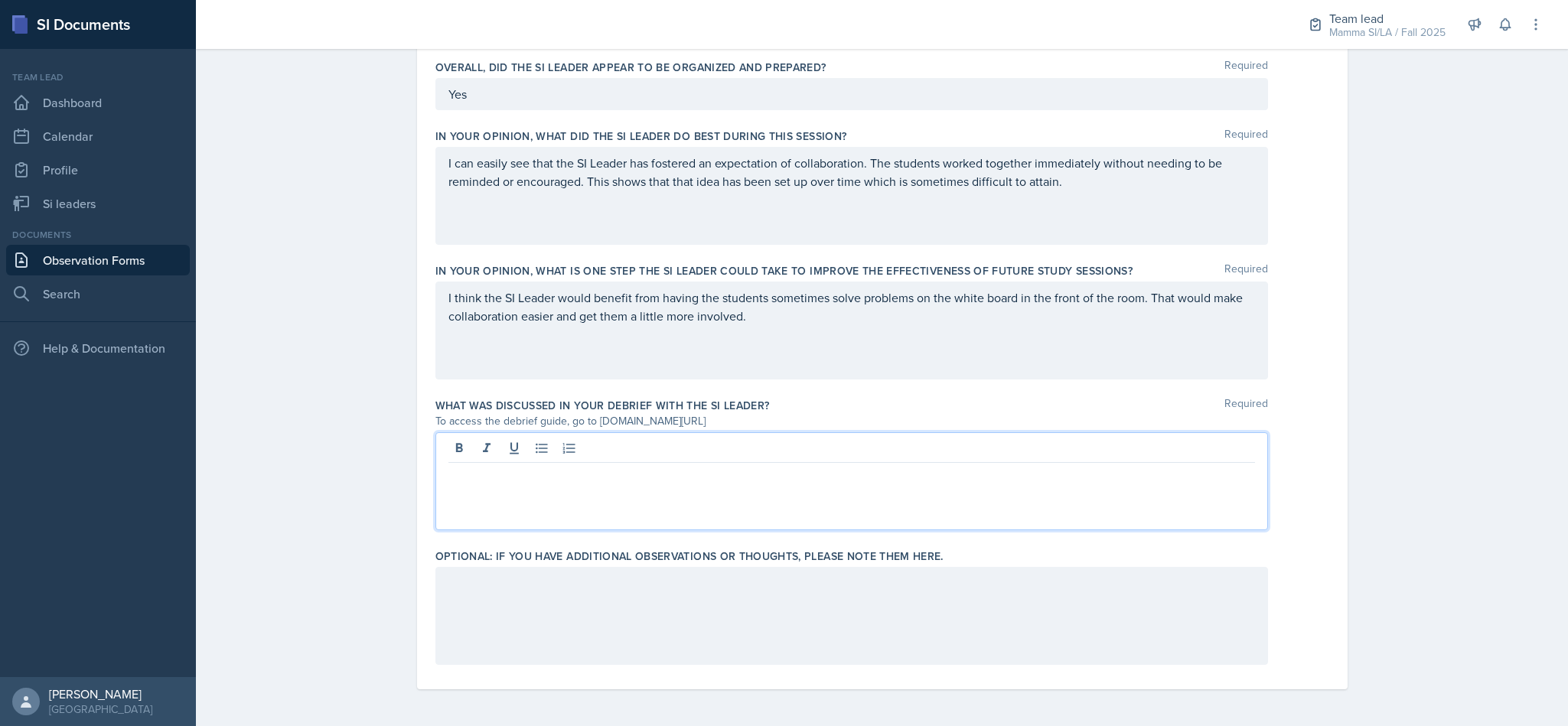
click at [974, 590] on div at bounding box center [852, 616] width 833 height 98
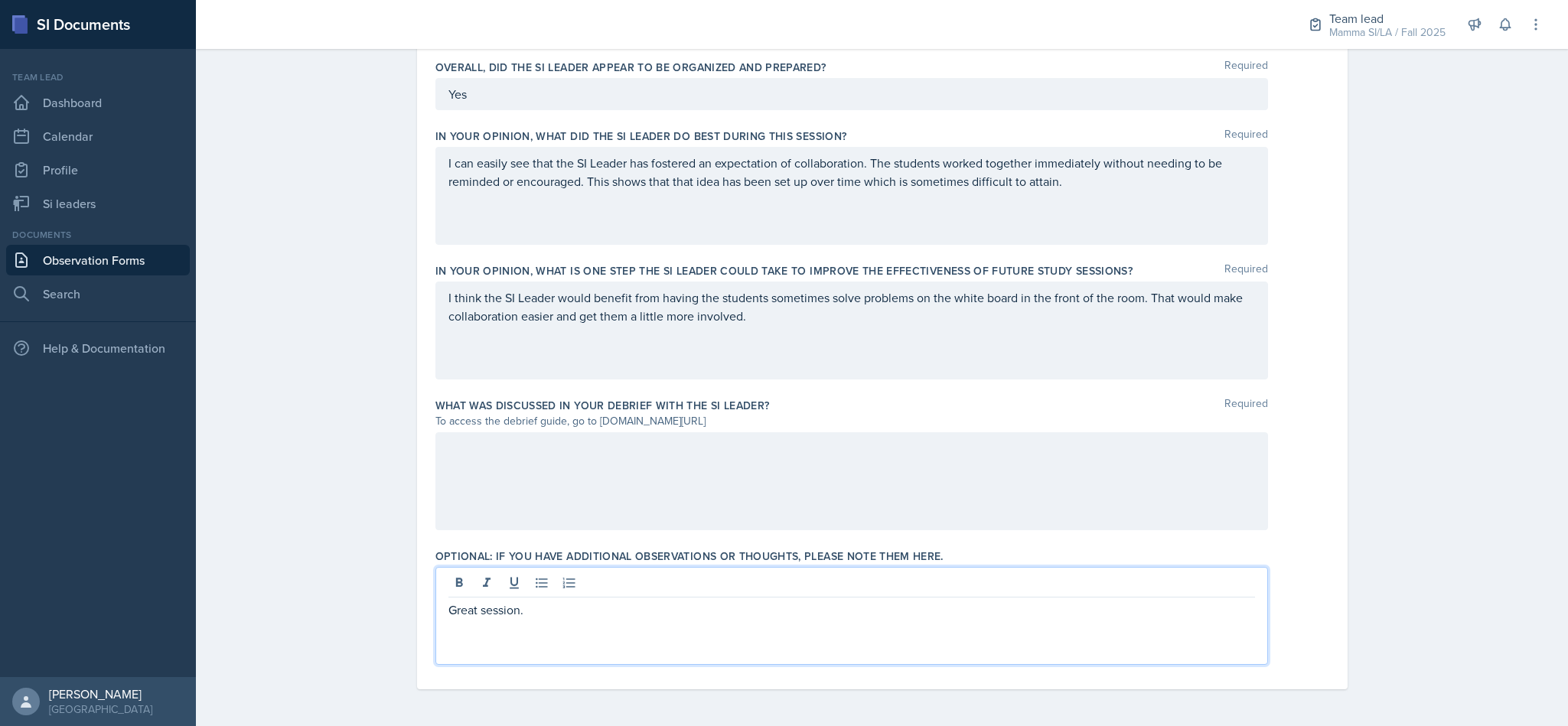
click at [896, 312] on div "I think the SI Leader would benefit from having the students sometimes solve pr…" at bounding box center [852, 331] width 833 height 98
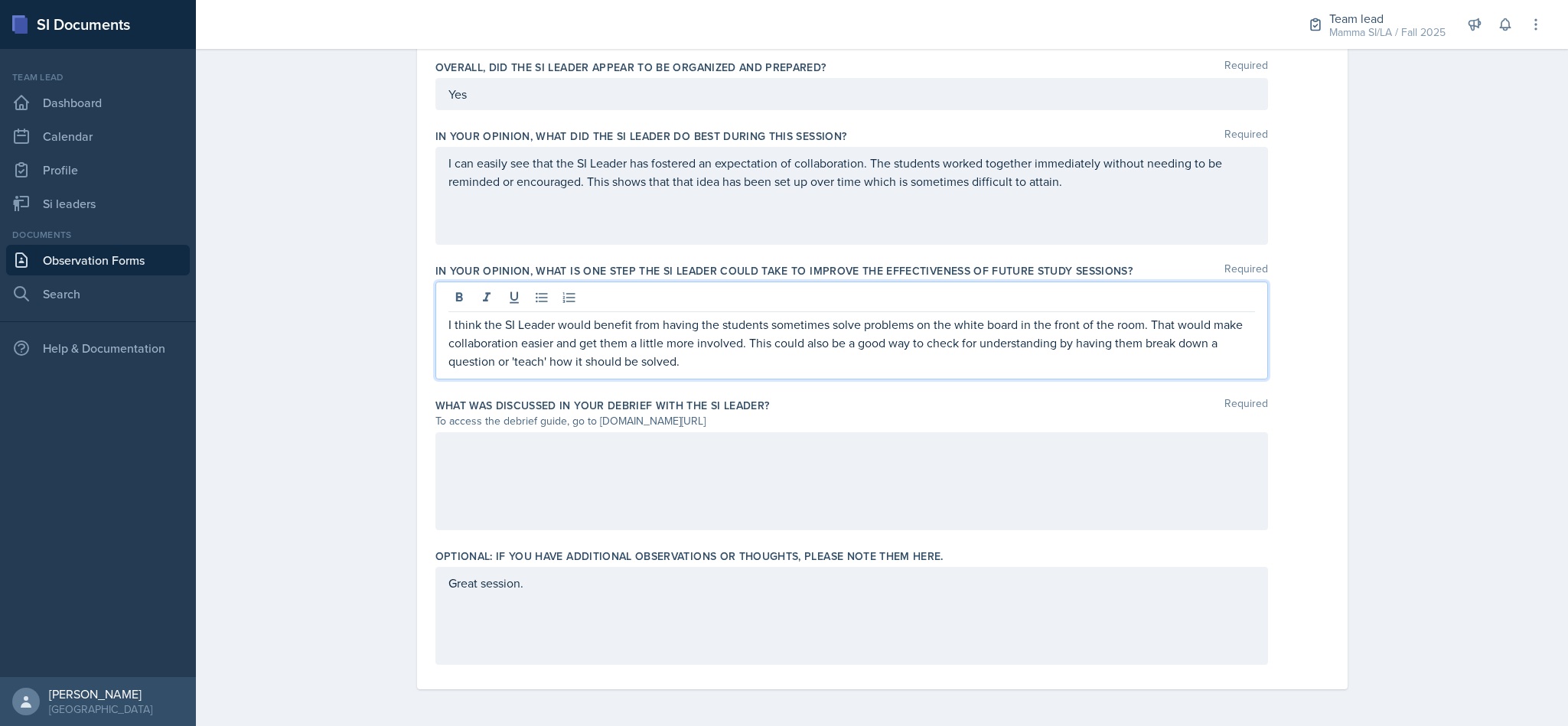
click at [952, 454] on div at bounding box center [852, 481] width 833 height 98
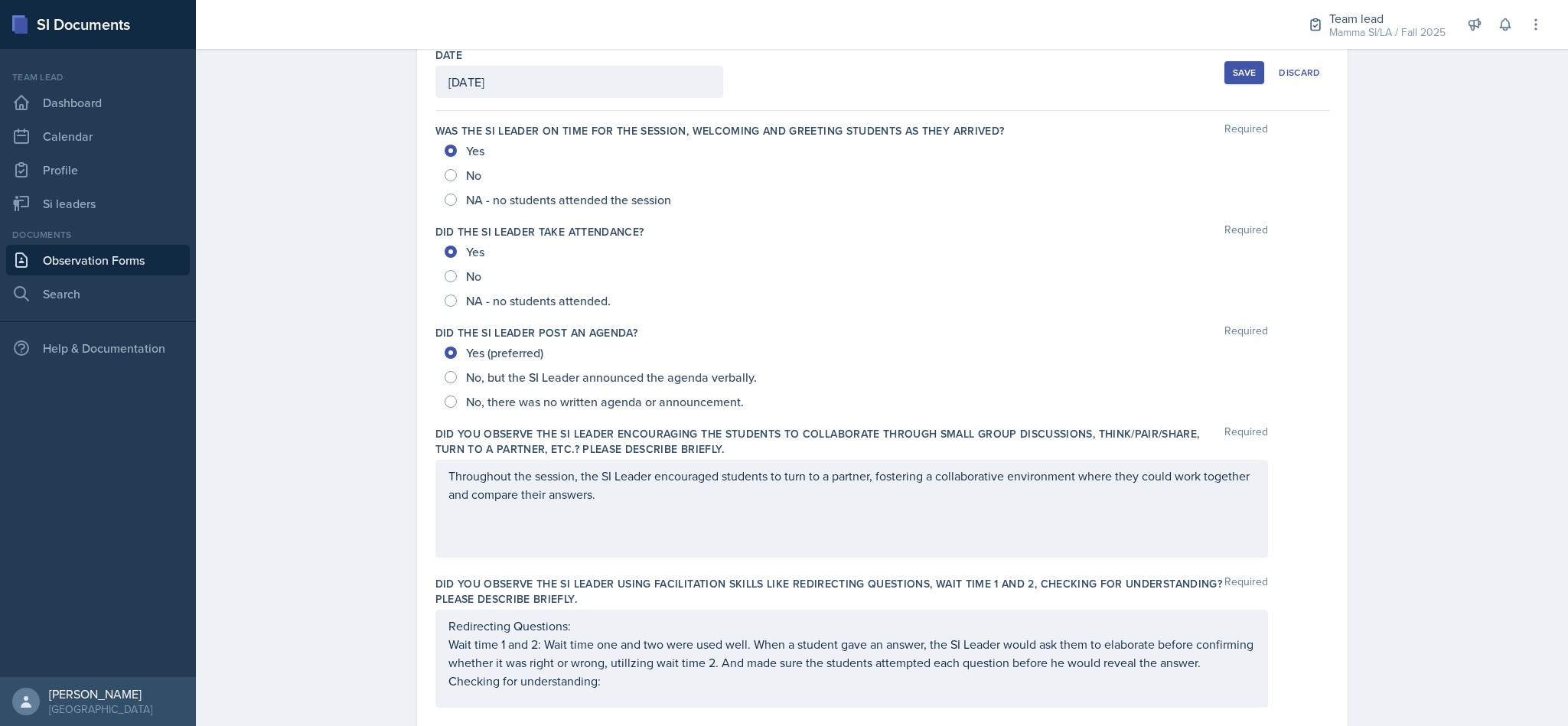
scroll to position [0, 0]
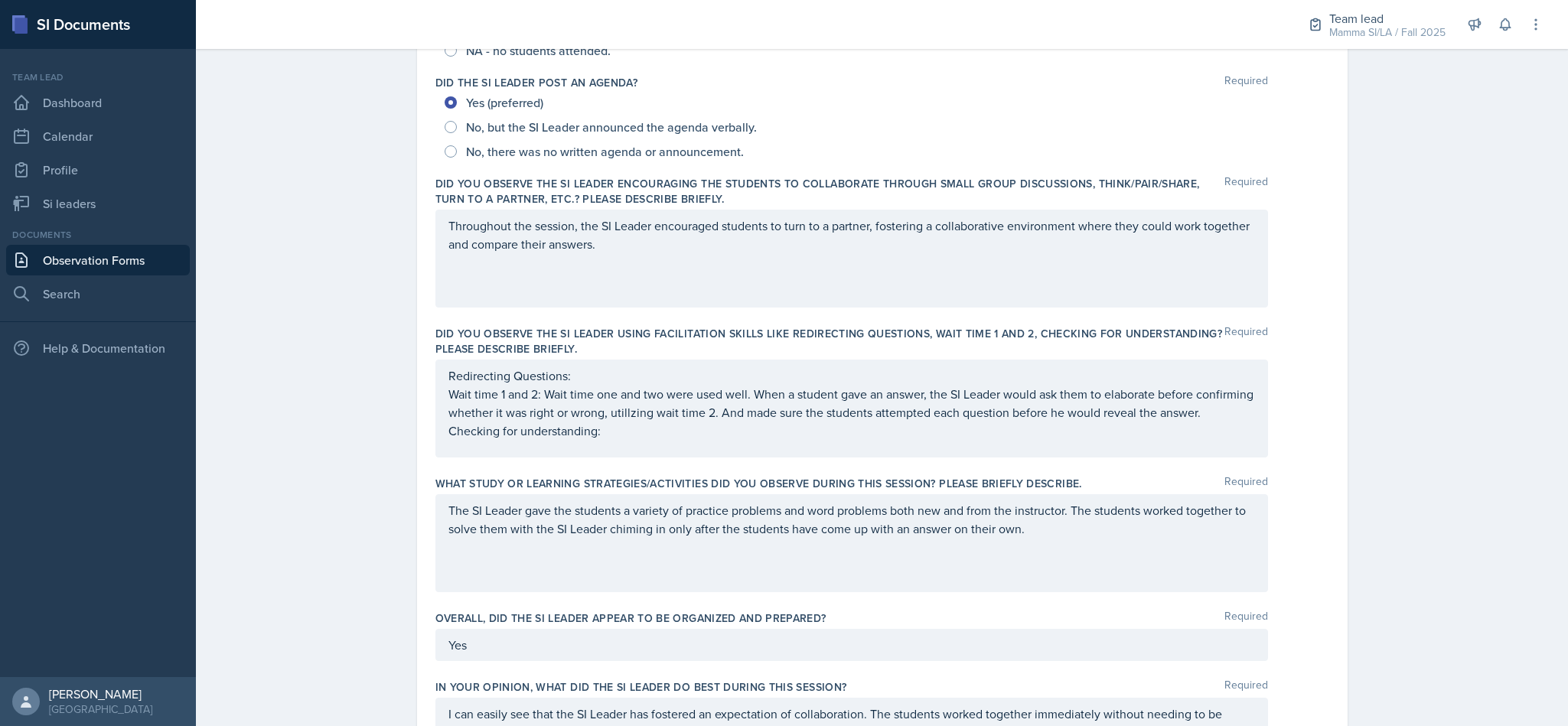
click at [903, 440] on p "Checking for understanding:" at bounding box center [852, 431] width 807 height 18
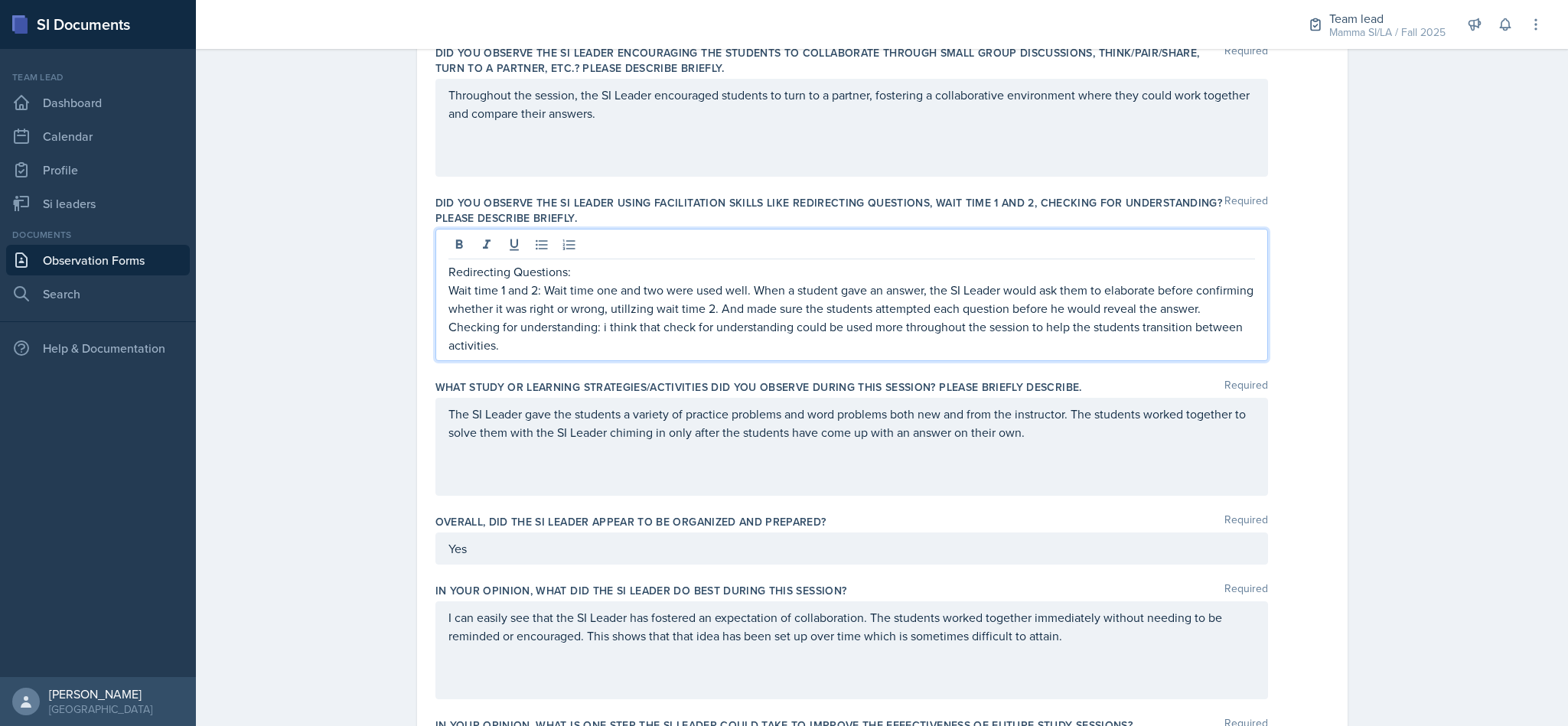
scroll to position [467, 0]
click at [994, 310] on p "Wait time 1 and 2: Wait time one and two were used well. When a student gave an…" at bounding box center [852, 298] width 807 height 37
click at [1023, 278] on p "Redirecting Questions:" at bounding box center [852, 271] width 807 height 18
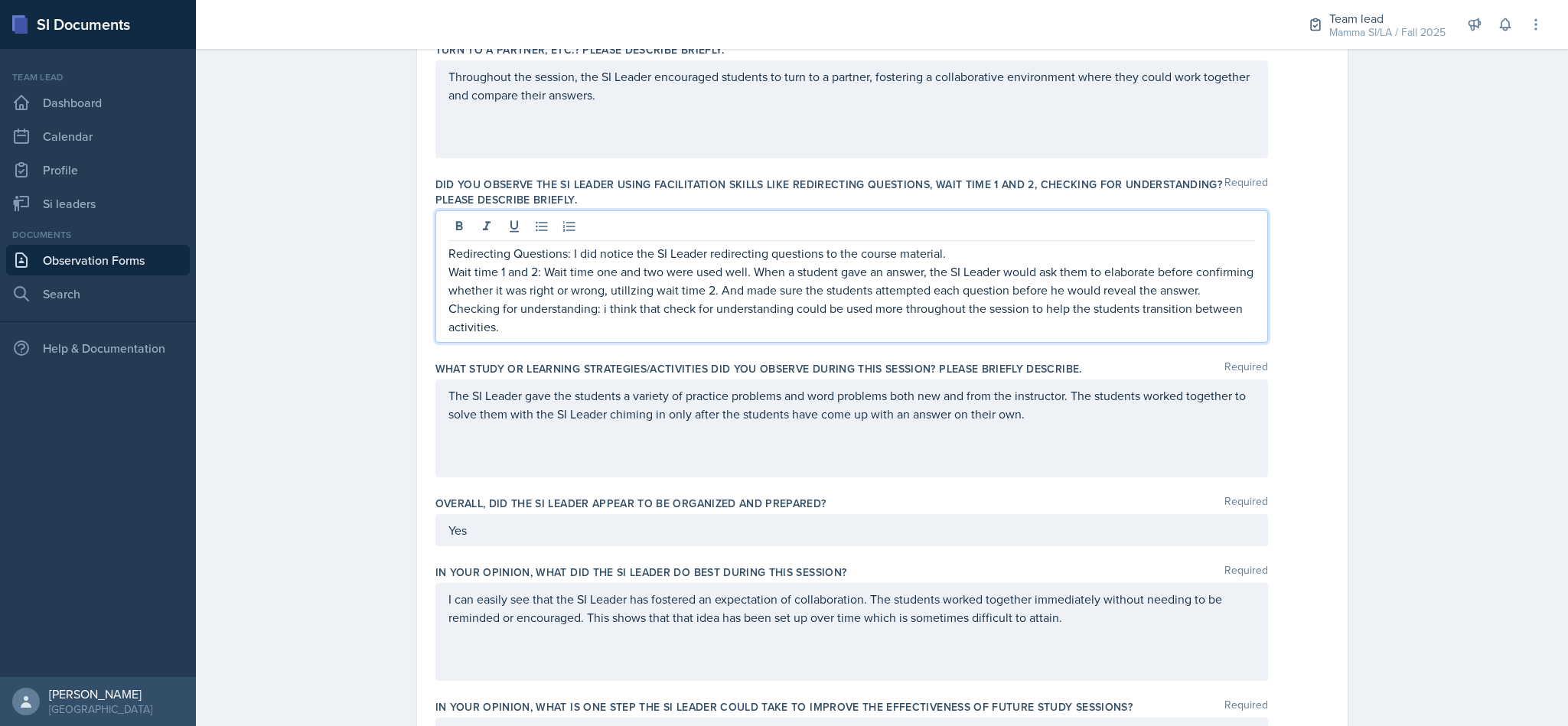
scroll to position [480, 0]
click at [669, 303] on p "Wait time 1 and 2: Wait time one and two were used well. When a student gave an…" at bounding box center [852, 284] width 807 height 37
click at [678, 286] on p "Wait time 1 and 2: Wait time one and two were used well. When a student gave an…" at bounding box center [852, 284] width 807 height 37
click at [673, 295] on p "Wait time 1 and 2: Wait time one and two were used well. When a student gave an…" at bounding box center [852, 284] width 807 height 37
click at [857, 303] on p "Wait time 1 and 2: Wait time one and two were used well. When a student gave an…" at bounding box center [852, 284] width 807 height 37
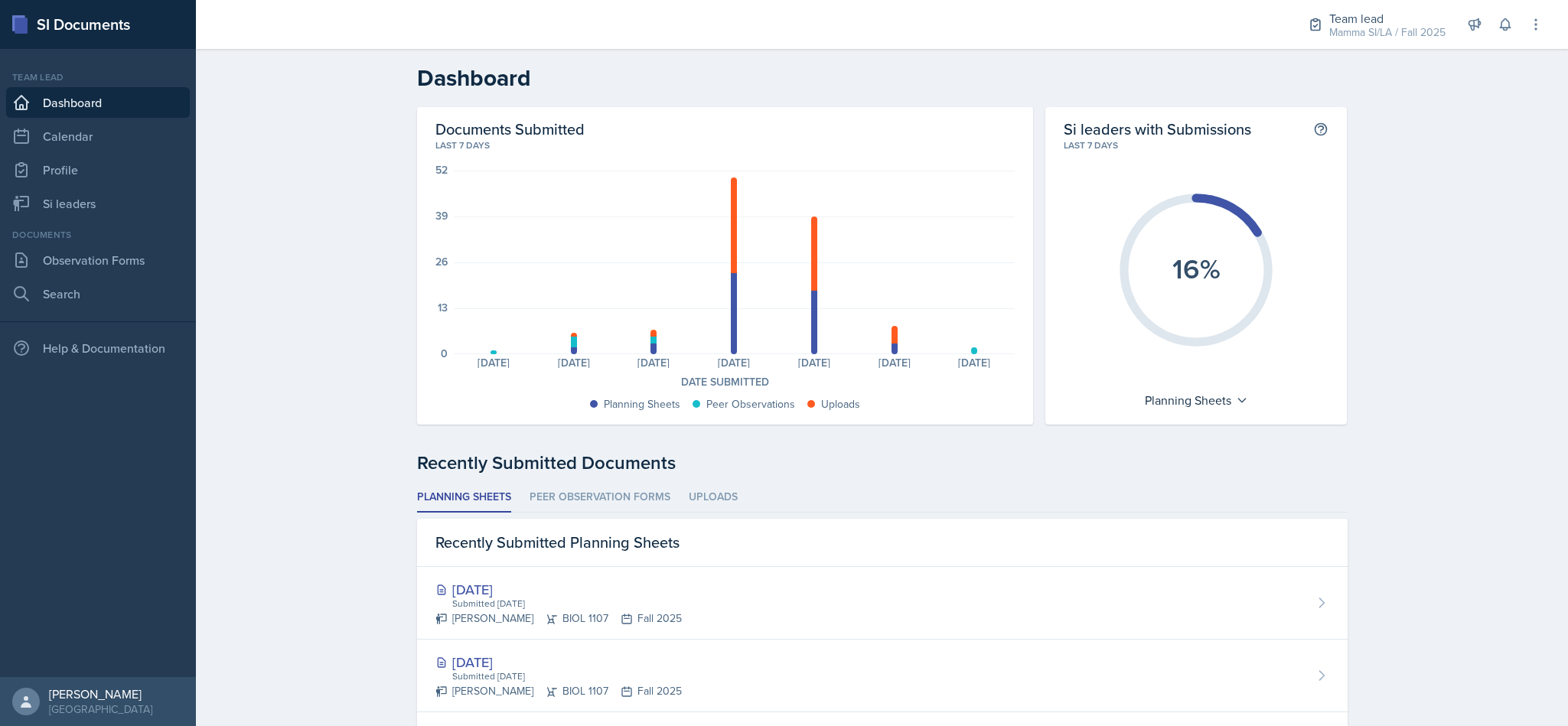
click at [71, 262] on link "Observation Forms" at bounding box center [97, 259] width 183 height 30
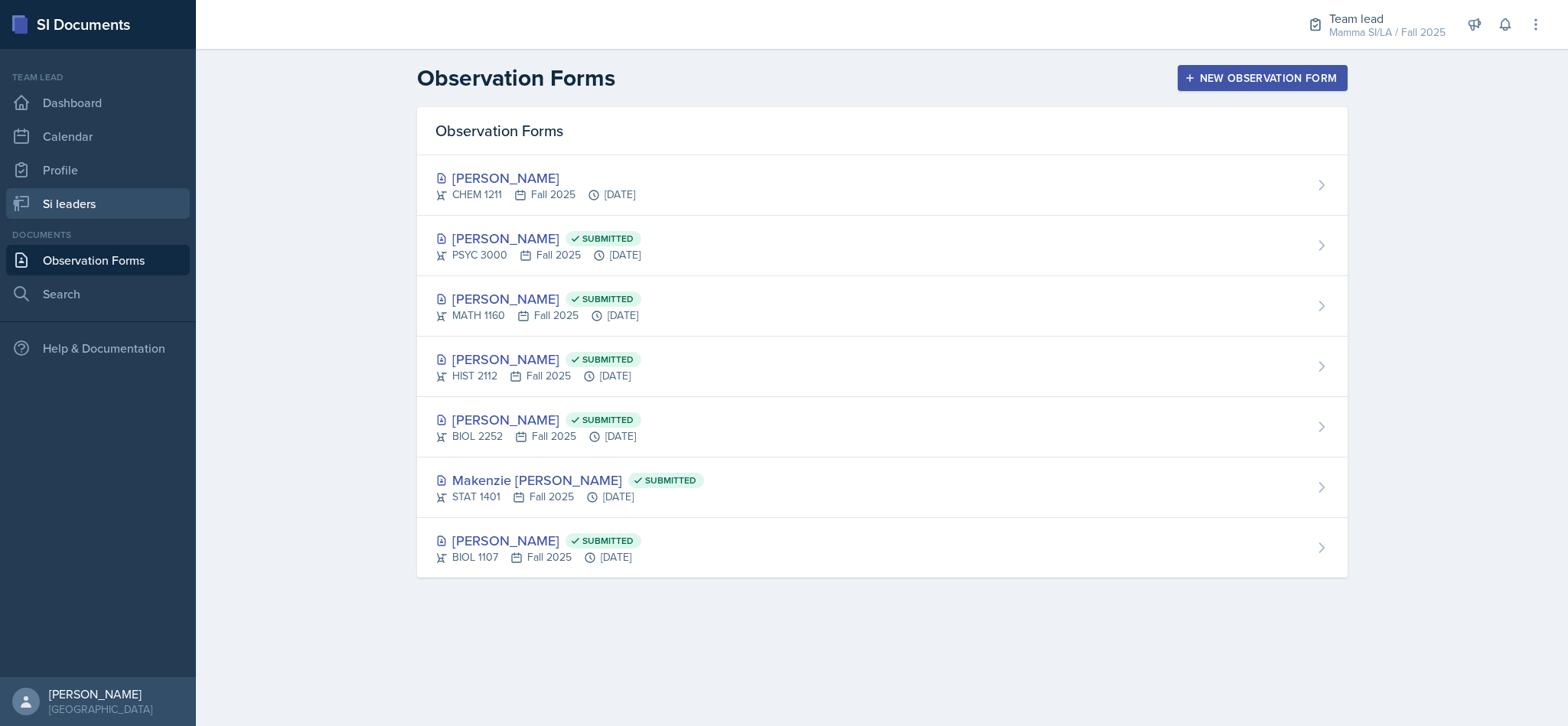
click at [55, 207] on link "Si leaders" at bounding box center [97, 203] width 183 height 30
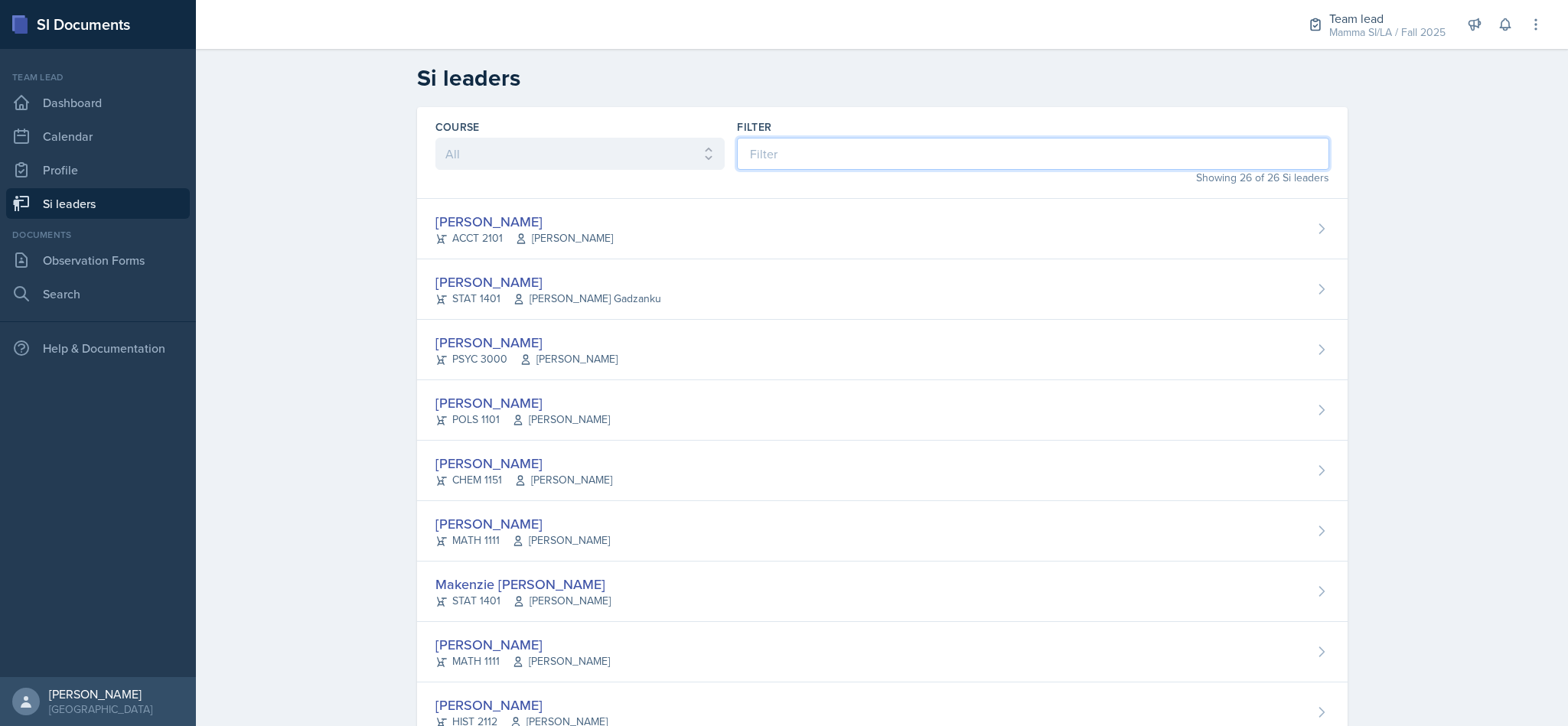
click at [802, 146] on input at bounding box center [1033, 153] width 591 height 32
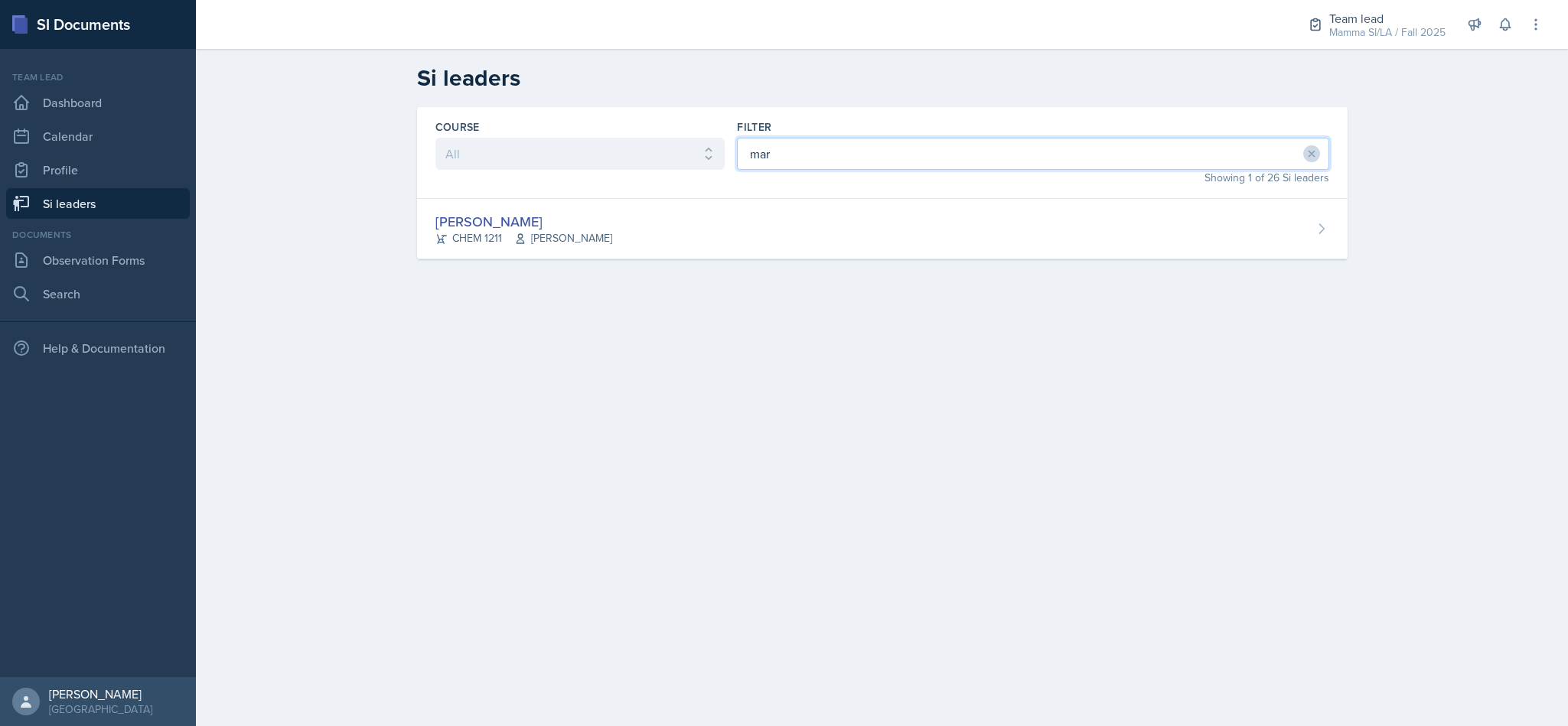
type input "mar"
click at [592, 250] on div "[PERSON_NAME] CHEM 1211 [PERSON_NAME]" at bounding box center [882, 229] width 930 height 61
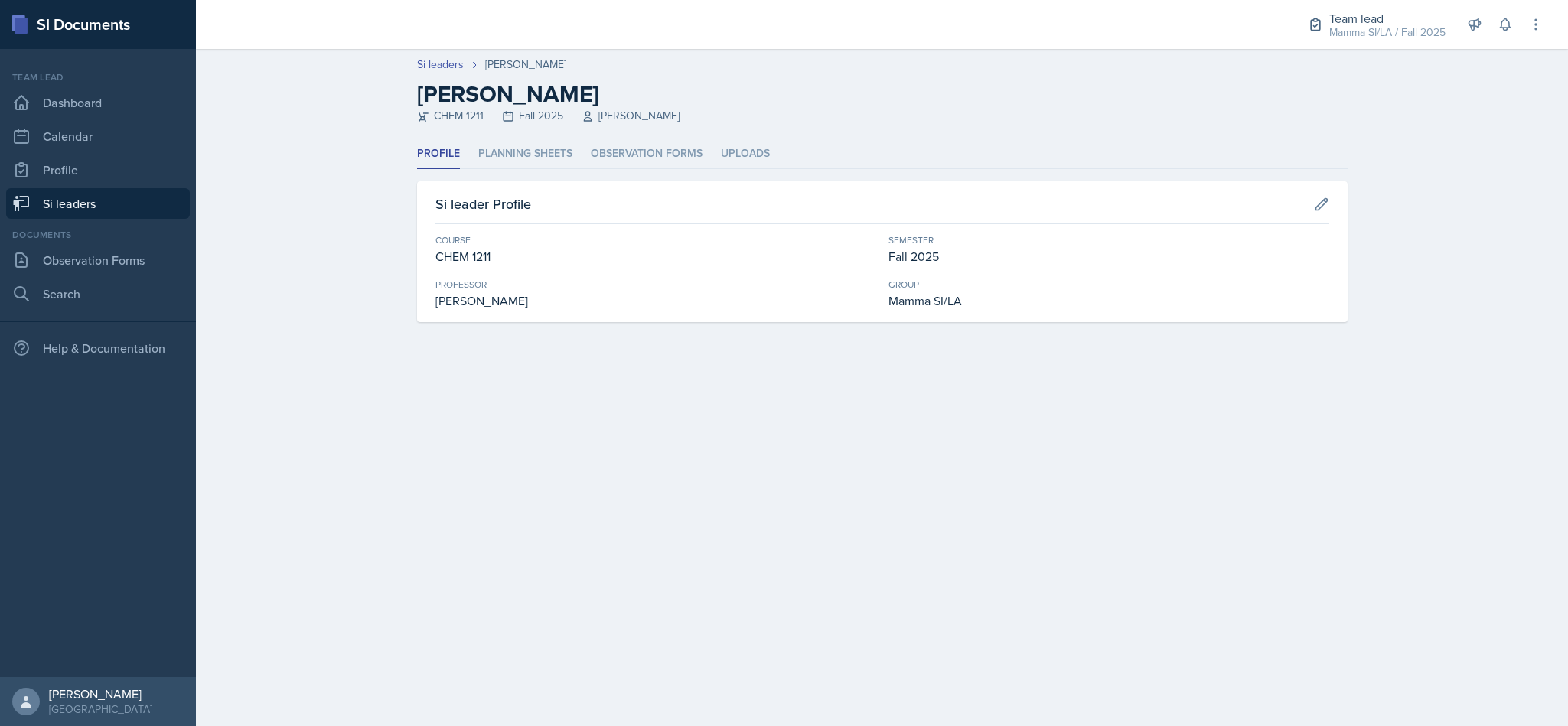
click at [496, 164] on li "Planning Sheets" at bounding box center [525, 154] width 94 height 29
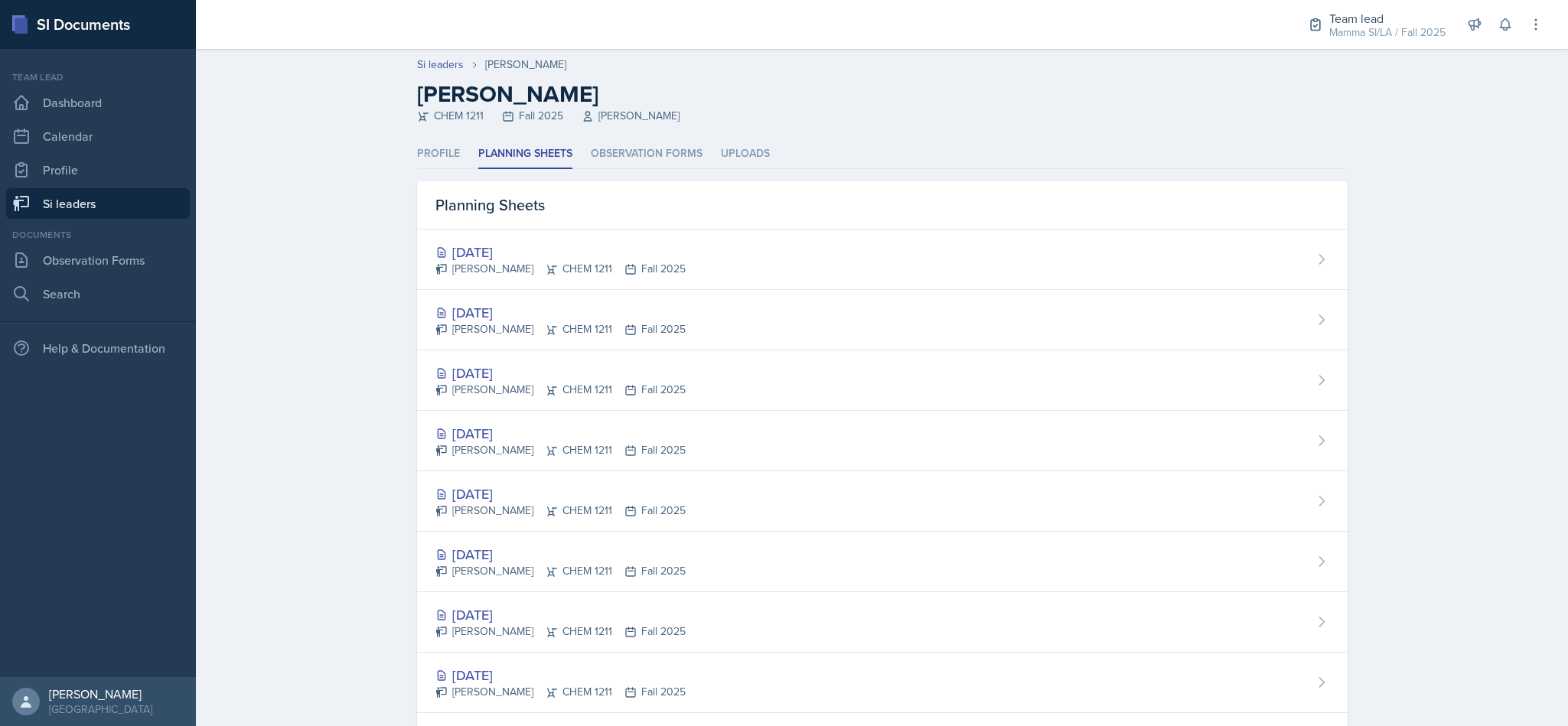
click at [477, 336] on div "Markcharles Ogunjiofor CHEM 1211 Fall 2025" at bounding box center [561, 329] width 251 height 16
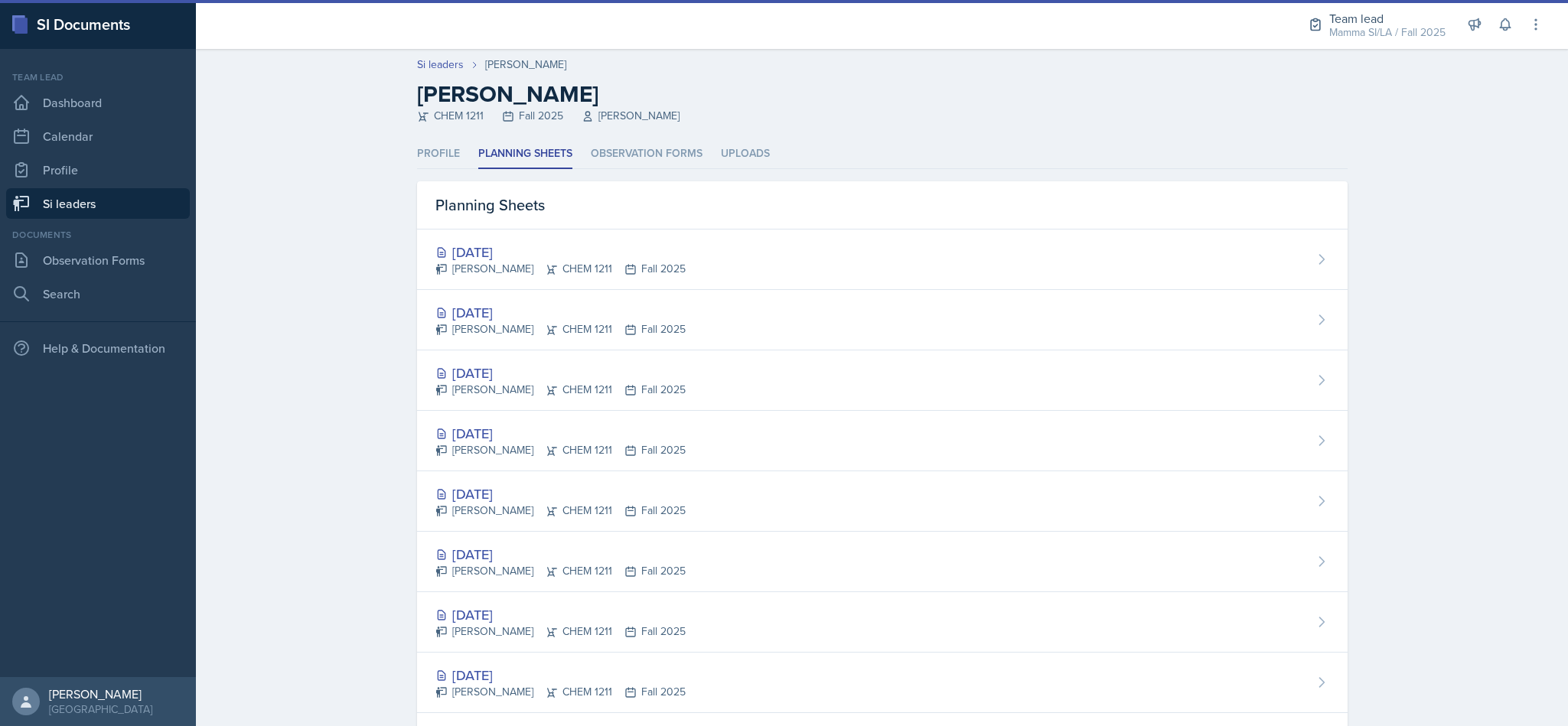
click at [464, 243] on div "[DATE]" at bounding box center [561, 251] width 251 height 20
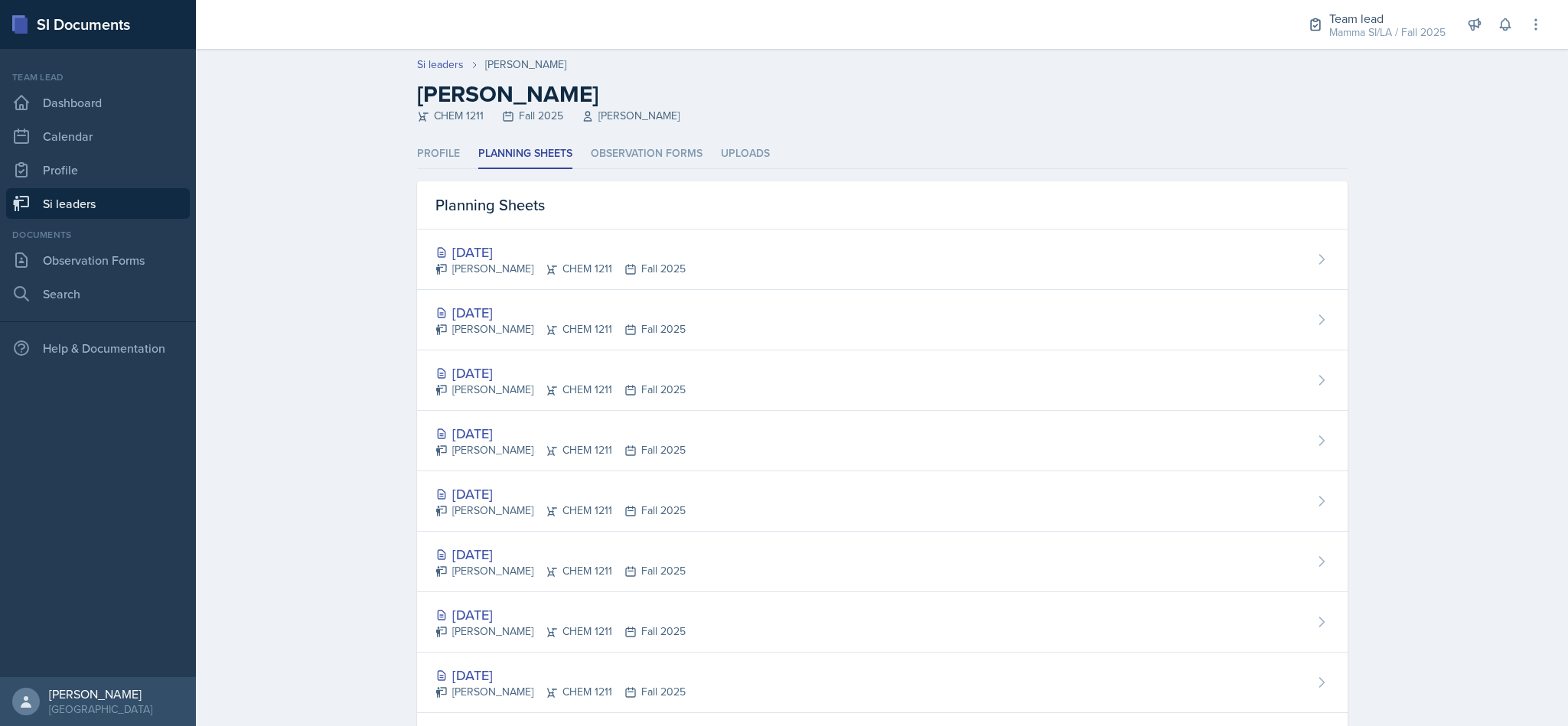
click at [496, 312] on div "[DATE]" at bounding box center [561, 312] width 251 height 20
